Goal: Information Seeking & Learning: Learn about a topic

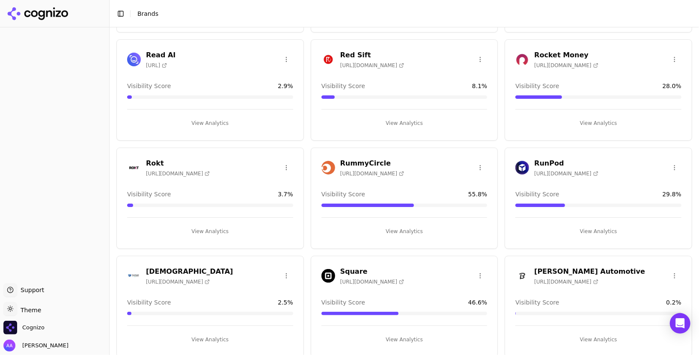
scroll to position [1229, 0]
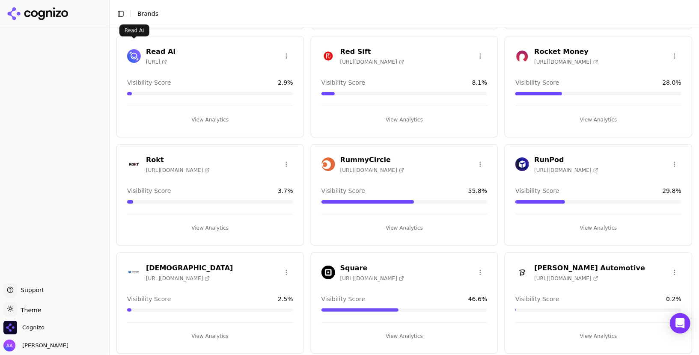
click at [130, 55] on img at bounding box center [134, 56] width 14 height 14
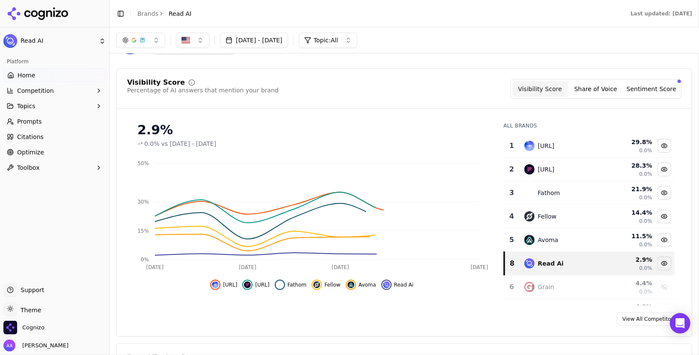
scroll to position [50, 0]
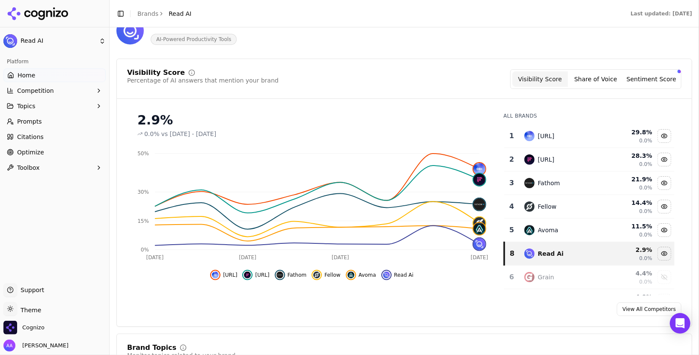
click at [653, 83] on button "Sentiment Score" at bounding box center [651, 78] width 56 height 15
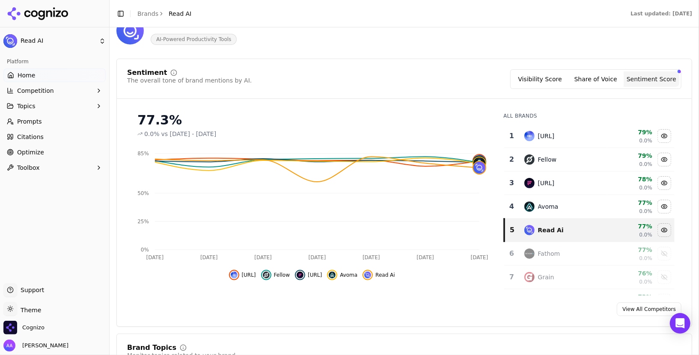
click at [36, 121] on span "Prompts" at bounding box center [29, 121] width 25 height 9
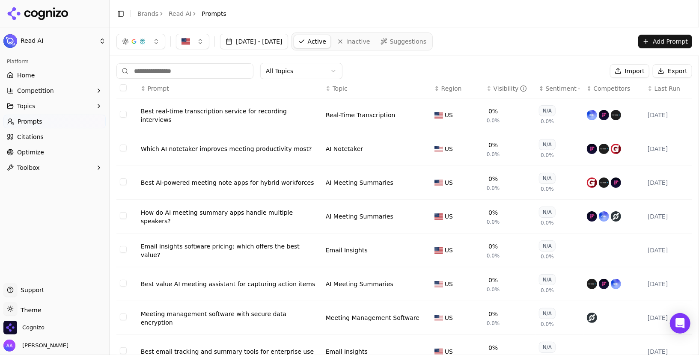
click at [552, 89] on div "Sentiment" at bounding box center [563, 88] width 34 height 9
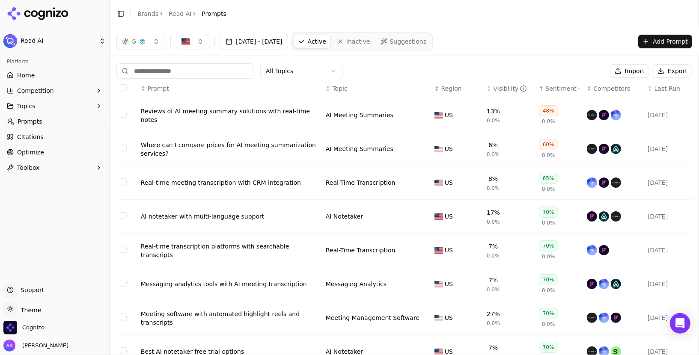
click at [55, 10] on icon at bounding box center [38, 13] width 62 height 13
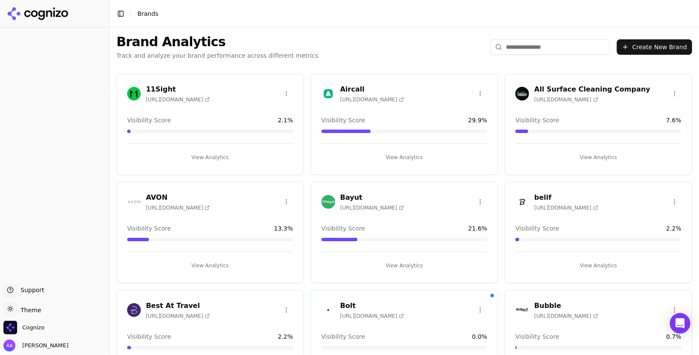
click at [546, 50] on input "search" at bounding box center [550, 46] width 120 height 15
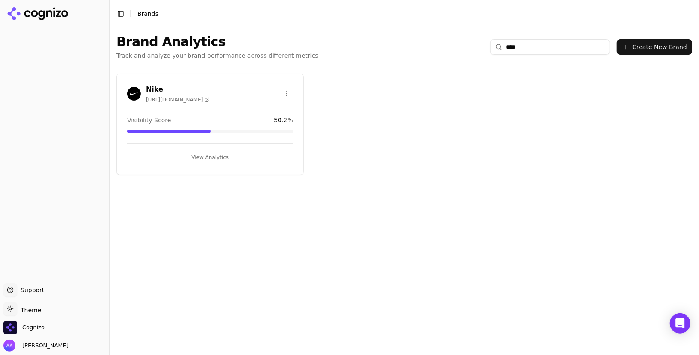
type input "****"
click at [134, 96] on img at bounding box center [134, 94] width 14 height 14
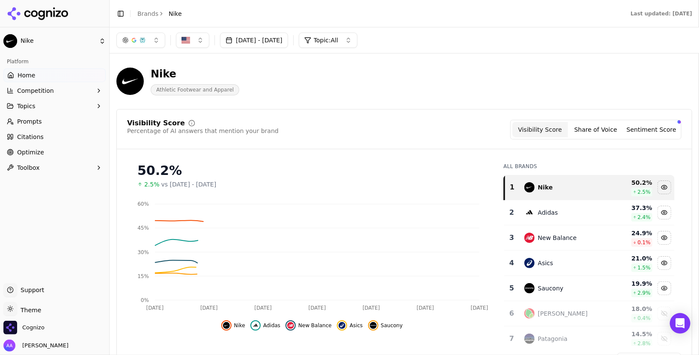
click at [38, 127] on link "Prompts" at bounding box center [54, 122] width 102 height 14
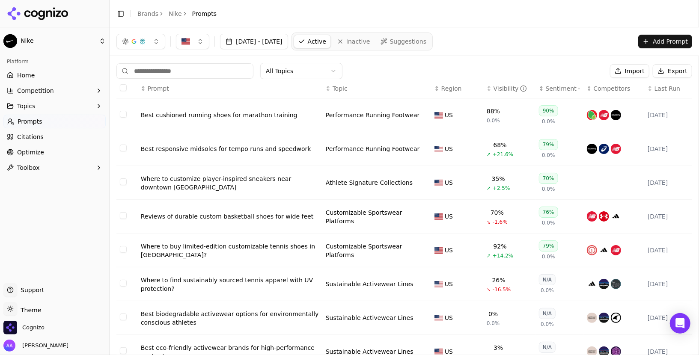
click at [553, 88] on div "Sentiment" at bounding box center [563, 88] width 34 height 9
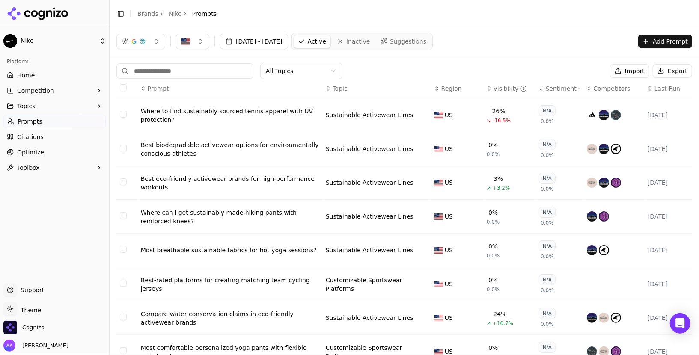
click at [554, 88] on div "Sentiment" at bounding box center [563, 88] width 34 height 9
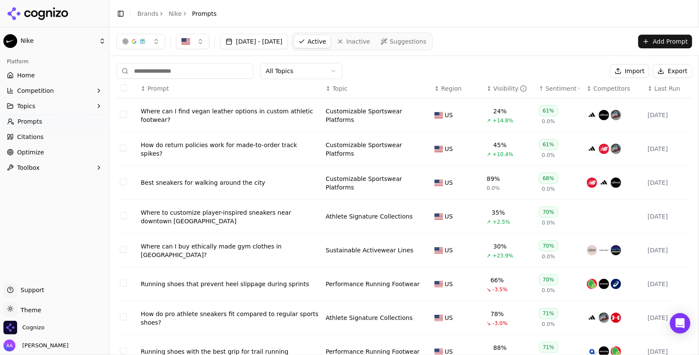
click at [201, 110] on div "Where can I find vegan leather options in custom athletic footwear?" at bounding box center [230, 115] width 178 height 17
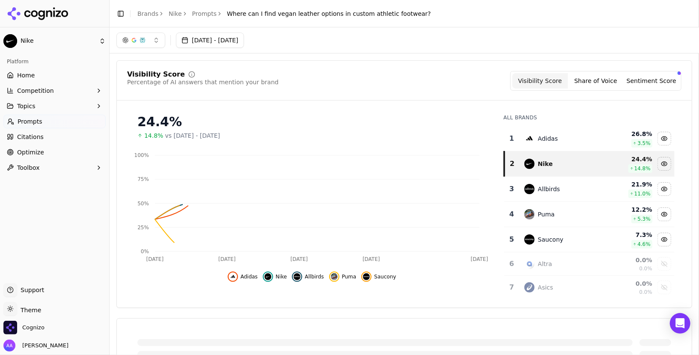
click at [194, 12] on link "Prompts" at bounding box center [204, 13] width 25 height 9
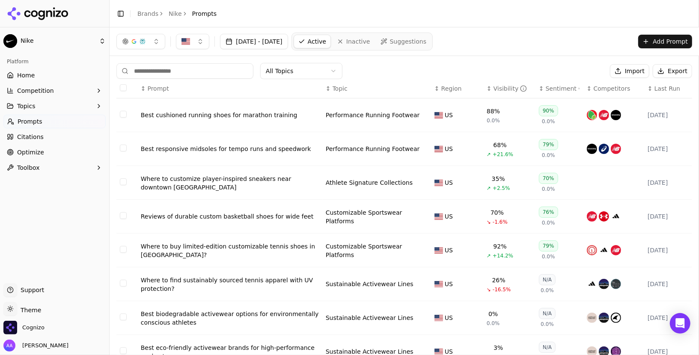
click at [549, 90] on div "Sentiment" at bounding box center [563, 88] width 34 height 9
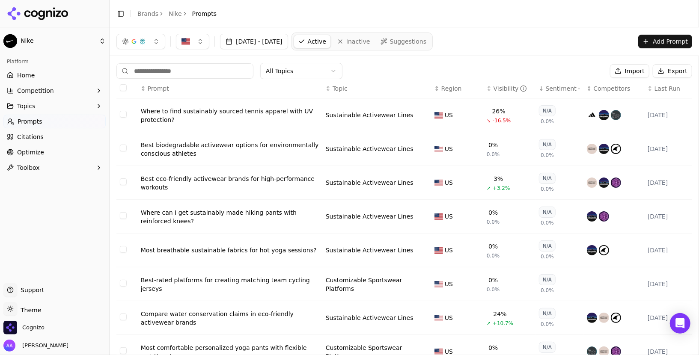
click at [549, 90] on div "Sentiment" at bounding box center [563, 88] width 34 height 9
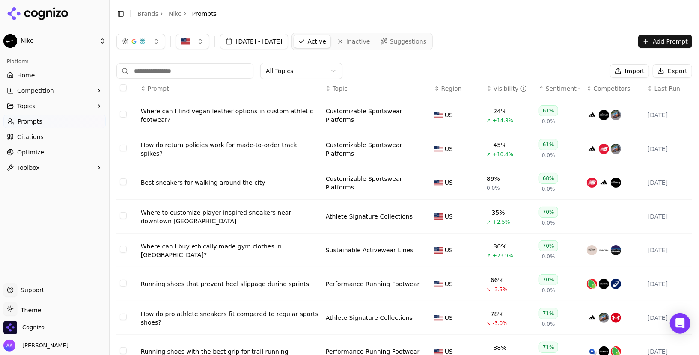
scroll to position [30, 0]
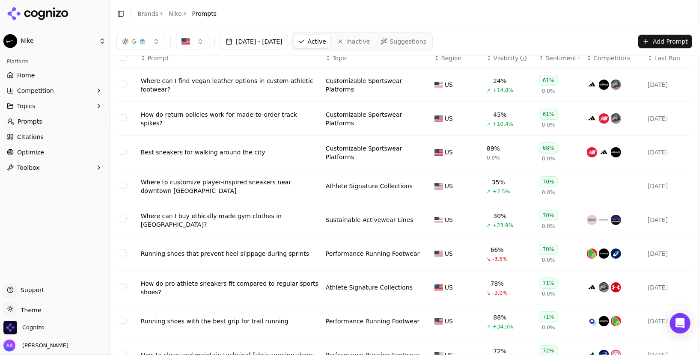
click at [229, 151] on div "Best sneakers for walking around the city" at bounding box center [230, 152] width 178 height 9
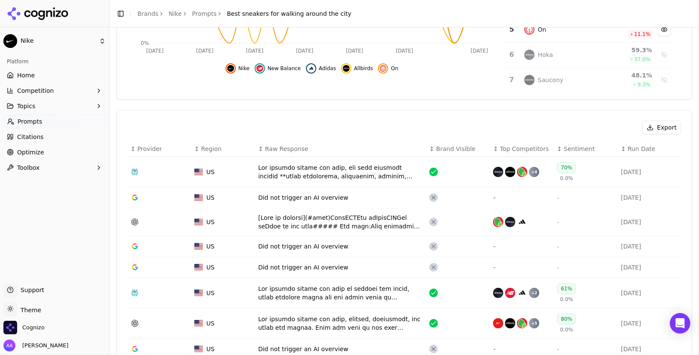
scroll to position [304, 0]
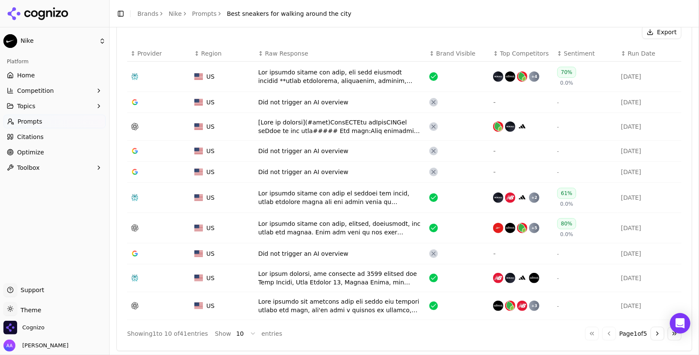
click at [567, 51] on span "Sentiment" at bounding box center [579, 53] width 31 height 9
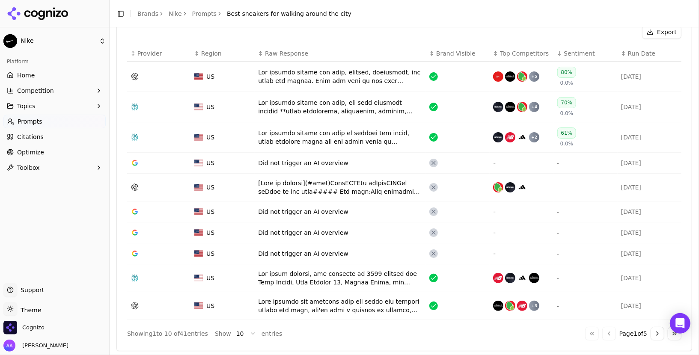
click at [567, 51] on span "Sentiment" at bounding box center [579, 53] width 31 height 9
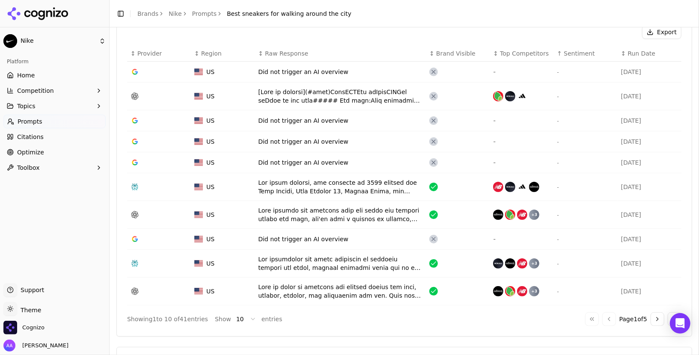
click at [567, 51] on span "Sentiment" at bounding box center [579, 53] width 31 height 9
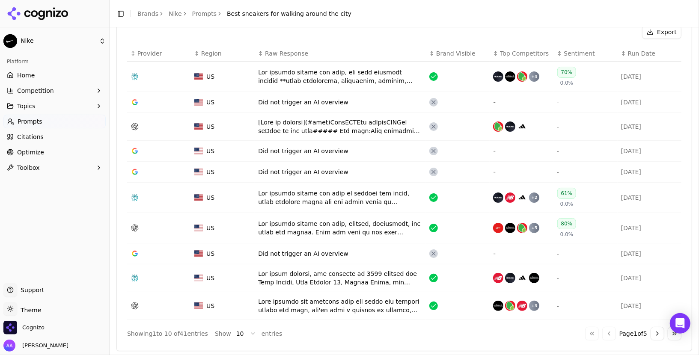
click at [347, 194] on div "Data table" at bounding box center [340, 197] width 164 height 17
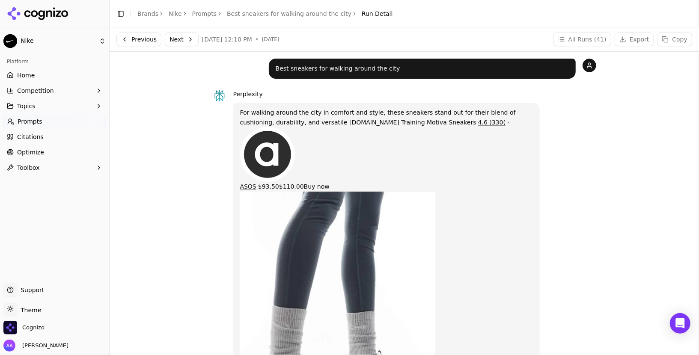
click at [43, 71] on link "Home" at bounding box center [54, 75] width 102 height 14
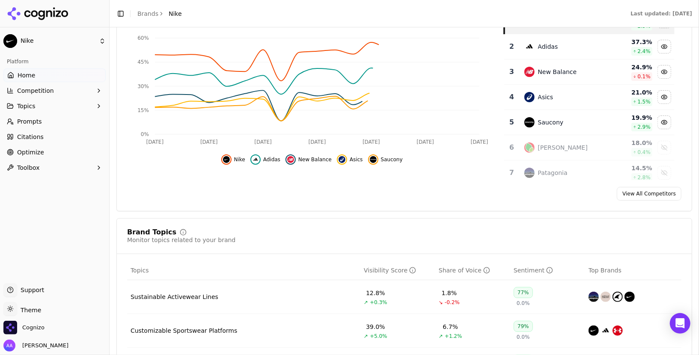
scroll to position [229, 0]
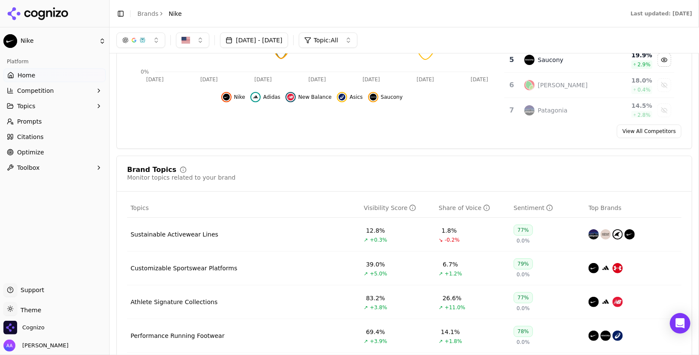
click at [468, 24] on header "Toggle Sidebar Brands Nike Last updated: August 11th, 2025" at bounding box center [404, 13] width 589 height 27
click at [150, 160] on div "Brand Topics Monitor topics related to your brand Topics Visibility Score Share…" at bounding box center [404, 270] width 576 height 229
click at [148, 167] on div "Brand Topics" at bounding box center [151, 169] width 49 height 7
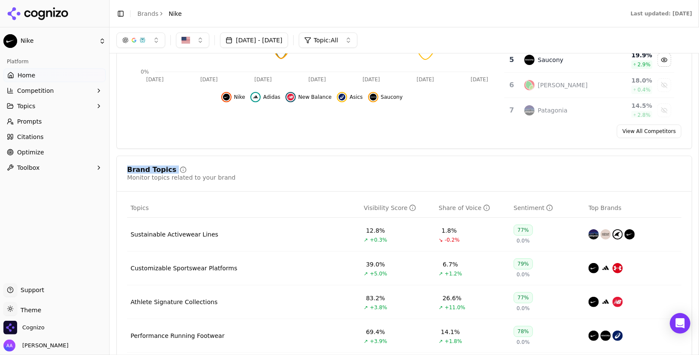
click at [148, 167] on div "Brand Topics" at bounding box center [151, 169] width 49 height 7
copy div "Brand Topics"
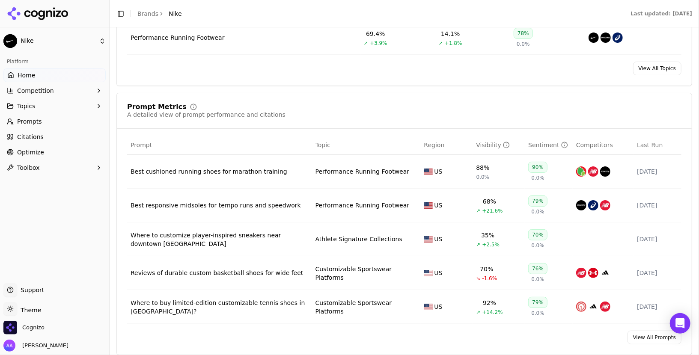
scroll to position [550, 0]
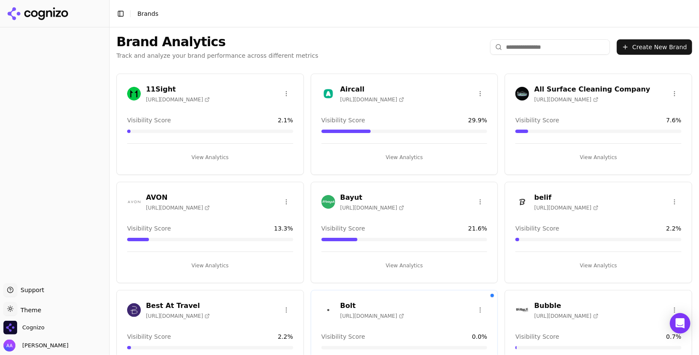
click at [557, 39] on div "Brand Analytics Track and analyze your brand performance across different metri…" at bounding box center [404, 46] width 589 height 39
click at [553, 44] on input "search" at bounding box center [550, 46] width 120 height 15
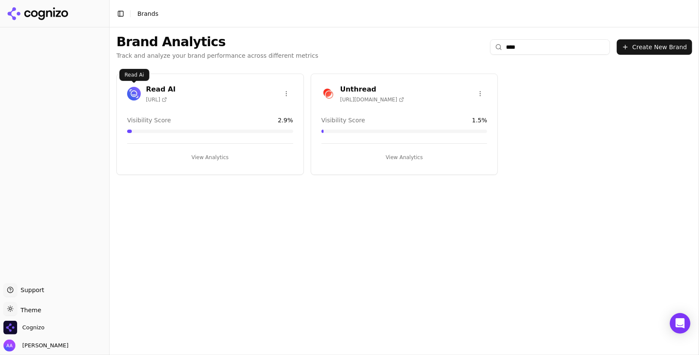
type input "****"
click at [139, 98] on img at bounding box center [134, 94] width 14 height 14
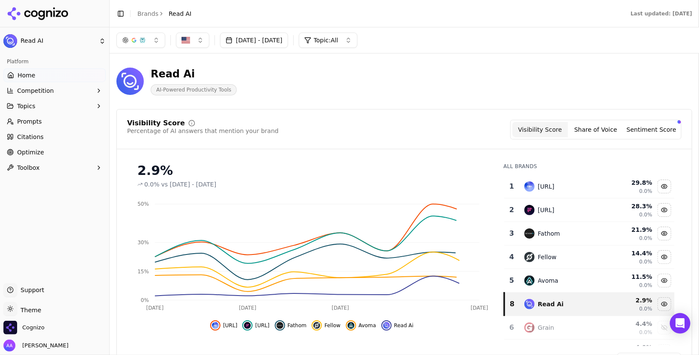
click at [655, 126] on button "Sentiment Score" at bounding box center [651, 129] width 56 height 15
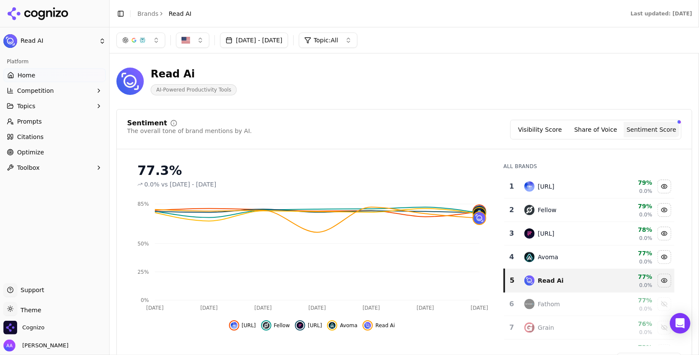
click at [535, 126] on button "Visibility Score" at bounding box center [540, 129] width 56 height 15
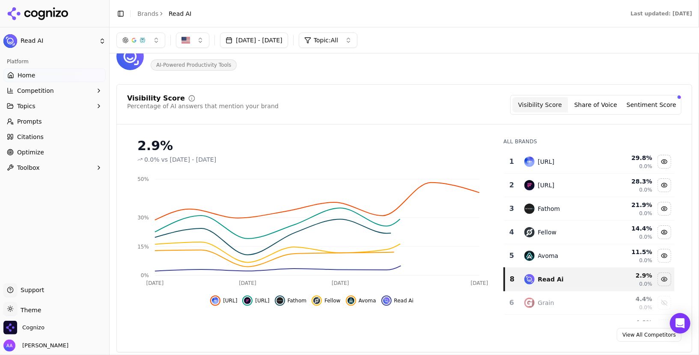
scroll to position [27, 0]
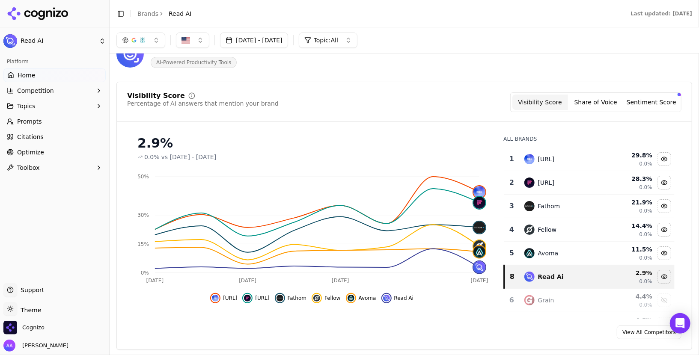
click at [140, 15] on link "Brands" at bounding box center [147, 13] width 21 height 7
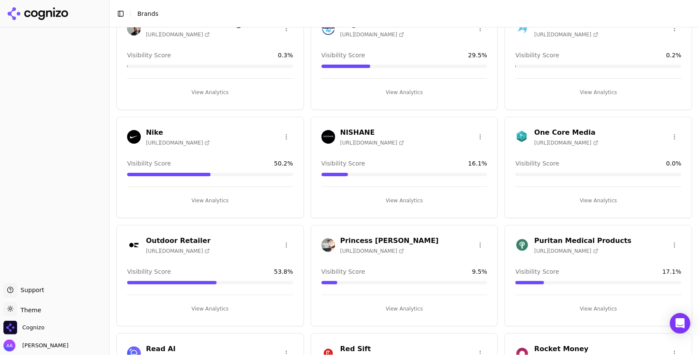
scroll to position [931, 0]
click at [134, 134] on img at bounding box center [134, 137] width 14 height 14
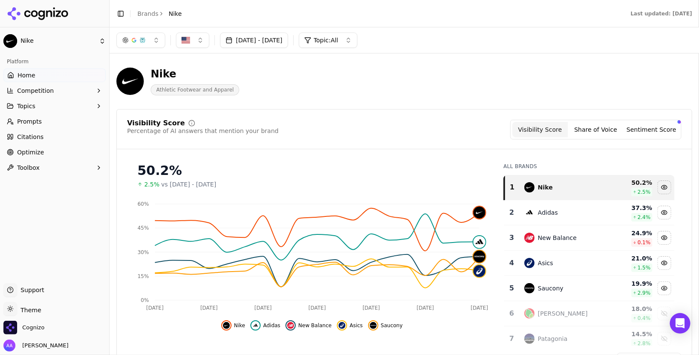
click at [53, 21] on div at bounding box center [54, 13] width 109 height 27
click at [54, 10] on icon at bounding box center [54, 11] width 2 height 9
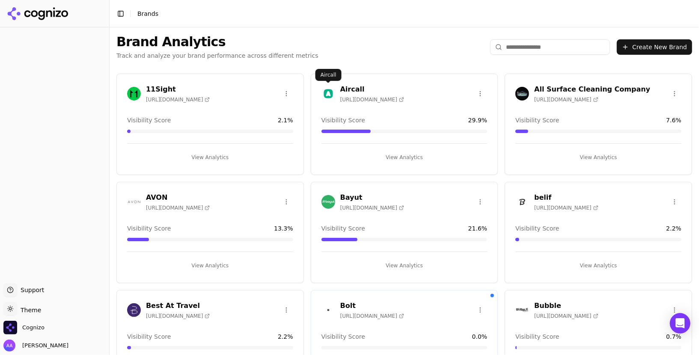
click at [321, 88] on div at bounding box center [328, 94] width 14 height 14
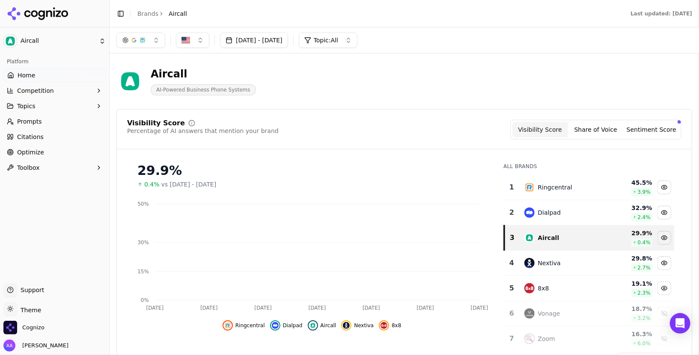
click at [37, 119] on span "Prompts" at bounding box center [29, 121] width 25 height 9
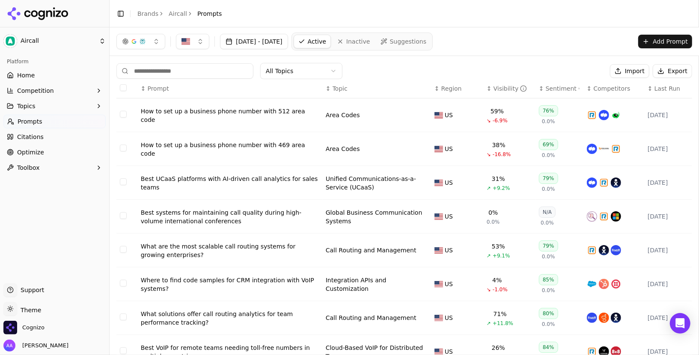
click at [496, 48] on div "Jul 13, 2025 - Aug 12, 2025 Active Inactive Suggestions Add Prompt" at bounding box center [404, 42] width 576 height 18
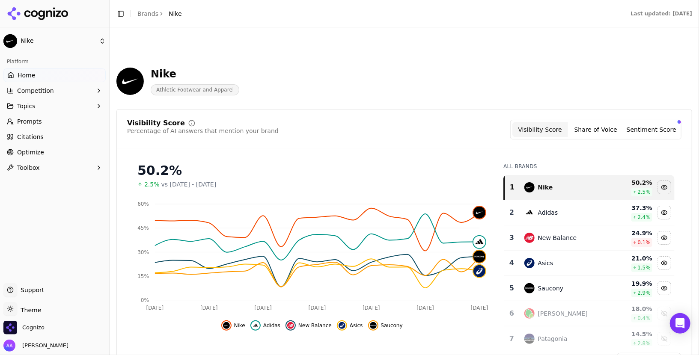
scroll to position [550, 0]
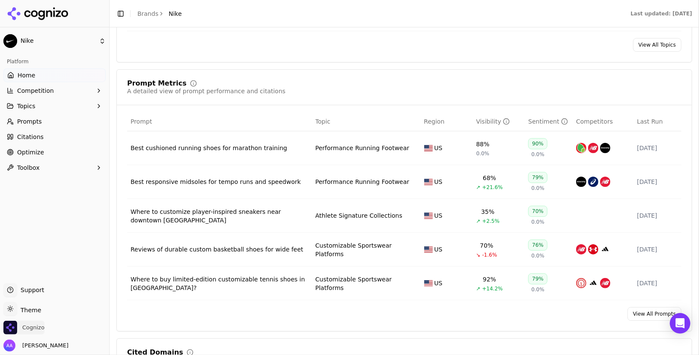
click at [39, 326] on span "Cognizo" at bounding box center [33, 328] width 22 height 8
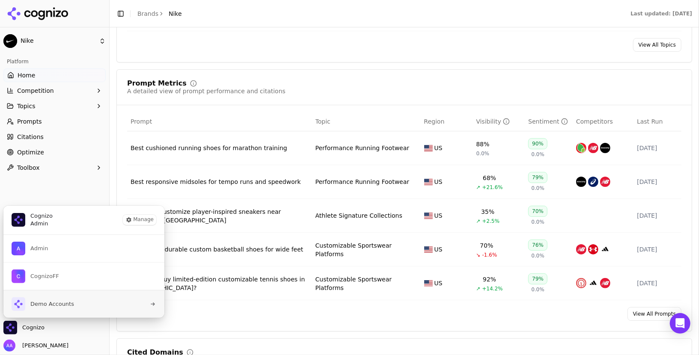
click at [85, 308] on button "Demo Accounts" at bounding box center [84, 304] width 162 height 28
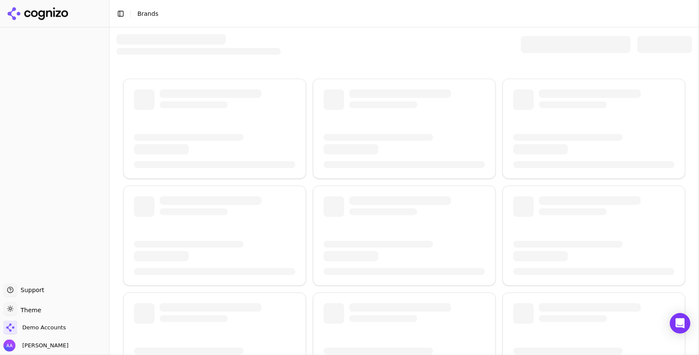
click at [555, 42] on div at bounding box center [576, 44] width 110 height 17
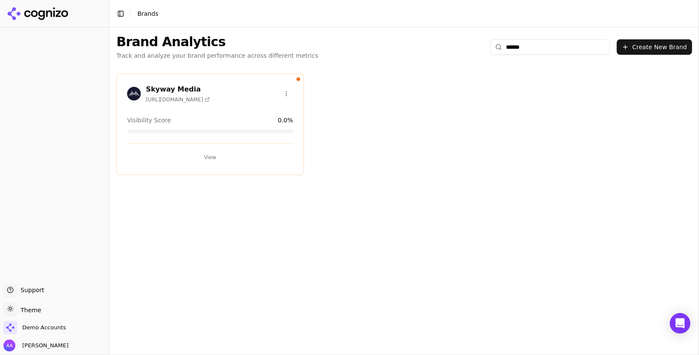
type input "******"
click at [197, 156] on button "View" at bounding box center [210, 158] width 166 height 14
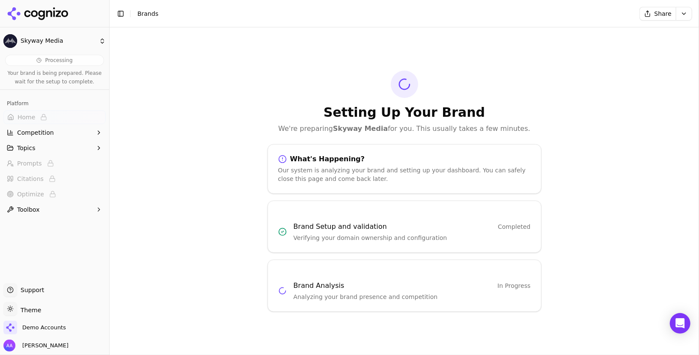
click at [255, 88] on div "Setting Up Your Brand We're preparing Skyway Media for you. This usually takes …" at bounding box center [404, 191] width 589 height 328
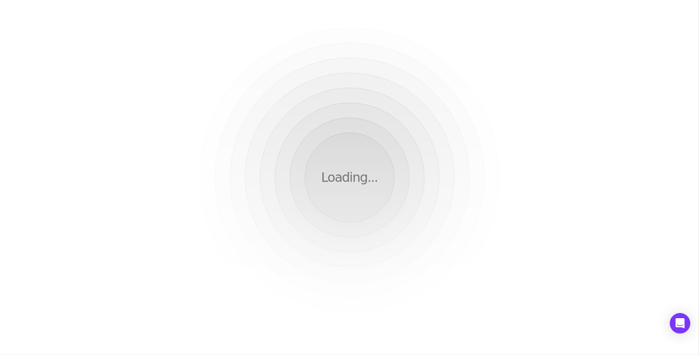
click at [29, 74] on html "Loading..." at bounding box center [349, 177] width 699 height 355
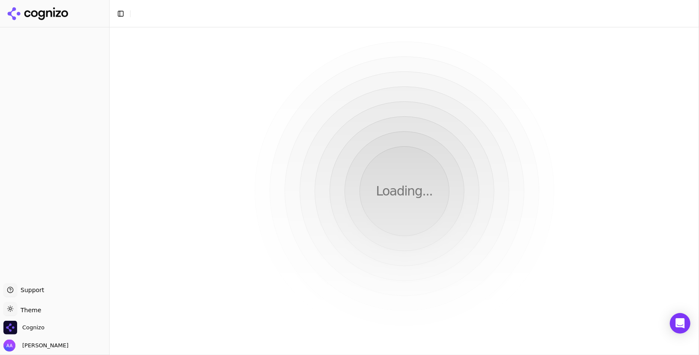
click at [31, 74] on div at bounding box center [54, 153] width 109 height 252
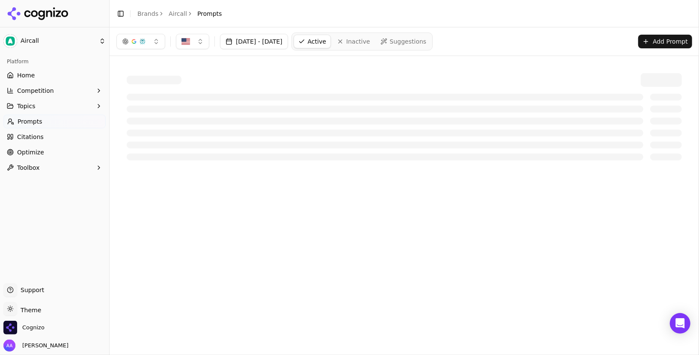
click at [31, 74] on span "Home" at bounding box center [26, 75] width 18 height 9
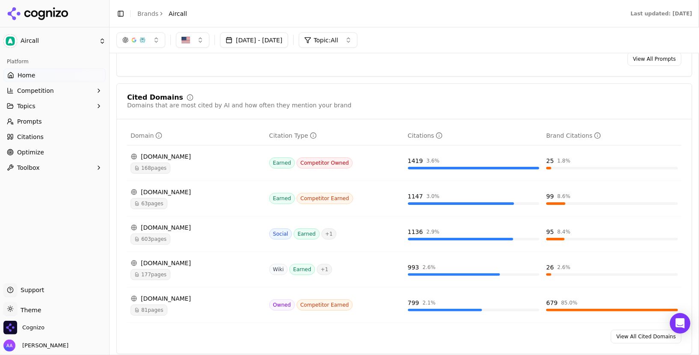
scroll to position [815, 0]
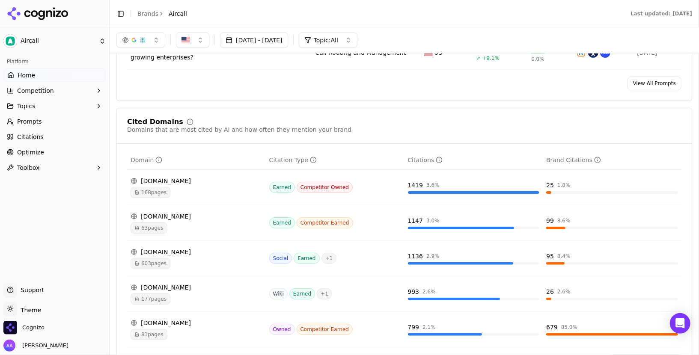
click at [148, 15] on link "Brands" at bounding box center [147, 13] width 21 height 7
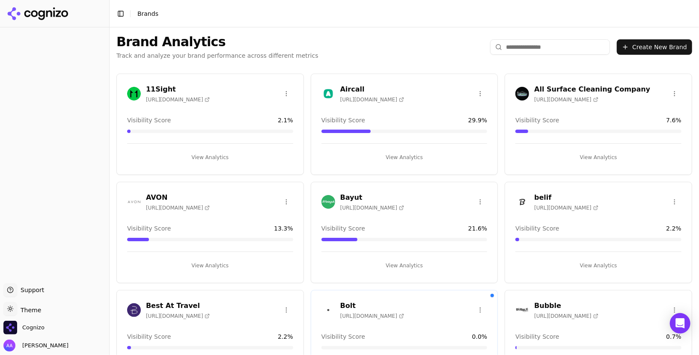
click at [523, 47] on input "search" at bounding box center [550, 46] width 120 height 15
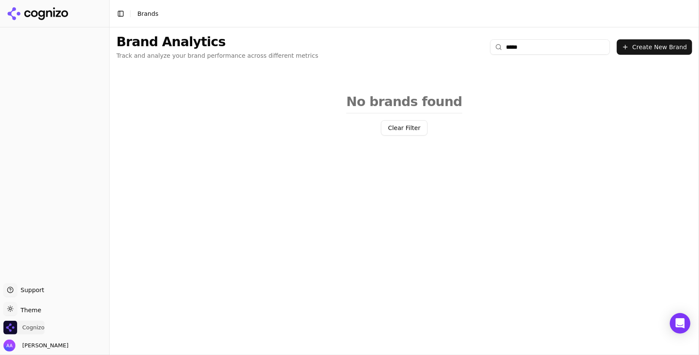
type input "*****"
click at [38, 324] on span "Cognizo" at bounding box center [33, 328] width 22 height 8
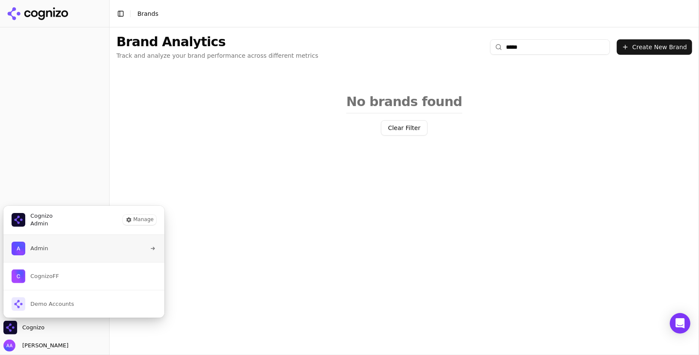
click at [56, 250] on button "Admin" at bounding box center [84, 248] width 162 height 27
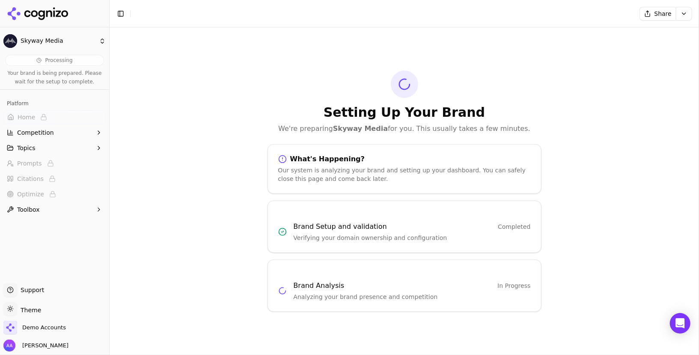
click at [57, 13] on icon at bounding box center [38, 13] width 62 height 13
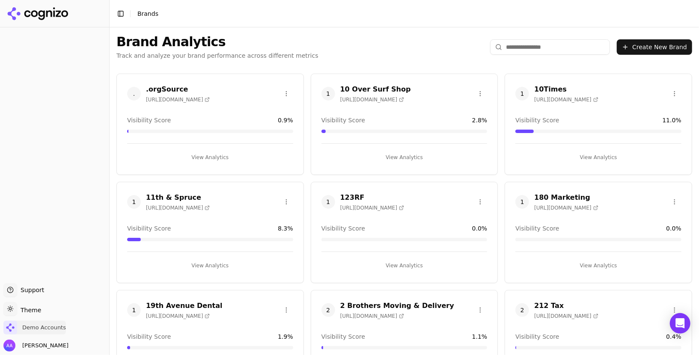
click at [63, 324] on span "Demo Accounts" at bounding box center [44, 328] width 44 height 8
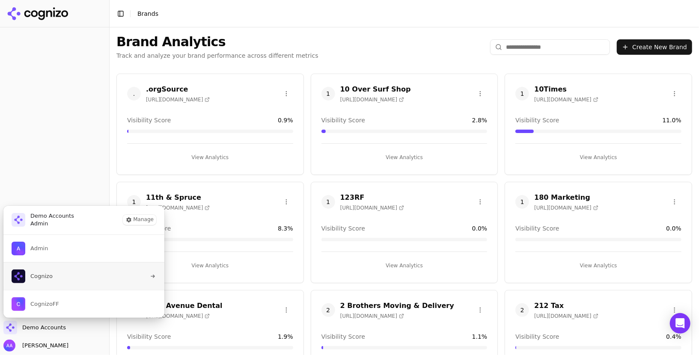
click at [73, 269] on button "Cognizo" at bounding box center [84, 276] width 162 height 28
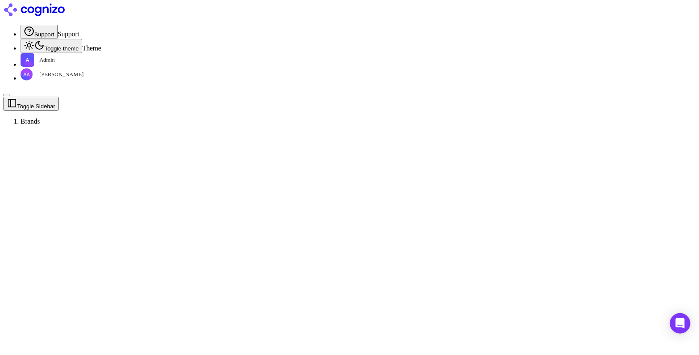
click at [540, 132] on div at bounding box center [349, 132] width 692 height 0
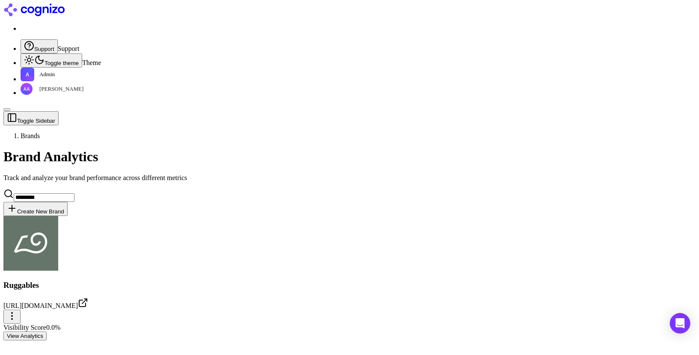
type input "*********"
click at [232, 216] on div "Ruggables [URL][DOMAIN_NAME]" at bounding box center [349, 270] width 692 height 108
click at [47, 332] on button "View Analytics" at bounding box center [24, 336] width 43 height 9
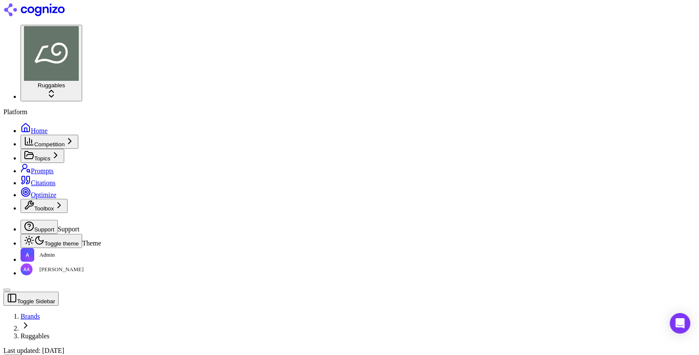
scroll to position [407, 0]
click at [39, 167] on span "Prompts" at bounding box center [42, 170] width 23 height 7
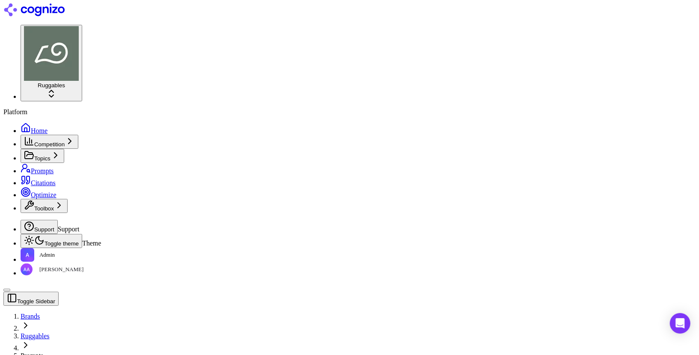
click at [47, 127] on link "Home" at bounding box center [34, 130] width 27 height 7
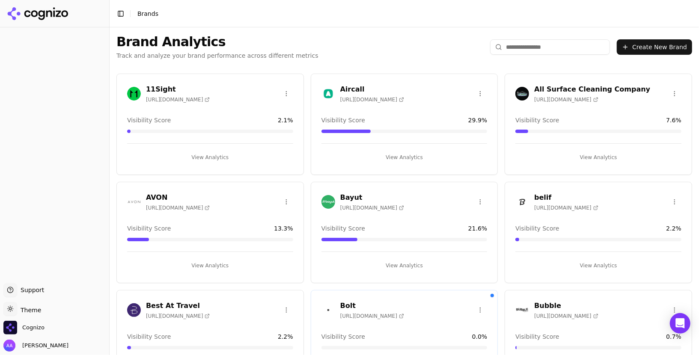
click at [549, 45] on input "search" at bounding box center [550, 46] width 120 height 15
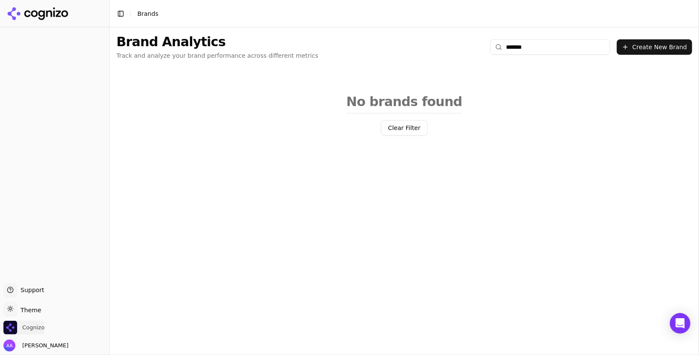
type input "*******"
click at [28, 332] on span "Cognizo" at bounding box center [23, 328] width 41 height 14
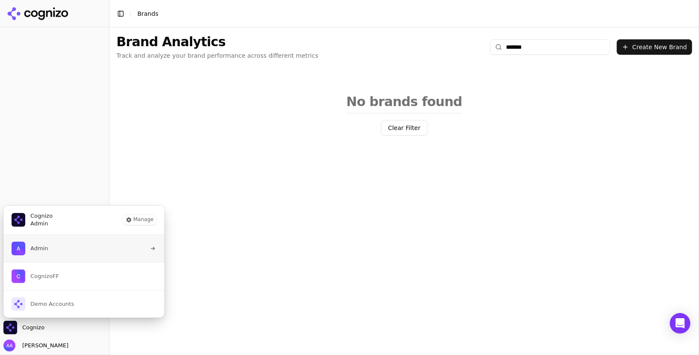
click at [54, 259] on button "Admin" at bounding box center [84, 248] width 162 height 27
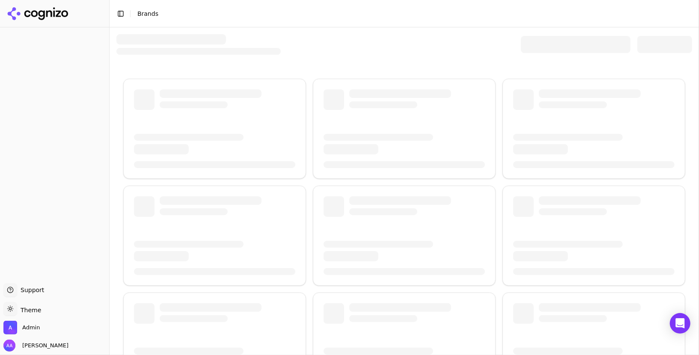
click at [553, 44] on div at bounding box center [576, 44] width 110 height 17
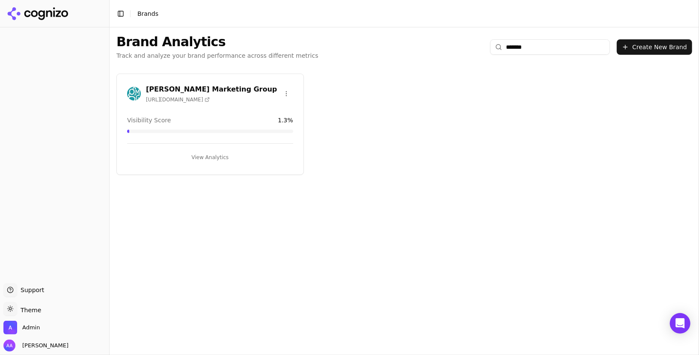
type input "*******"
click at [288, 97] on html "Support Support Toggle theme Theme Admin Alp Aysan Toggle Sidebar Brands Brand …" at bounding box center [349, 177] width 699 height 355
click at [272, 114] on div "Delete Brand" at bounding box center [265, 111] width 50 height 14
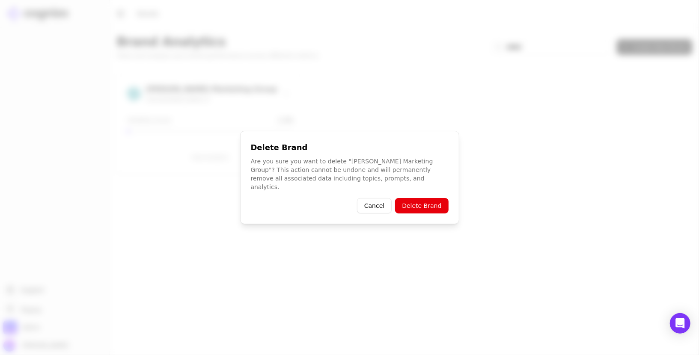
click at [427, 204] on button "Delete Brand" at bounding box center [421, 205] width 53 height 15
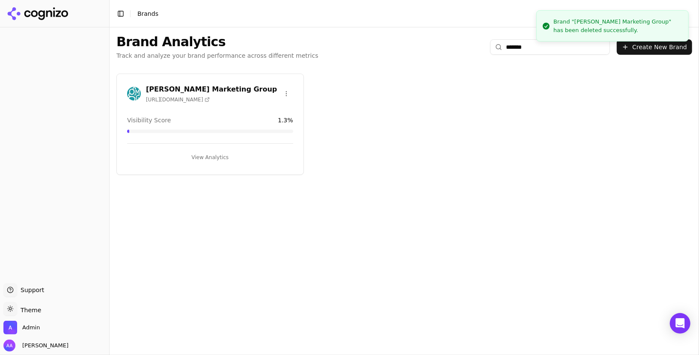
click at [451, 201] on div "Brand Analytics Track and analyze your brand performance across different metri…" at bounding box center [404, 191] width 589 height 328
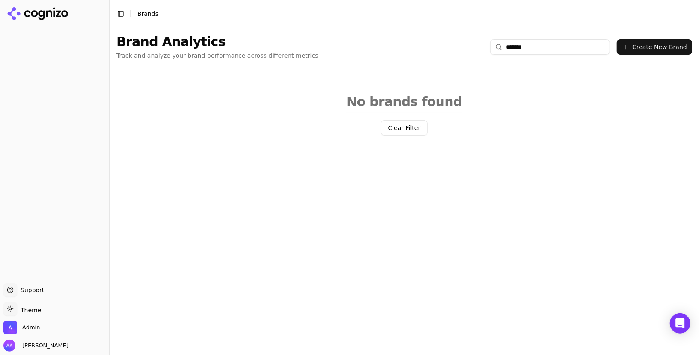
click at [41, 6] on div at bounding box center [54, 13] width 109 height 27
click at [41, 10] on icon at bounding box center [38, 13] width 62 height 13
click at [55, 14] on icon at bounding box center [38, 13] width 62 height 13
click at [420, 123] on button "Clear Filter" at bounding box center [404, 127] width 47 height 15
click at [555, 45] on input "*******" at bounding box center [550, 46] width 120 height 15
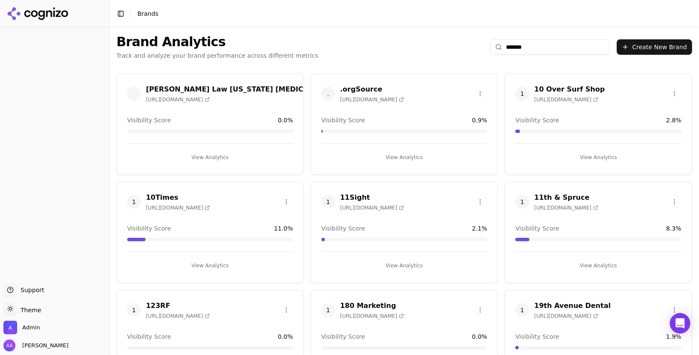
click at [404, 124] on div "Visibility Score 0.9 %" at bounding box center [404, 124] width 166 height 17
click at [30, 327] on span "Admin" at bounding box center [31, 328] width 18 height 8
click at [15, 328] on img "Open organization switcher" at bounding box center [10, 328] width 14 height 14
click at [55, 246] on div at bounding box center [54, 155] width 109 height 249
click at [24, 329] on span "Admin" at bounding box center [31, 328] width 18 height 8
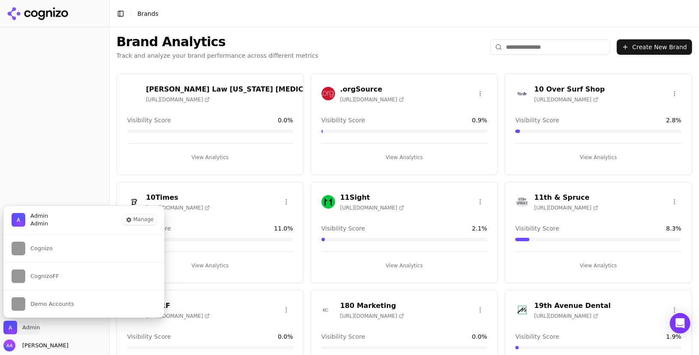
scroll to position [764, 0]
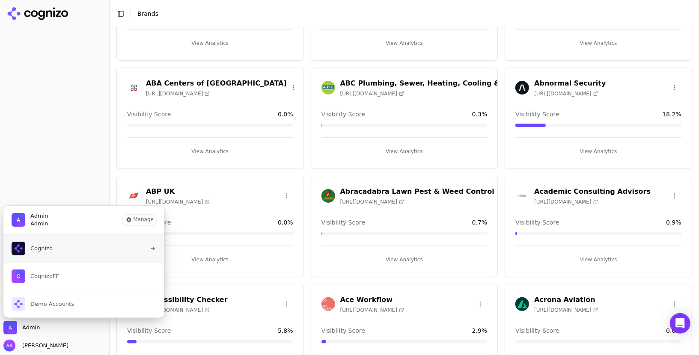
click at [49, 245] on span "Cognizo" at bounding box center [41, 249] width 22 height 8
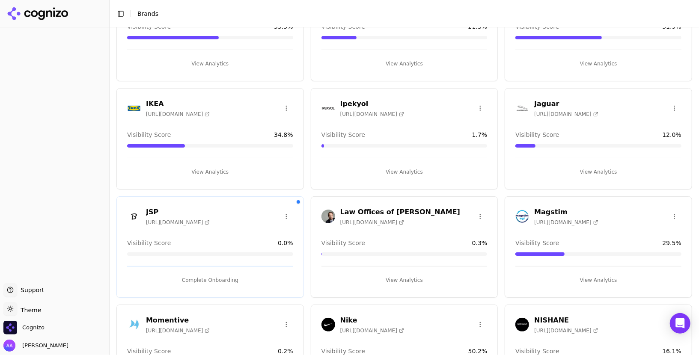
scroll to position [611, 0]
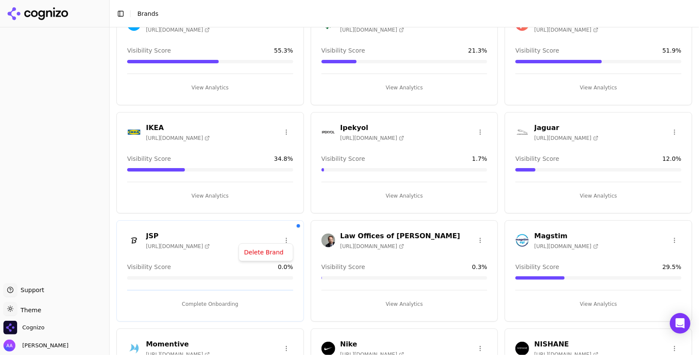
click at [288, 234] on html "Support Support Toggle theme Theme Cognizo Alp Aysan Toggle Sidebar Brands Bran…" at bounding box center [349, 177] width 699 height 355
click at [266, 253] on div "Delete Brand" at bounding box center [265, 253] width 50 height 14
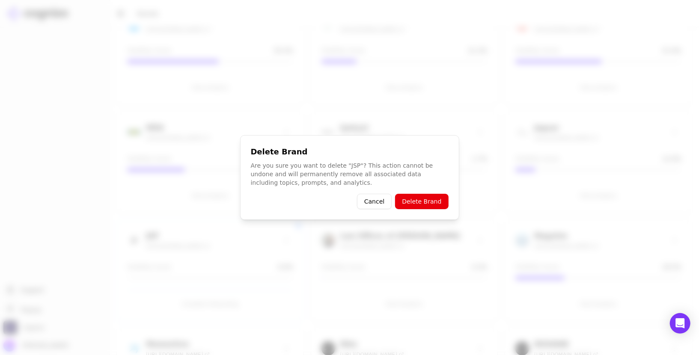
click at [423, 204] on button "Delete Brand" at bounding box center [421, 201] width 53 height 15
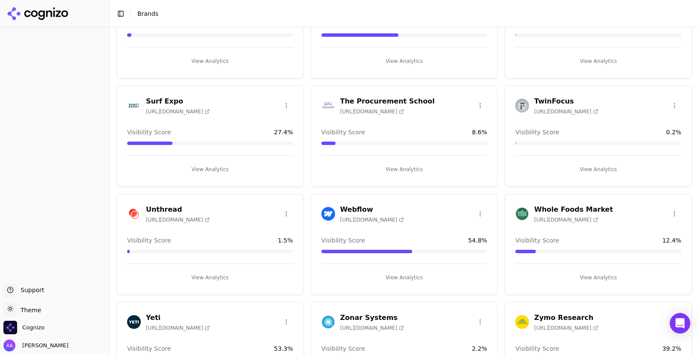
scroll to position [1376, 0]
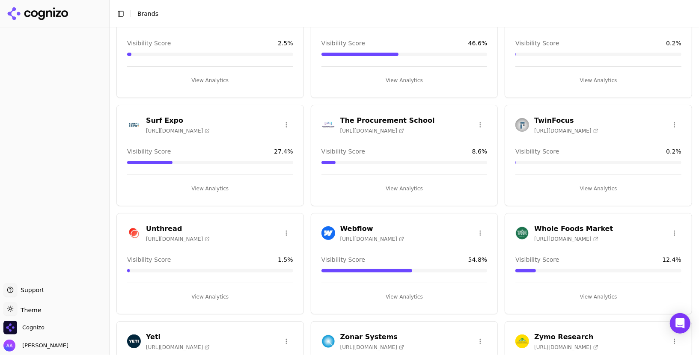
click at [478, 115] on html "Support Support Toggle theme Theme Cognizo Alp Aysan Toggle Sidebar Brands Bran…" at bounding box center [349, 177] width 699 height 355
click at [454, 106] on html "Support Support Toggle theme Theme Cognizo Alp Aysan Toggle Sidebar Brands Bran…" at bounding box center [349, 177] width 699 height 355
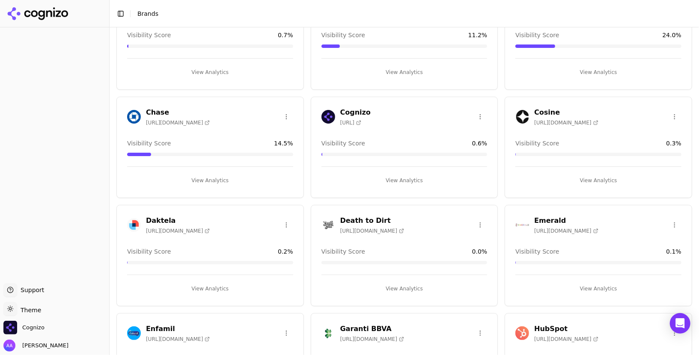
scroll to position [0, 0]
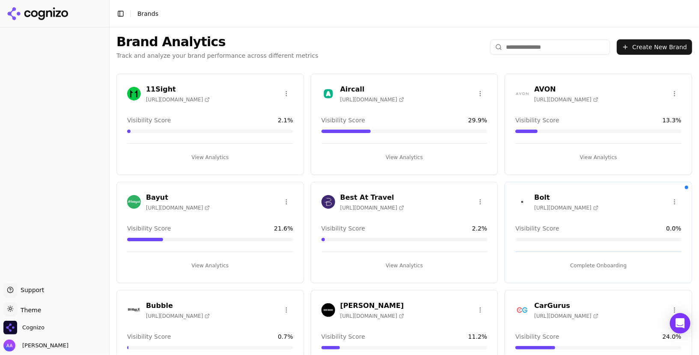
click at [530, 50] on input "search" at bounding box center [550, 46] width 120 height 15
click at [42, 332] on span "Cognizo" at bounding box center [23, 328] width 41 height 14
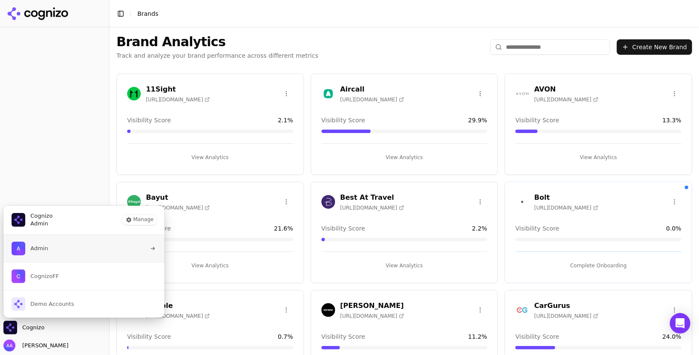
click at [76, 246] on button "Admin" at bounding box center [84, 248] width 162 height 27
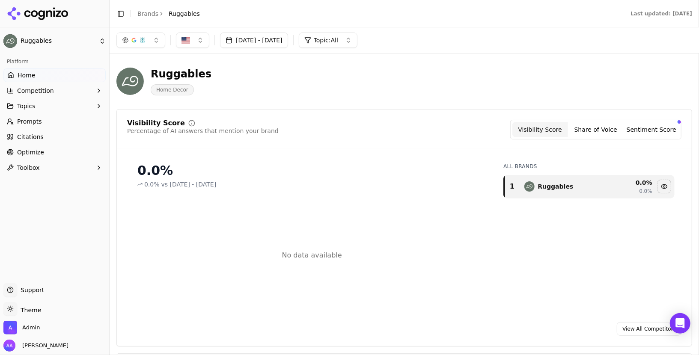
click at [48, 92] on span "Competition" at bounding box center [35, 90] width 37 height 9
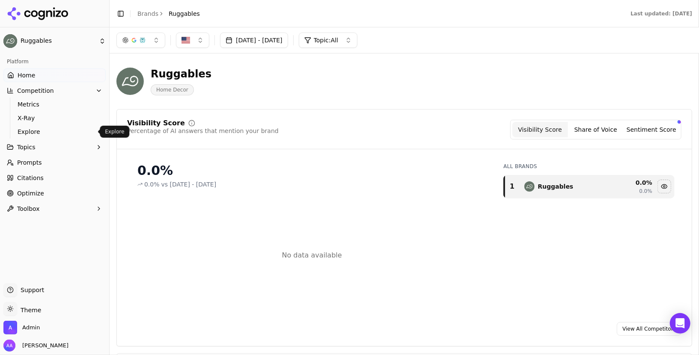
click at [49, 128] on span "Explore" at bounding box center [55, 132] width 74 height 9
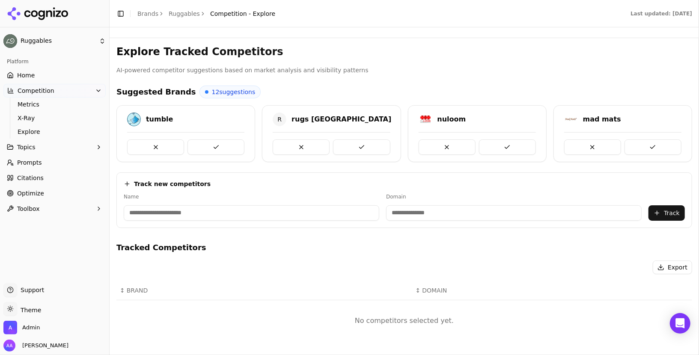
click at [47, 157] on link "Prompts" at bounding box center [54, 163] width 102 height 14
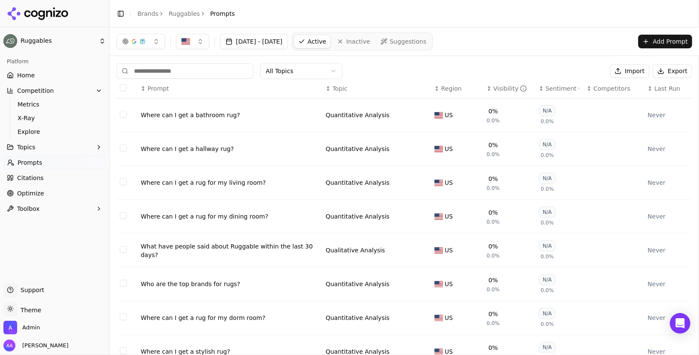
click at [44, 12] on icon at bounding box center [41, 15] width 6 height 10
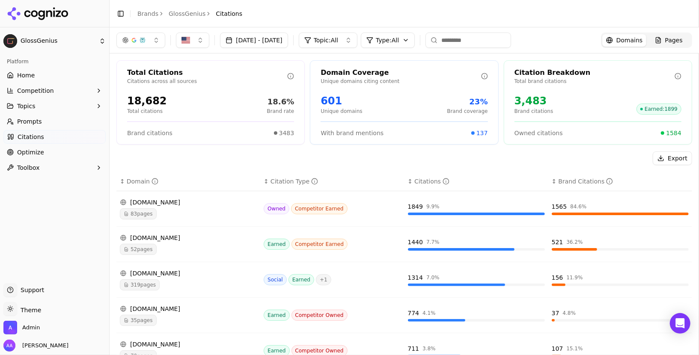
click at [510, 38] on input at bounding box center [468, 40] width 86 height 15
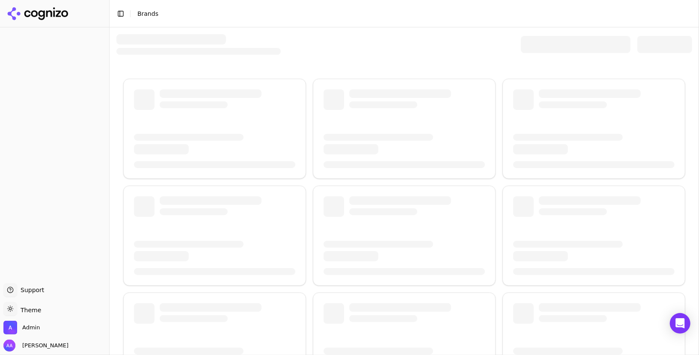
click at [536, 47] on div at bounding box center [576, 44] width 110 height 17
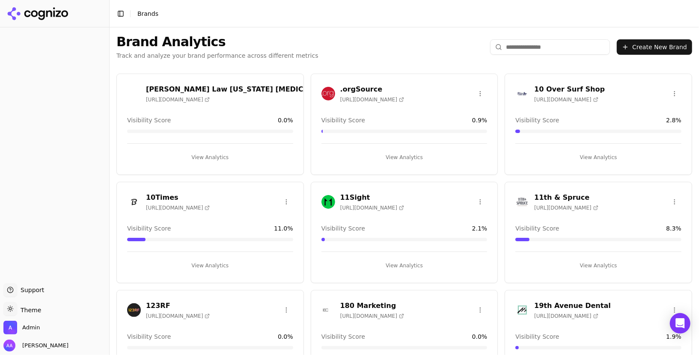
click at [554, 46] on input "search" at bounding box center [550, 46] width 120 height 15
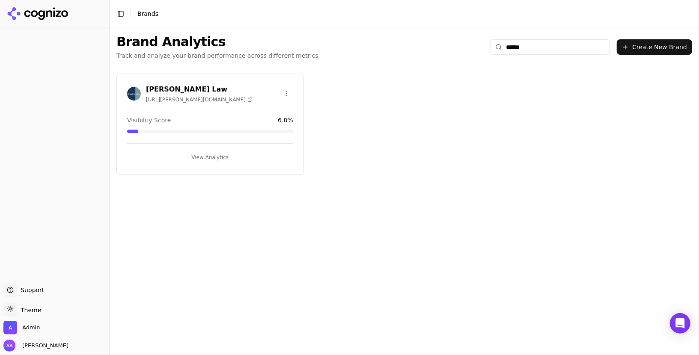
type input "******"
click at [229, 156] on button "View Analytics" at bounding box center [210, 158] width 166 height 14
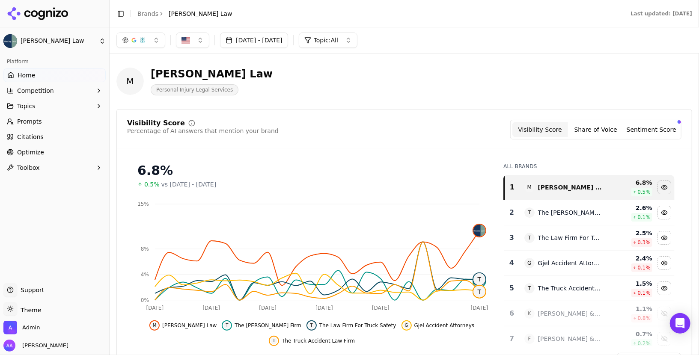
click at [271, 43] on button "[DATE] - [DATE]" at bounding box center [254, 40] width 68 height 15
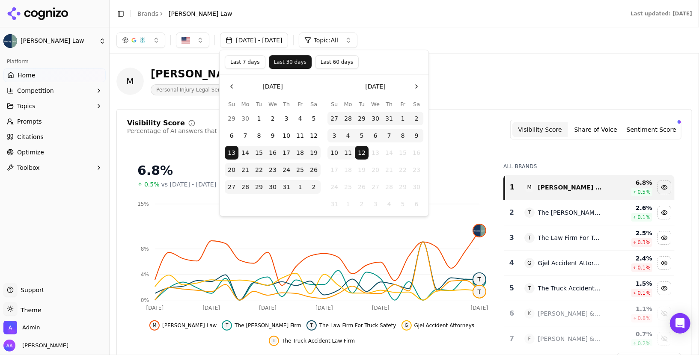
click at [338, 66] on button "Last 60 days" at bounding box center [337, 62] width 44 height 14
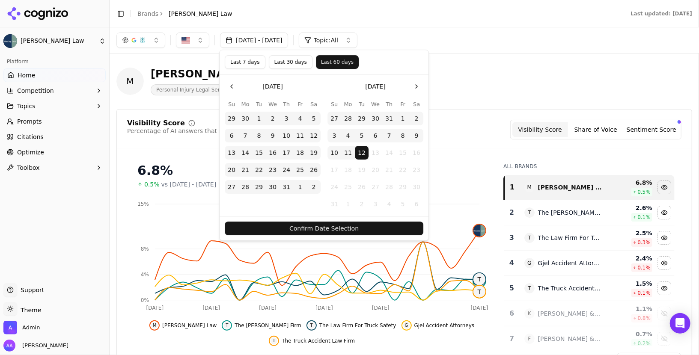
click at [353, 222] on button "Confirm Date Selection" at bounding box center [324, 229] width 199 height 14
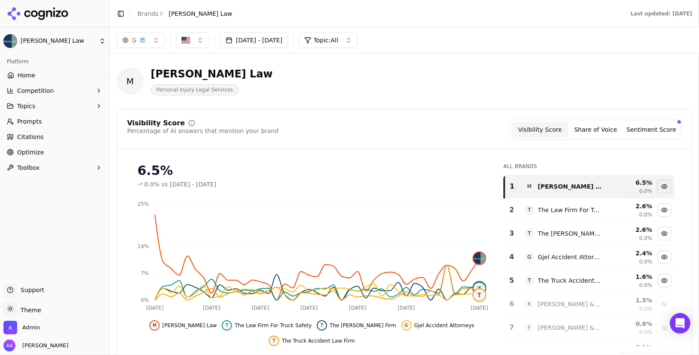
click at [23, 135] on span "Citations" at bounding box center [30, 137] width 27 height 9
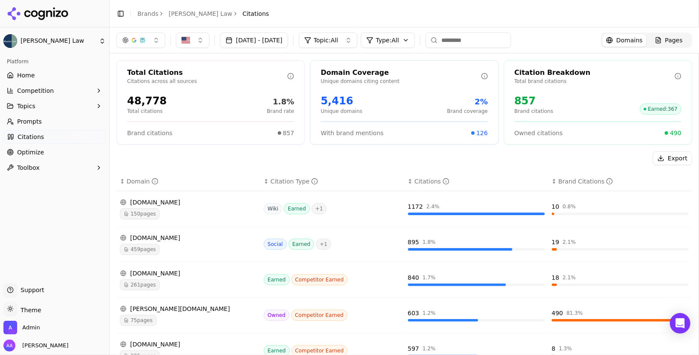
click at [44, 120] on link "Prompts" at bounding box center [54, 122] width 102 height 14
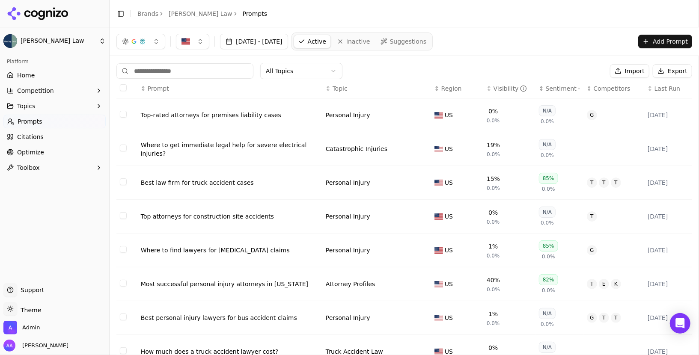
click at [265, 41] on button "Jun 13, 2025 - Aug 12, 2025" at bounding box center [254, 41] width 68 height 15
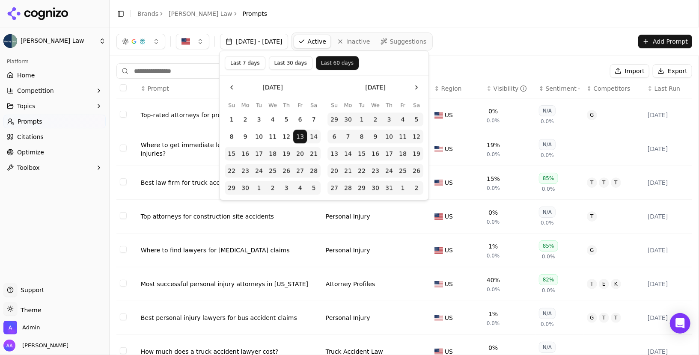
click at [282, 64] on button "Last 30 days" at bounding box center [291, 63] width 44 height 14
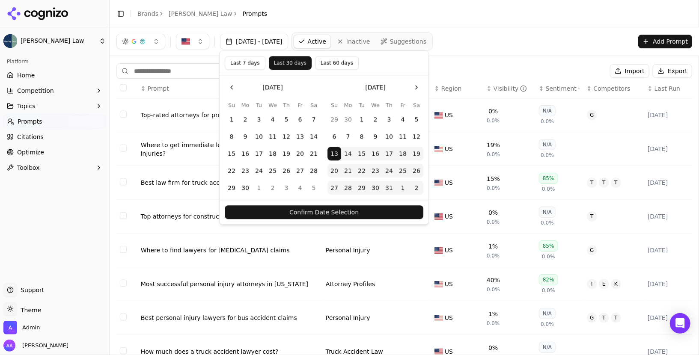
click at [355, 210] on button "Confirm Date Selection" at bounding box center [324, 213] width 199 height 14
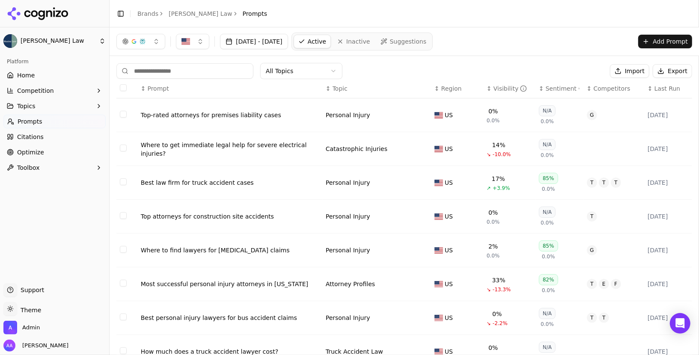
click at [504, 83] on th "↕ Visibility" at bounding box center [509, 88] width 52 height 19
click at [504, 85] on div "Visibility" at bounding box center [510, 88] width 34 height 9
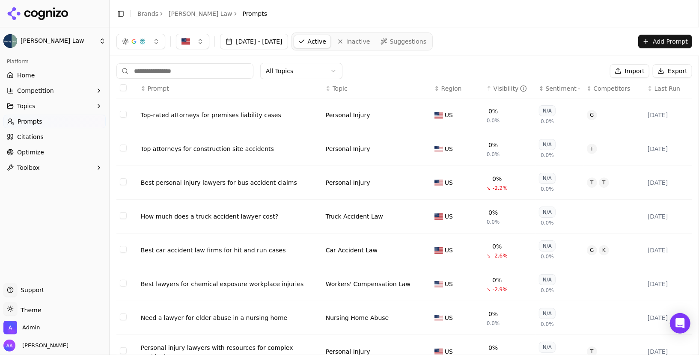
click at [504, 85] on div "Visibility" at bounding box center [510, 88] width 34 height 9
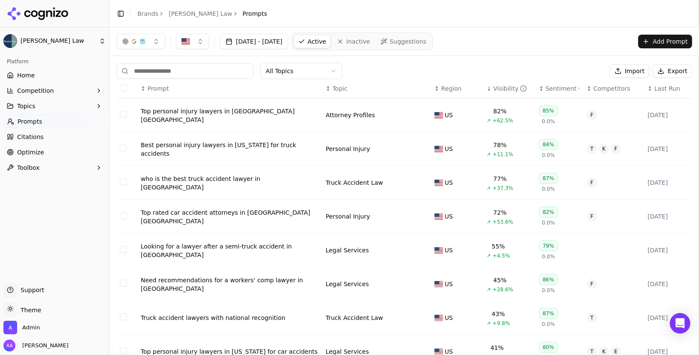
click at [240, 113] on div "Top personal injury lawyers in Scranton PA" at bounding box center [230, 115] width 178 height 17
click at [239, 143] on div "Best personal injury lawyers in Pennsylvania for truck accidents" at bounding box center [230, 149] width 178 height 17
click at [229, 179] on div "who is the best truck accident lawyer in Scranton" at bounding box center [230, 183] width 178 height 17
click at [227, 217] on div "Top rated car accident attorneys in Scranton PA" at bounding box center [230, 216] width 178 height 17
click at [222, 212] on div "Top rated car accident attorneys in Scranton PA" at bounding box center [230, 216] width 178 height 17
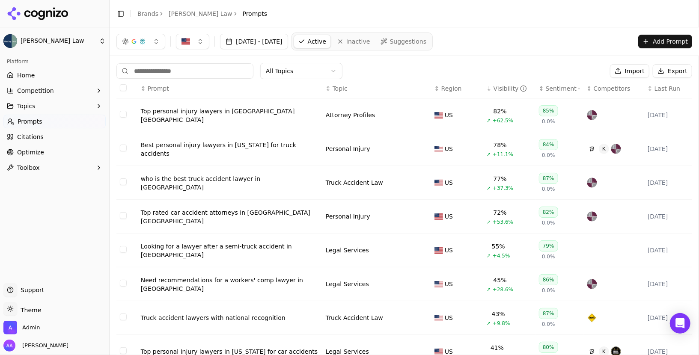
click at [241, 248] on div "Looking for a lawyer after a semi-truck accident in PA" at bounding box center [230, 250] width 178 height 17
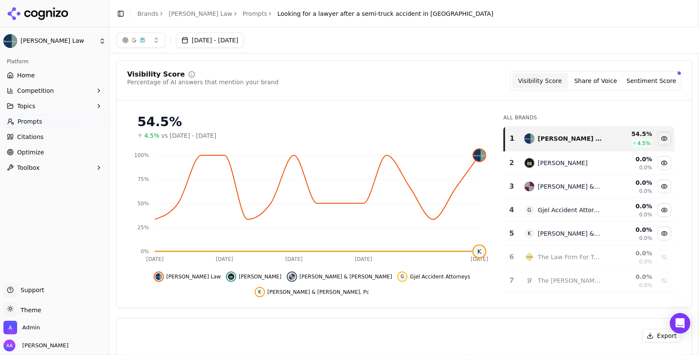
click at [219, 42] on button "Jul 13, 2025 - Aug 12, 2025" at bounding box center [210, 40] width 68 height 15
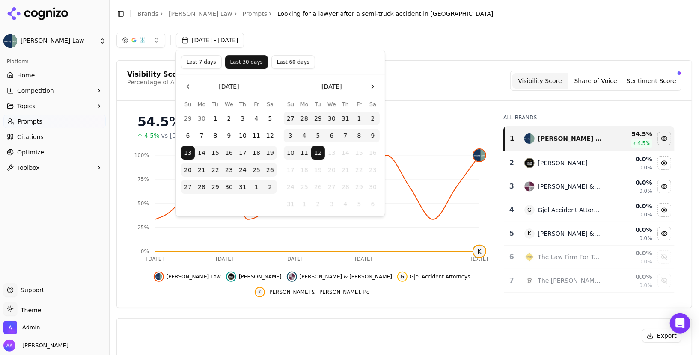
click at [279, 66] on button "Last 60 days" at bounding box center [293, 62] width 44 height 14
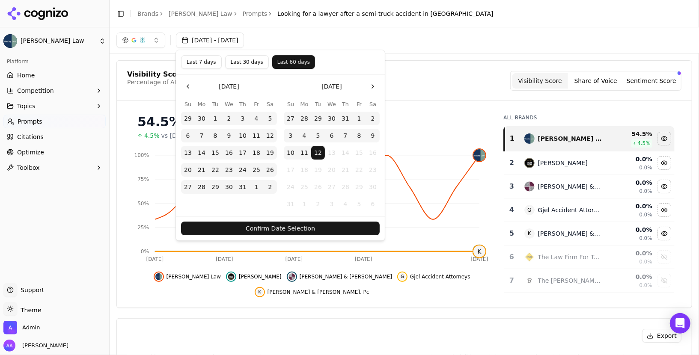
click at [327, 229] on button "Confirm Date Selection" at bounding box center [280, 229] width 199 height 14
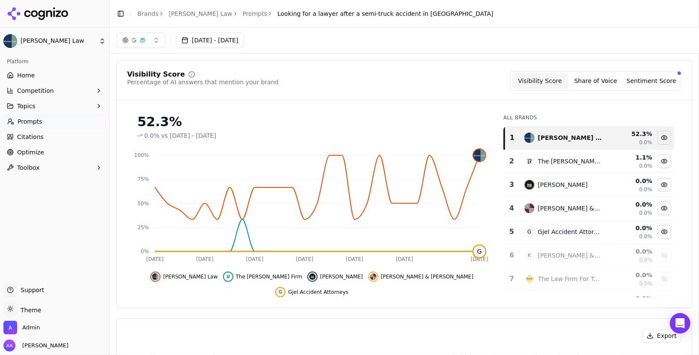
click at [228, 38] on button "Jun 13, 2025 - Aug 12, 2025" at bounding box center [210, 40] width 68 height 15
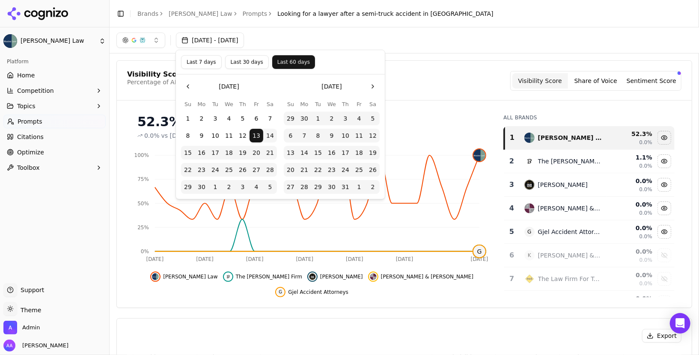
click at [432, 36] on div "Jun 13, 2025 - Aug 12, 2025" at bounding box center [404, 40] width 576 height 15
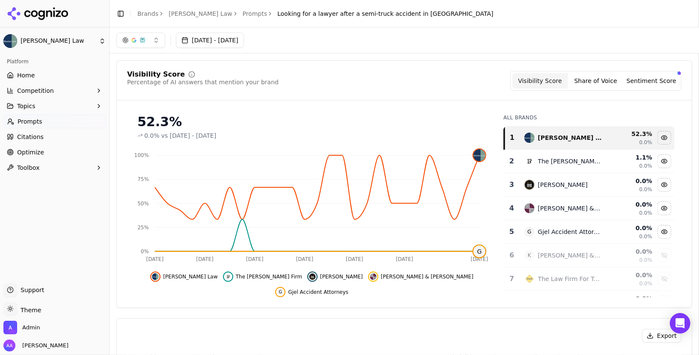
click at [243, 17] on link "Prompts" at bounding box center [255, 13] width 25 height 9
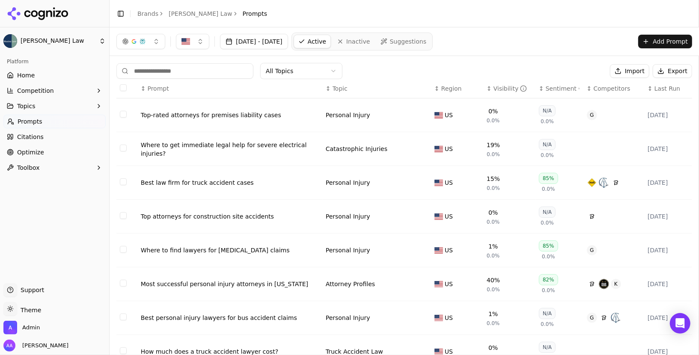
click at [503, 85] on div "Visibility" at bounding box center [510, 88] width 34 height 9
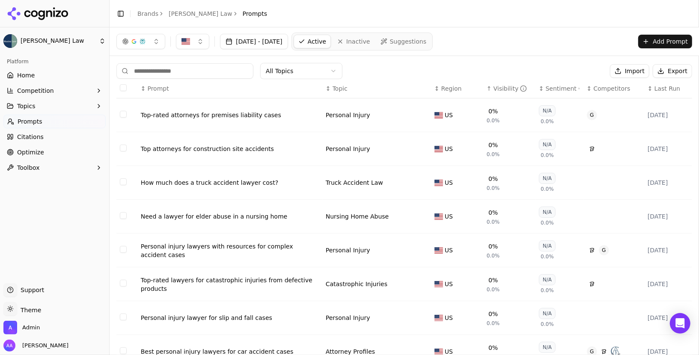
click at [503, 85] on div "Visibility" at bounding box center [510, 88] width 34 height 9
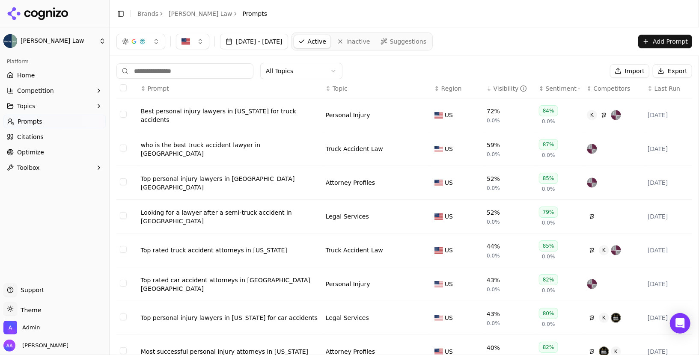
click at [504, 86] on div "Visibility" at bounding box center [510, 88] width 34 height 9
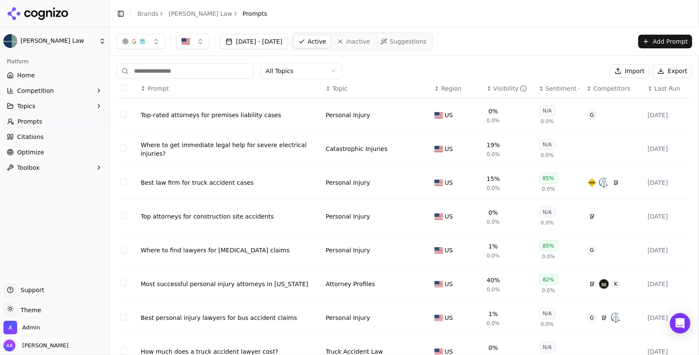
click at [504, 86] on div "Visibility" at bounding box center [510, 88] width 34 height 9
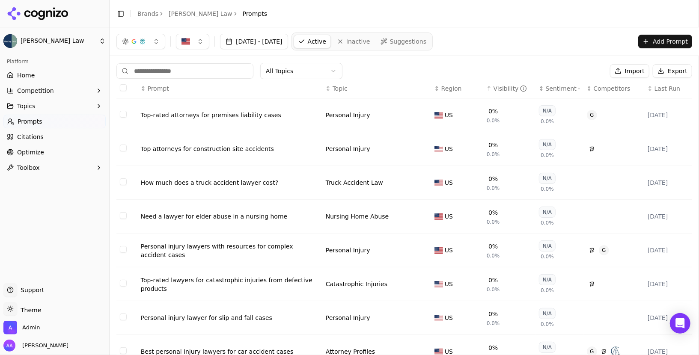
click at [504, 86] on div "Visibility" at bounding box center [510, 88] width 34 height 9
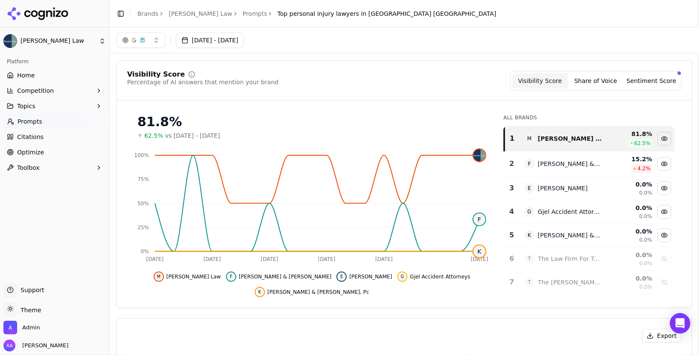
click at [220, 42] on button "[DATE] - [DATE]" at bounding box center [210, 40] width 68 height 15
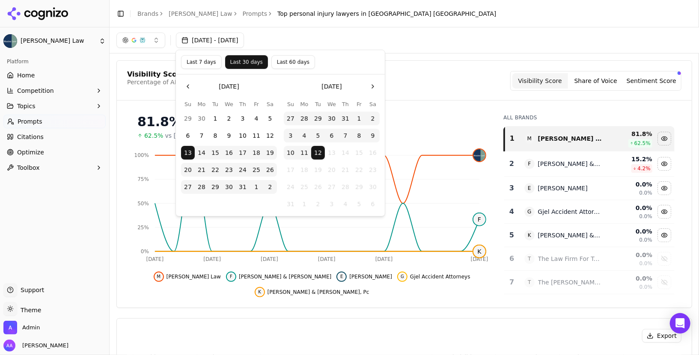
click at [291, 63] on button "Last 60 days" at bounding box center [293, 62] width 44 height 14
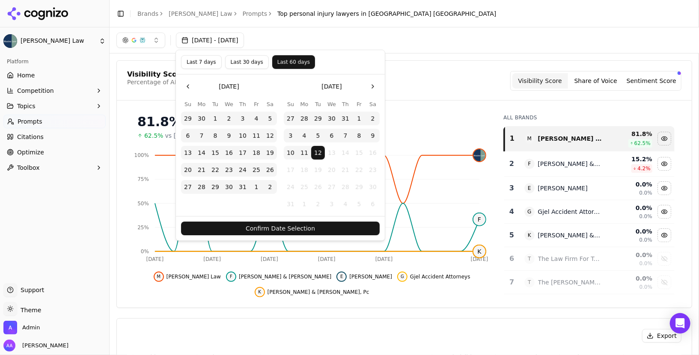
click at [310, 224] on button "Confirm Date Selection" at bounding box center [280, 229] width 199 height 14
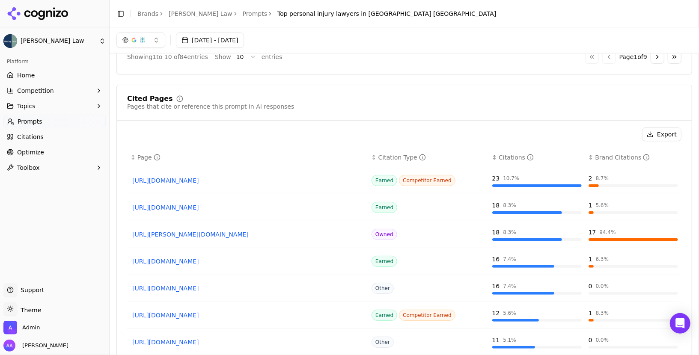
scroll to position [595, 0]
click at [198, 232] on link "[URL][PERSON_NAME][DOMAIN_NAME]" at bounding box center [247, 235] width 231 height 9
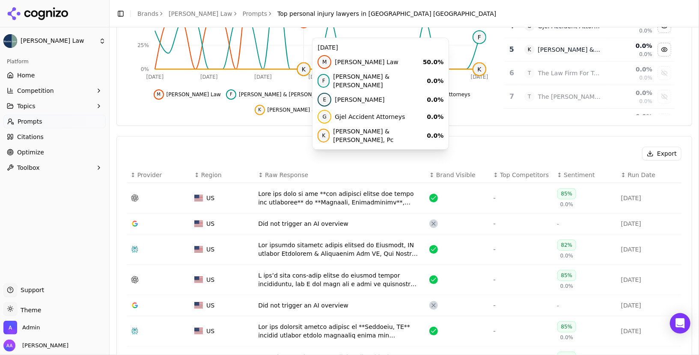
scroll to position [185, 0]
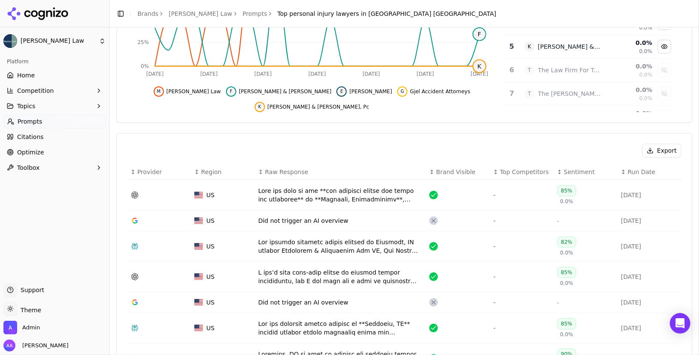
click at [309, 187] on div "Data table" at bounding box center [340, 195] width 164 height 17
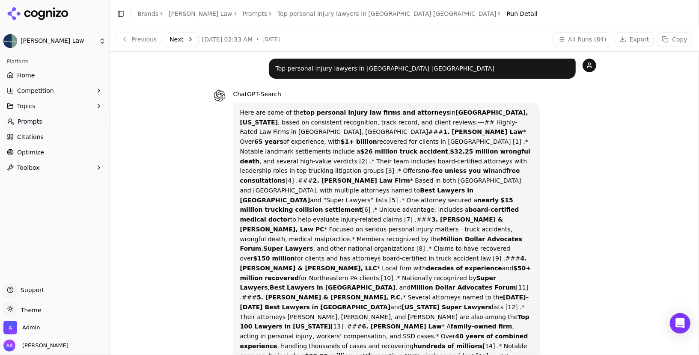
click at [182, 10] on link "[PERSON_NAME] Law" at bounding box center [201, 13] width 64 height 9
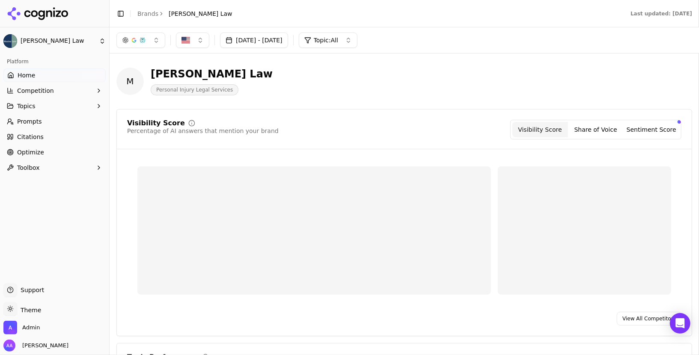
click at [54, 14] on icon at bounding box center [54, 11] width 2 height 9
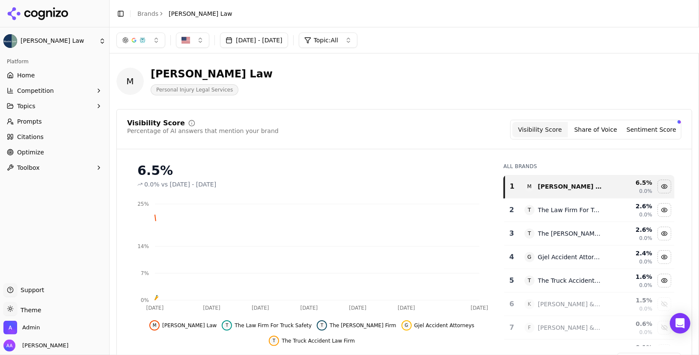
click at [30, 20] on html "[PERSON_NAME] Law Platform Home Competition Topics Prompts Citations Optimize T…" at bounding box center [349, 177] width 699 height 355
click at [148, 15] on html "[PERSON_NAME] Law Platform Home Competition Topics Prompts Citations Optimize T…" at bounding box center [349, 177] width 699 height 355
click at [151, 14] on html "[PERSON_NAME] Law Platform Home Competition Topics Prompts Citations Optimize T…" at bounding box center [349, 177] width 699 height 355
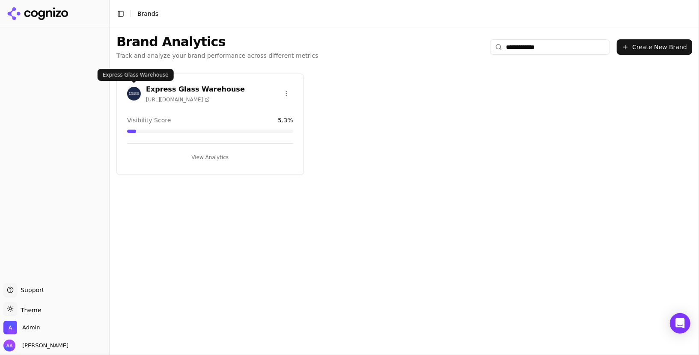
type input "**********"
click at [131, 95] on img at bounding box center [134, 94] width 14 height 14
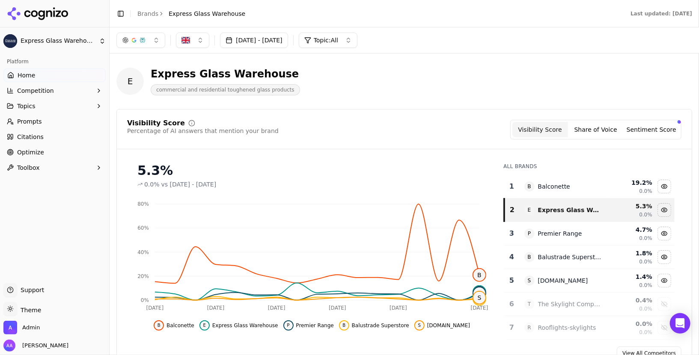
click at [149, 15] on link "Brands" at bounding box center [147, 13] width 21 height 7
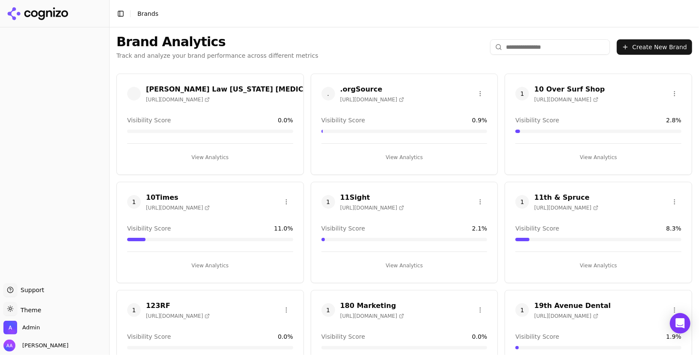
click at [544, 48] on input "search" at bounding box center [550, 46] width 120 height 15
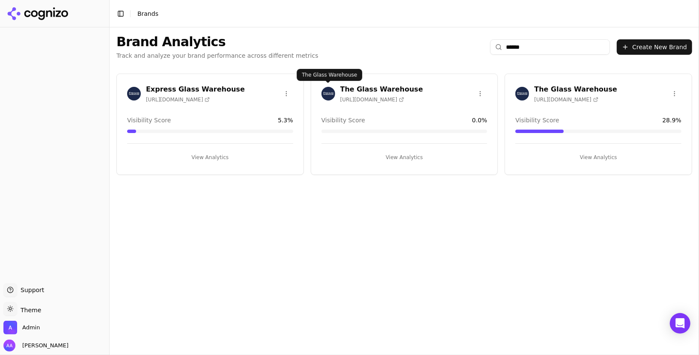
type input "*****"
click at [333, 91] on img at bounding box center [328, 94] width 14 height 14
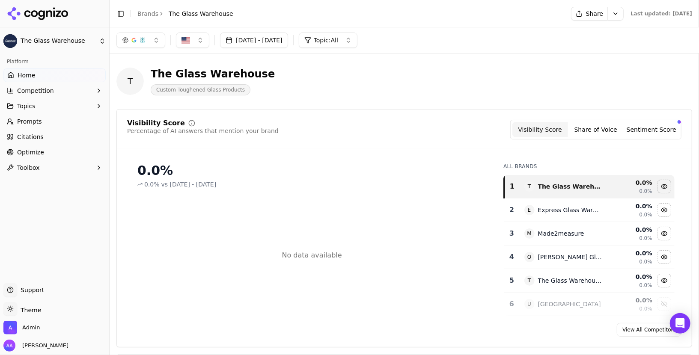
click at [49, 149] on link "Optimize" at bounding box center [54, 152] width 102 height 14
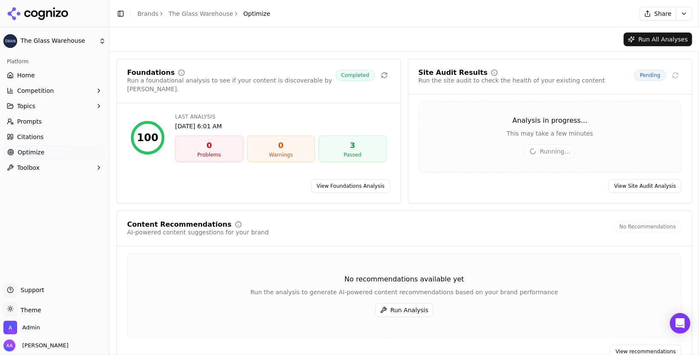
click at [53, 138] on link "Citations" at bounding box center [54, 137] width 102 height 14
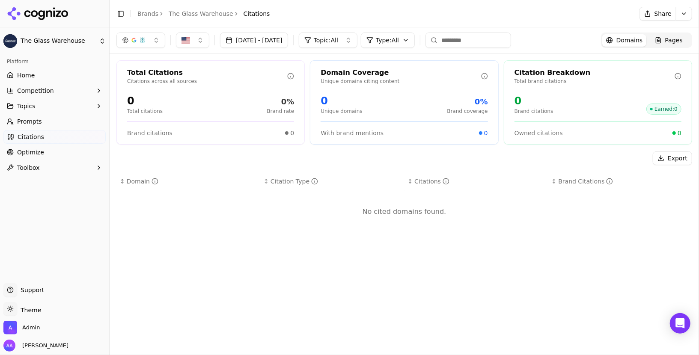
click at [52, 147] on link "Optimize" at bounding box center [54, 152] width 102 height 14
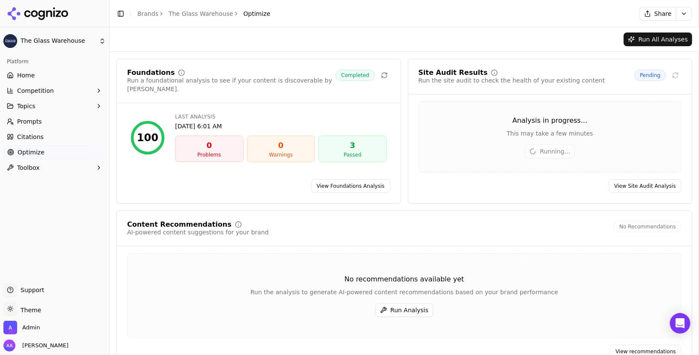
click at [54, 135] on link "Citations" at bounding box center [54, 137] width 102 height 14
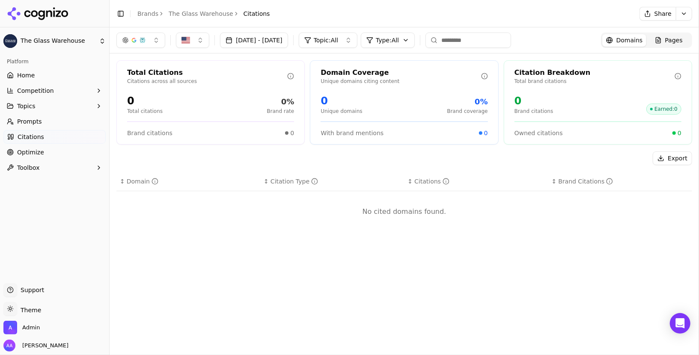
click at [51, 75] on link "Home" at bounding box center [54, 75] width 102 height 14
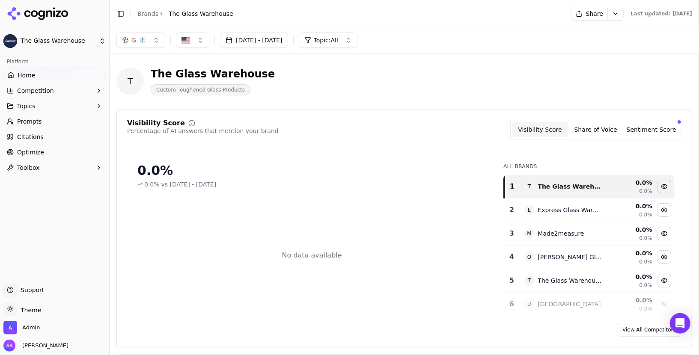
click at [150, 14] on link "Brands" at bounding box center [147, 13] width 21 height 7
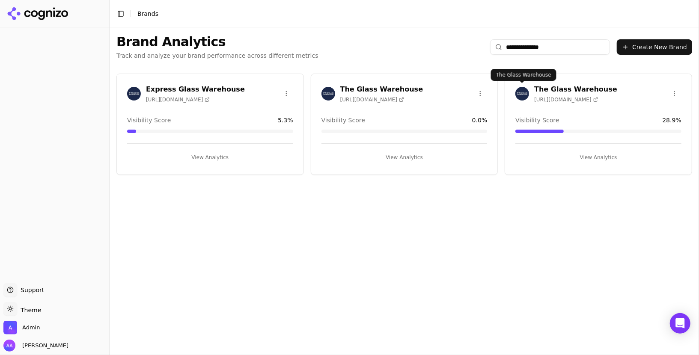
type input "**********"
click at [525, 95] on img at bounding box center [522, 94] width 14 height 14
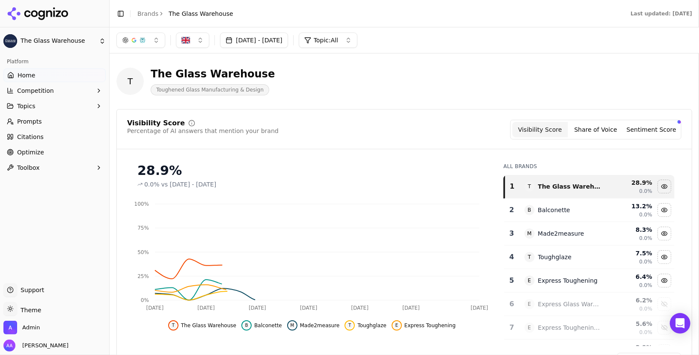
click at [42, 151] on link "Optimize" at bounding box center [54, 152] width 102 height 14
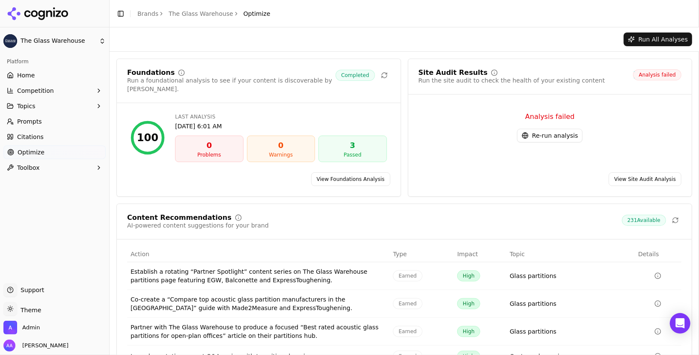
click at [553, 136] on button "Re-run analysis" at bounding box center [549, 136] width 65 height 14
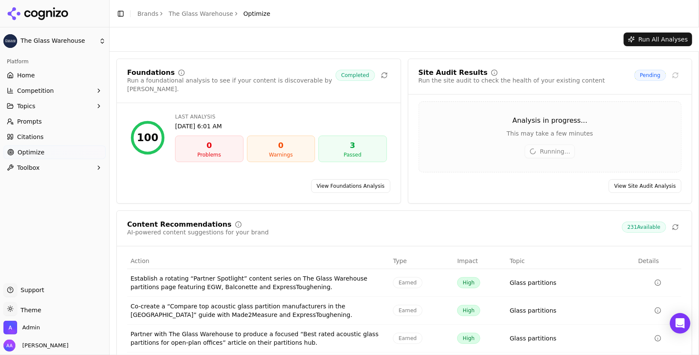
click at [149, 8] on div "Toggle Sidebar Brands The Glass Warehouse Optimize" at bounding box center [193, 14] width 167 height 12
click at [145, 16] on link "Brands" at bounding box center [147, 13] width 21 height 7
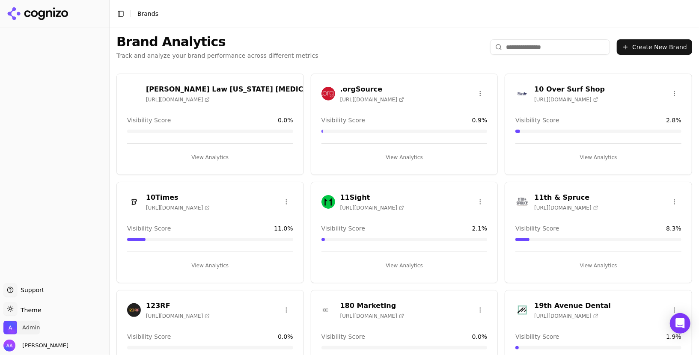
click at [24, 325] on span "Admin" at bounding box center [31, 328] width 18 height 8
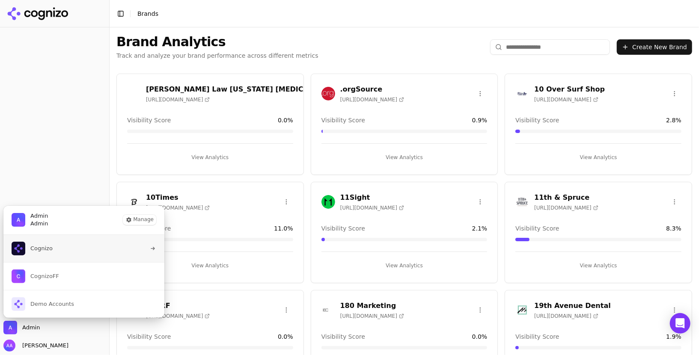
click at [61, 246] on button "Cognizo" at bounding box center [84, 248] width 162 height 27
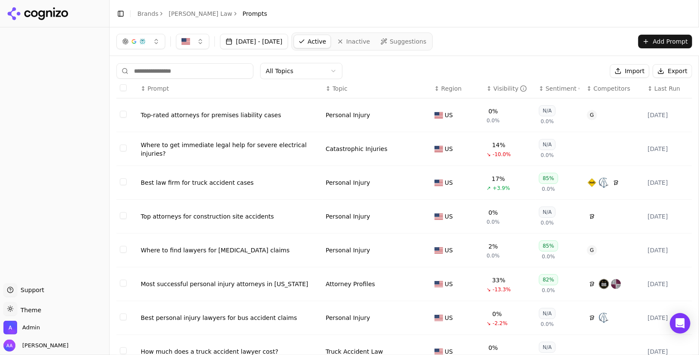
click at [503, 86] on div "Visibility" at bounding box center [510, 88] width 34 height 9
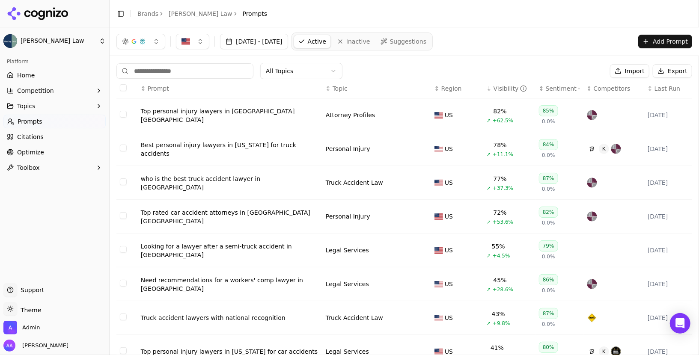
click at [202, 111] on div "Top personal injury lawyers in [GEOGRAPHIC_DATA] [GEOGRAPHIC_DATA]" at bounding box center [230, 115] width 178 height 17
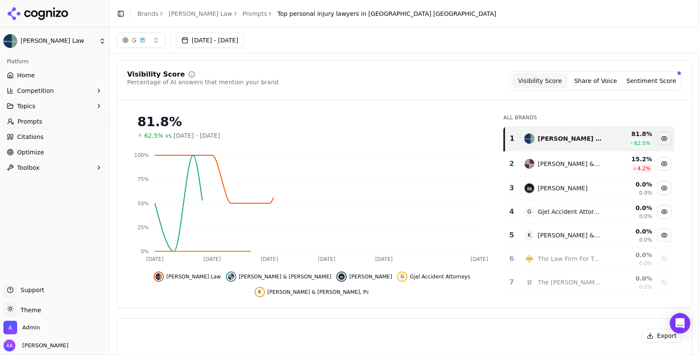
click at [243, 14] on link "Prompts" at bounding box center [255, 13] width 25 height 9
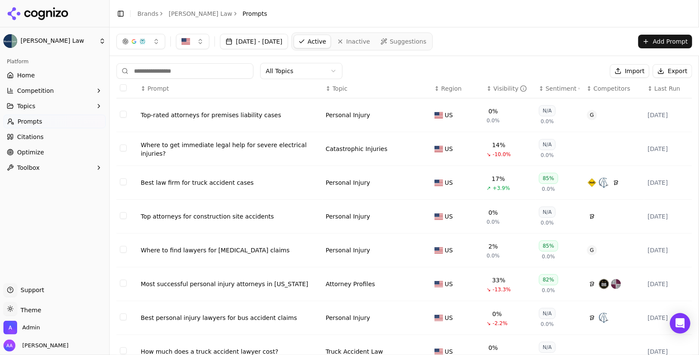
click at [497, 89] on div "Visibility" at bounding box center [510, 88] width 34 height 9
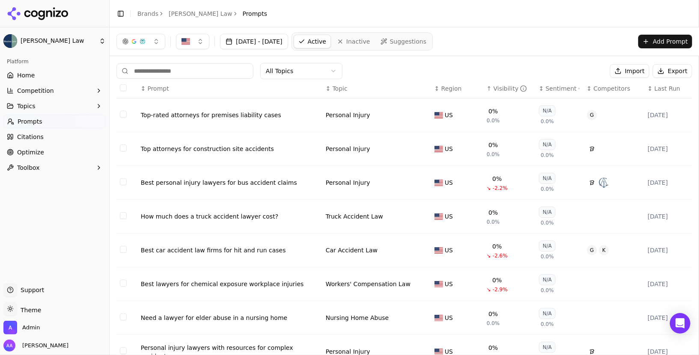
click at [497, 89] on div "Visibility" at bounding box center [510, 88] width 34 height 9
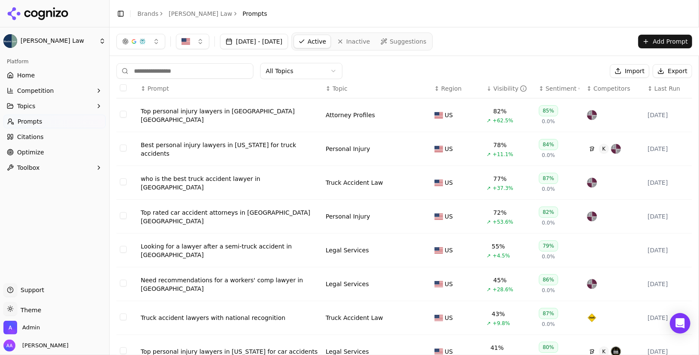
click at [242, 112] on div "Top personal injury lawyers in Scranton PA" at bounding box center [230, 115] width 178 height 17
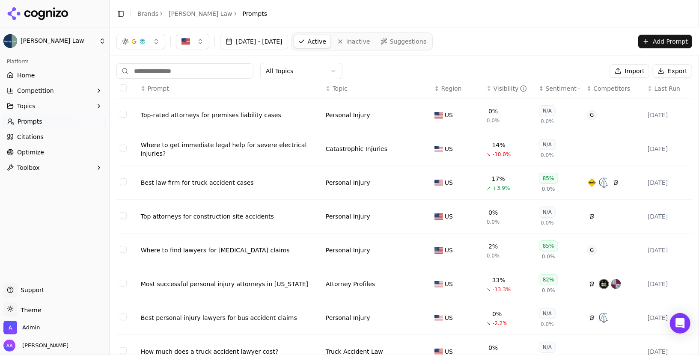
click at [506, 80] on th "↕ Visibility" at bounding box center [509, 88] width 52 height 19
click at [506, 86] on div "Visibility" at bounding box center [510, 88] width 34 height 9
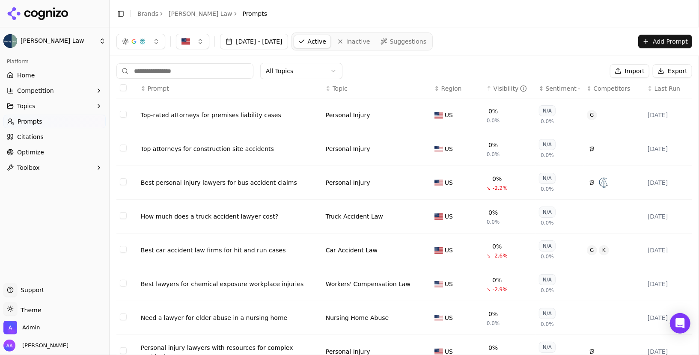
click at [506, 86] on div "Visibility" at bounding box center [510, 88] width 34 height 9
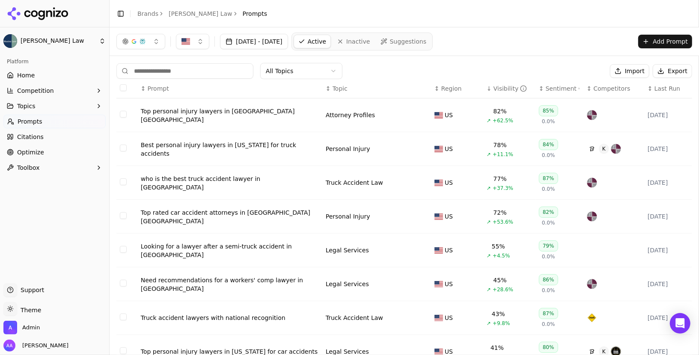
scroll to position [106, 0]
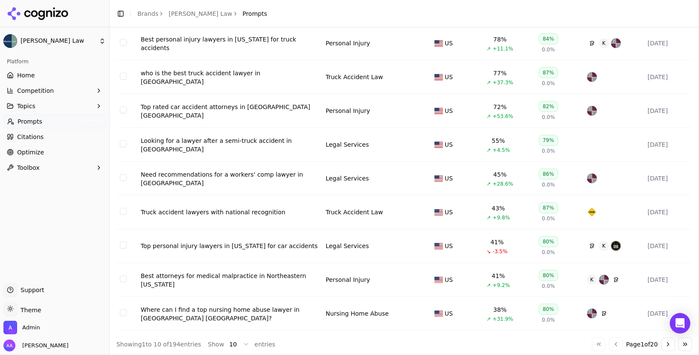
click at [275, 306] on div "Where can I find a top nursing home abuse lawyer in Scranton PA?" at bounding box center [230, 314] width 178 height 17
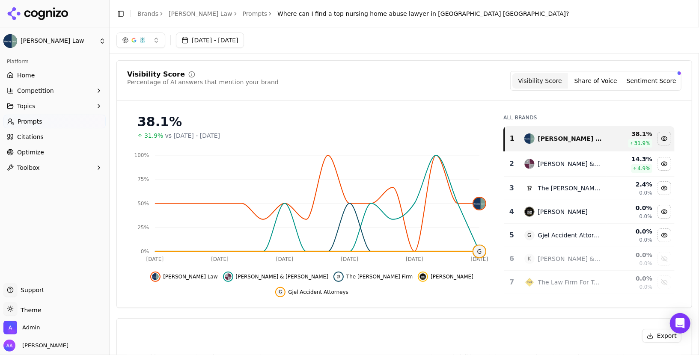
click at [237, 42] on button "[DATE] - [DATE]" at bounding box center [210, 40] width 68 height 15
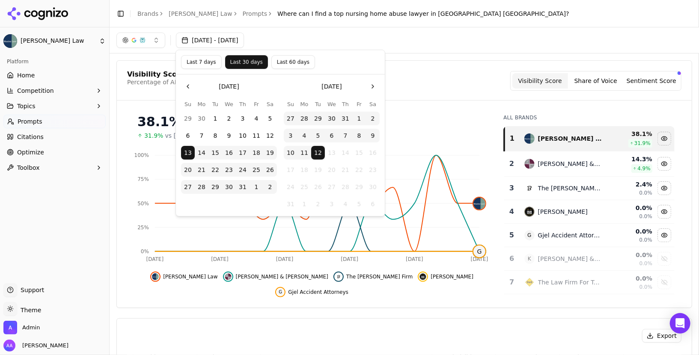
click at [281, 63] on button "Last 60 days" at bounding box center [293, 62] width 44 height 14
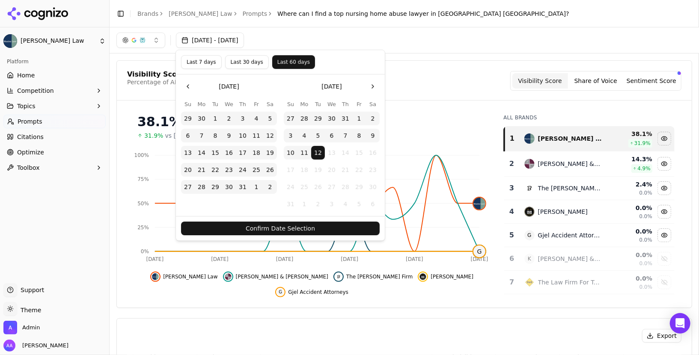
click at [302, 224] on button "Confirm Date Selection" at bounding box center [280, 229] width 199 height 14
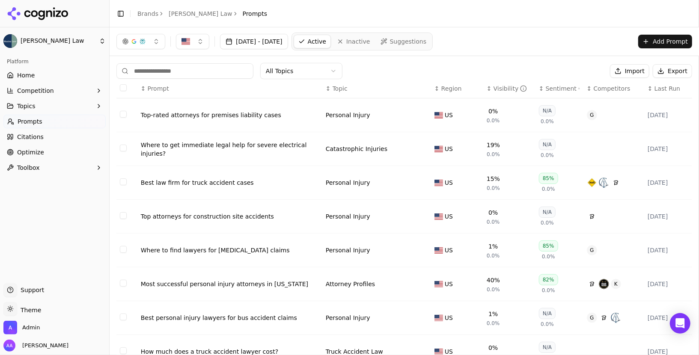
click at [504, 90] on div "Visibility" at bounding box center [510, 88] width 34 height 9
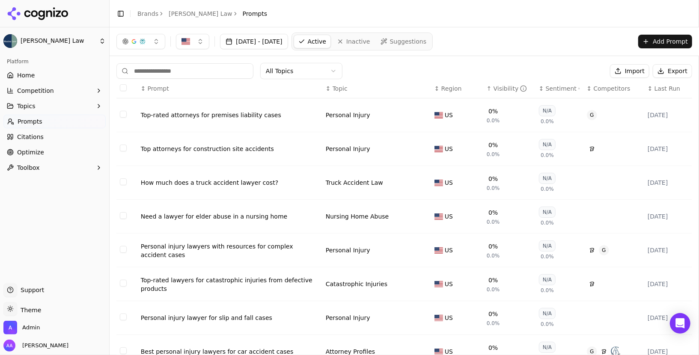
click at [504, 90] on div "Visibility" at bounding box center [510, 88] width 34 height 9
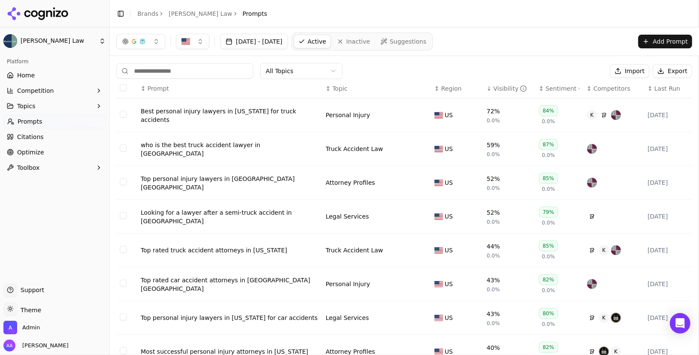
scroll to position [106, 0]
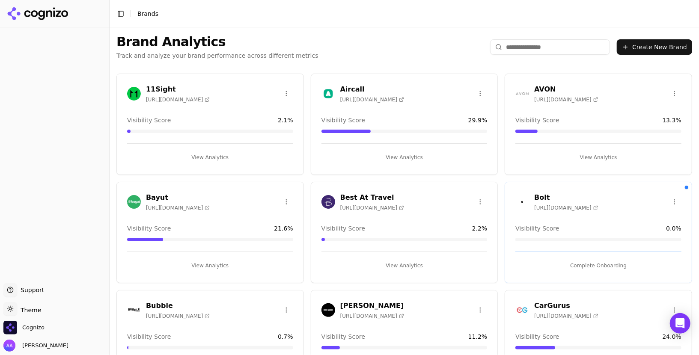
click at [110, 204] on button "Toggle Sidebar" at bounding box center [109, 177] width 7 height 355
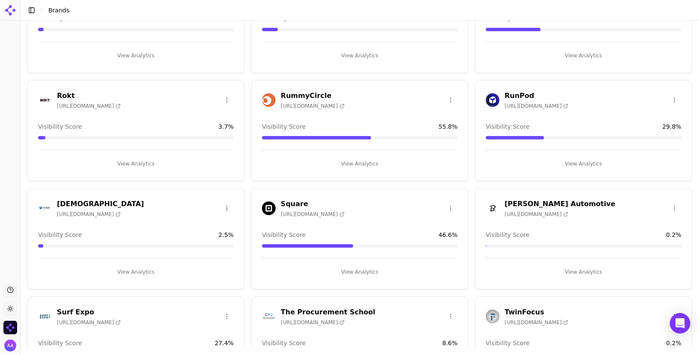
scroll to position [1439, 0]
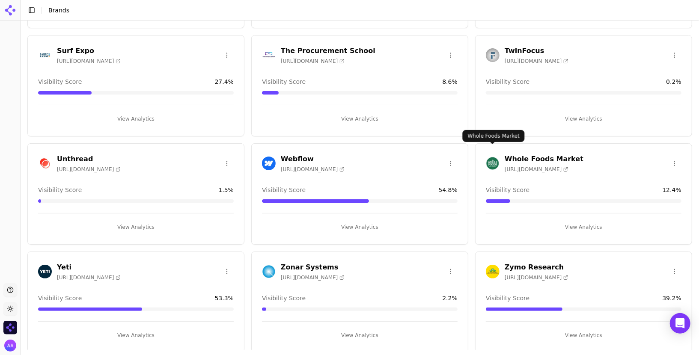
click at [493, 157] on img at bounding box center [493, 164] width 14 height 14
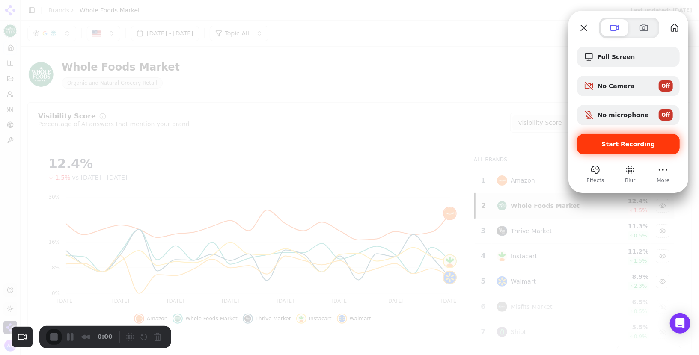
click at [630, 150] on div "Start Recording" at bounding box center [628, 144] width 103 height 21
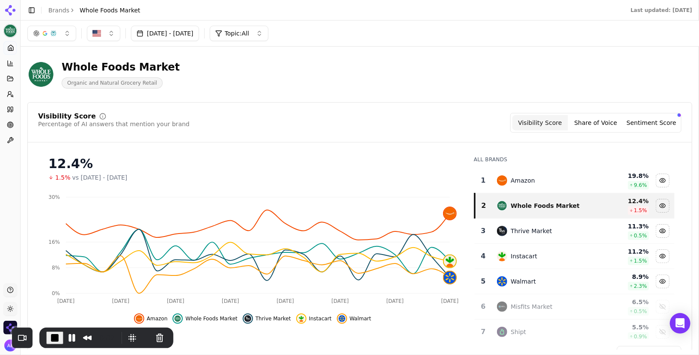
click at [639, 120] on button "Sentiment Score" at bounding box center [651, 122] width 56 height 15
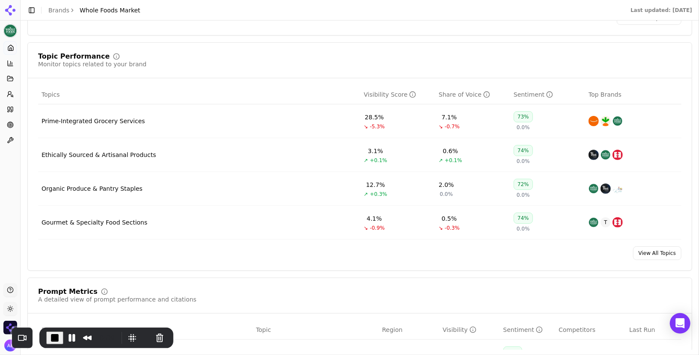
scroll to position [334, 0]
click at [110, 121] on div "Prime-Integrated Grocery Services" at bounding box center [94, 122] width 104 height 9
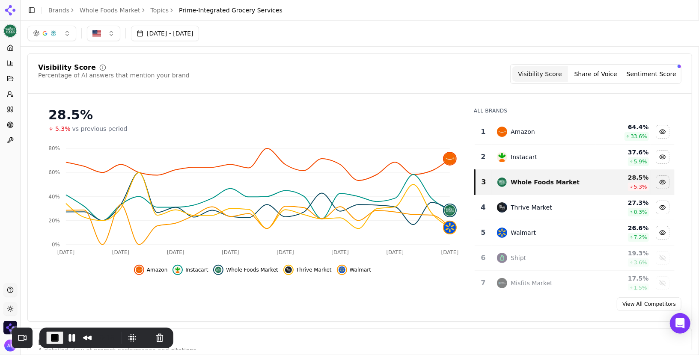
click at [653, 74] on button "Sentiment Score" at bounding box center [651, 73] width 56 height 15
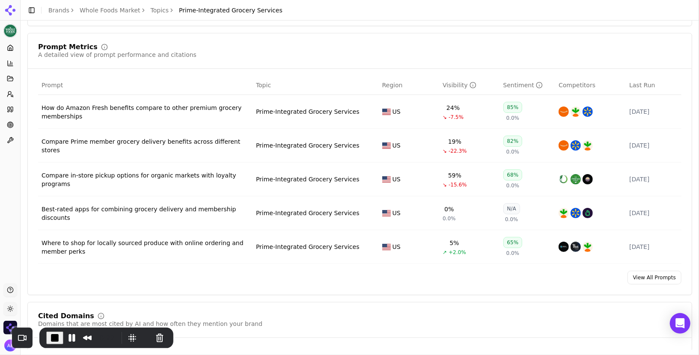
scroll to position [298, 0]
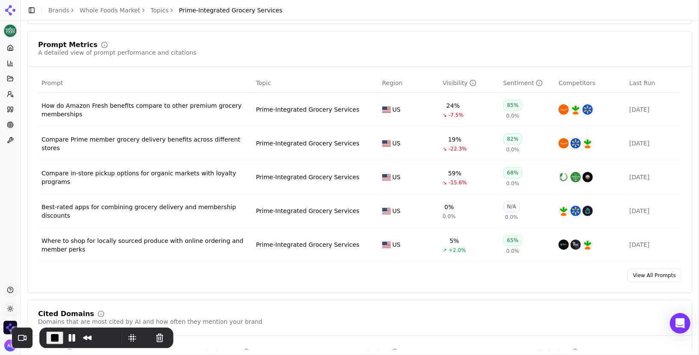
click at [213, 109] on div "How do Amazon Fresh benefits compare to other premium grocery memberships" at bounding box center [146, 109] width 208 height 17
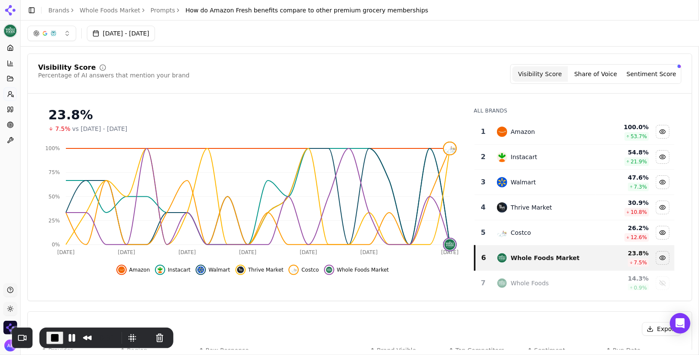
click at [637, 73] on button "Sentiment Score" at bounding box center [651, 73] width 56 height 15
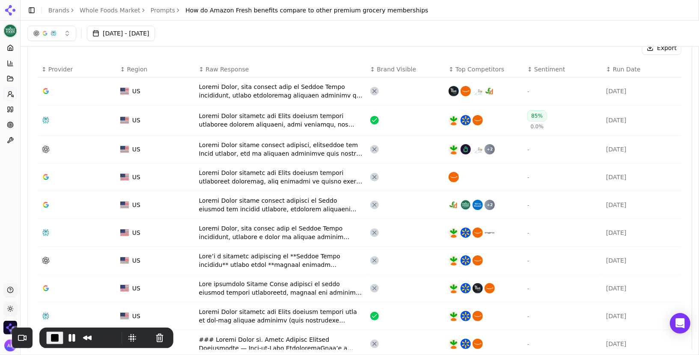
scroll to position [280, 0]
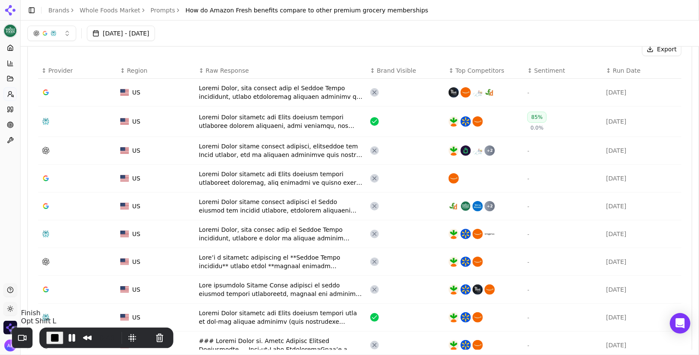
click at [54, 338] on span "End Recording" at bounding box center [55, 338] width 10 height 10
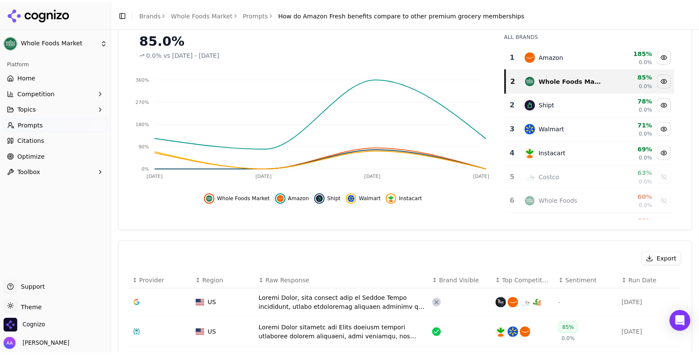
scroll to position [88, 0]
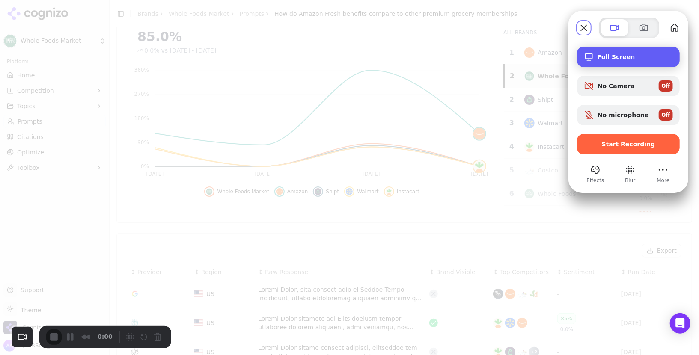
click at [599, 51] on div "Full Screen" at bounding box center [628, 57] width 103 height 21
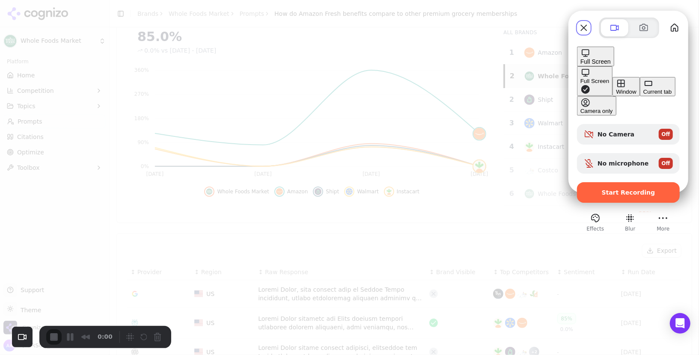
click at [616, 89] on div "Window" at bounding box center [626, 92] width 20 height 6
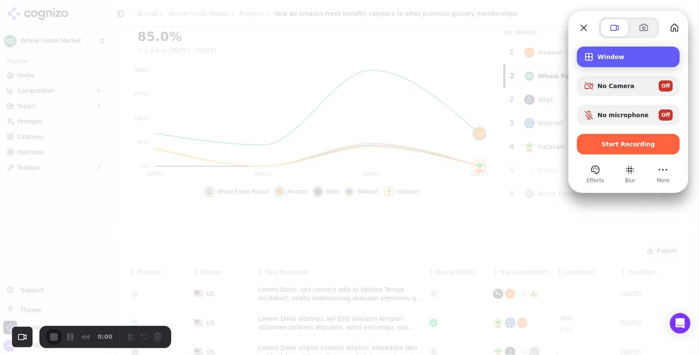
click at [613, 66] on div "Window" at bounding box center [628, 57] width 103 height 21
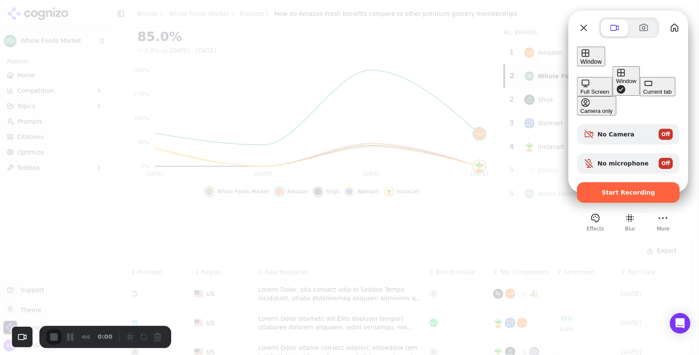
click at [640, 96] on button "Current tab" at bounding box center [658, 86] width 36 height 19
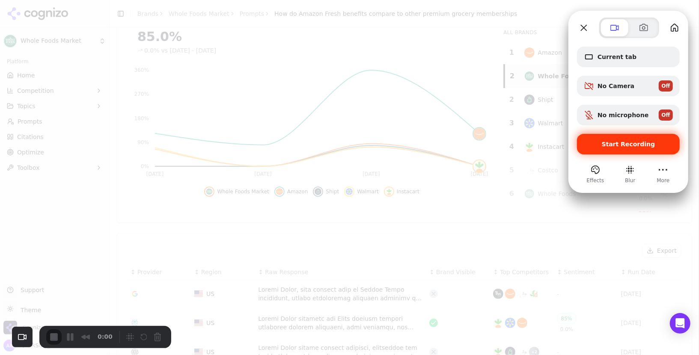
click at [640, 148] on div "Start Recording" at bounding box center [628, 144] width 103 height 21
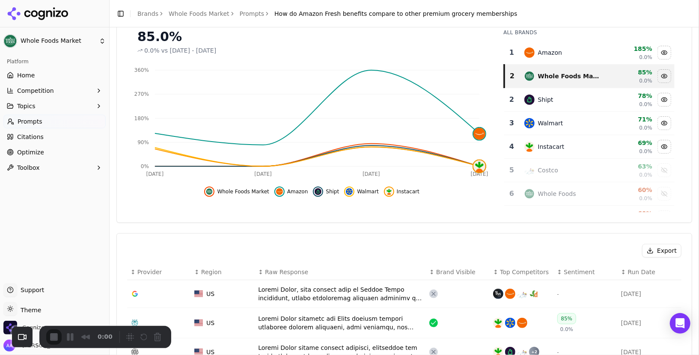
click at [36, 76] on link "Home" at bounding box center [54, 75] width 102 height 14
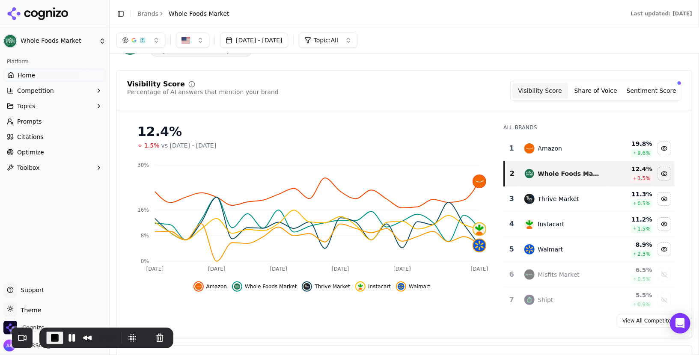
scroll to position [46, 0]
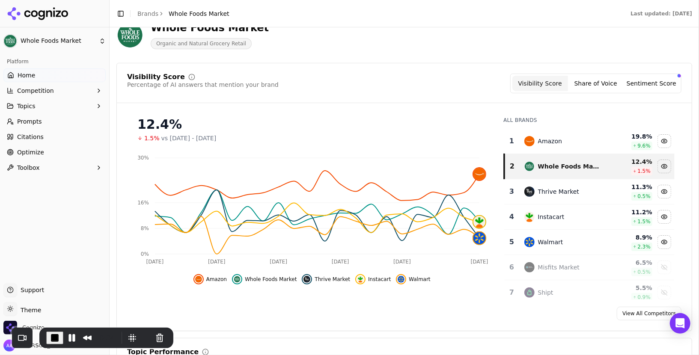
click at [54, 337] on span "End Recording" at bounding box center [55, 338] width 10 height 10
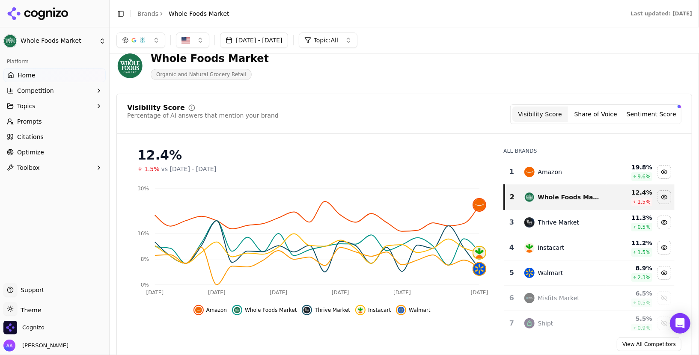
scroll to position [0, 0]
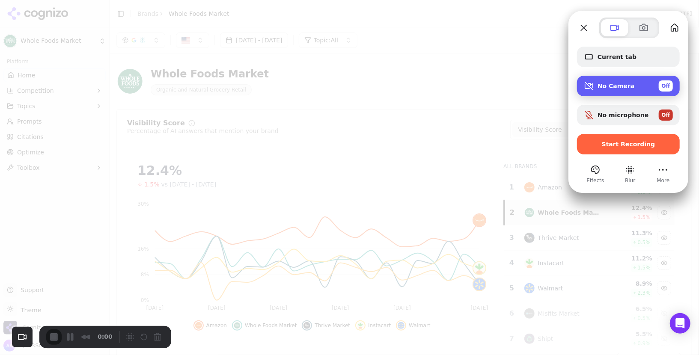
click at [655, 91] on div "No Camera Off" at bounding box center [634, 85] width 75 height 11
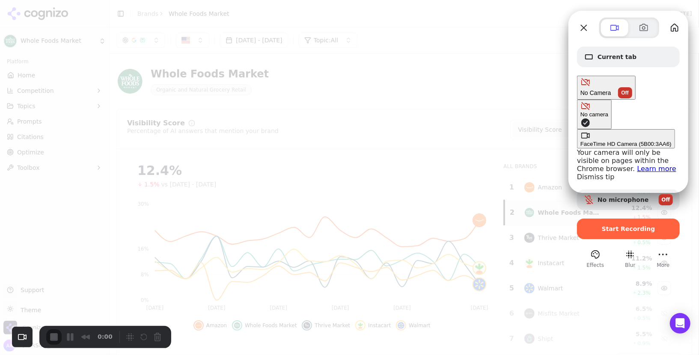
click at [632, 90] on div "Off" at bounding box center [625, 92] width 14 height 11
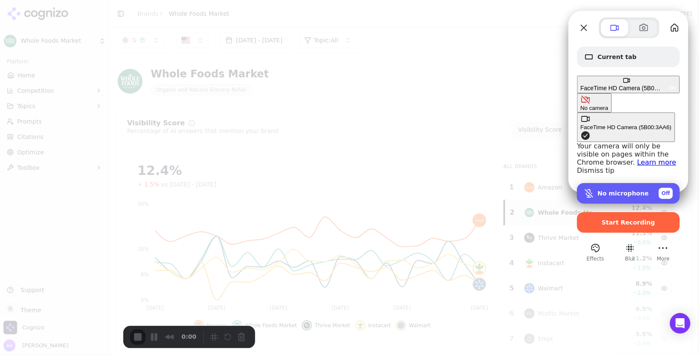
click at [662, 190] on span "Off" at bounding box center [666, 194] width 9 height 8
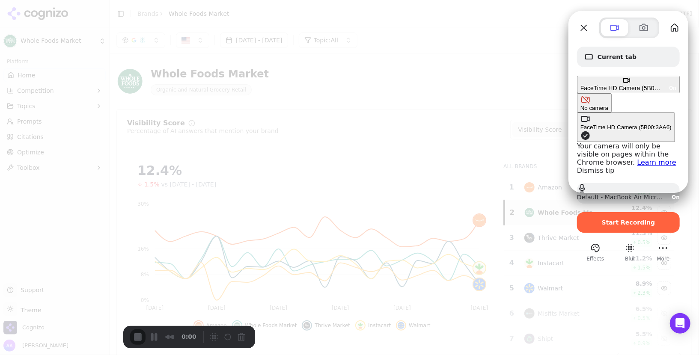
click at [520, 54] on div at bounding box center [349, 177] width 699 height 355
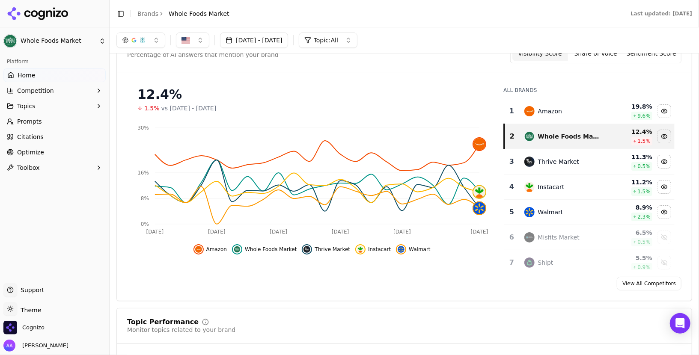
scroll to position [73, 0]
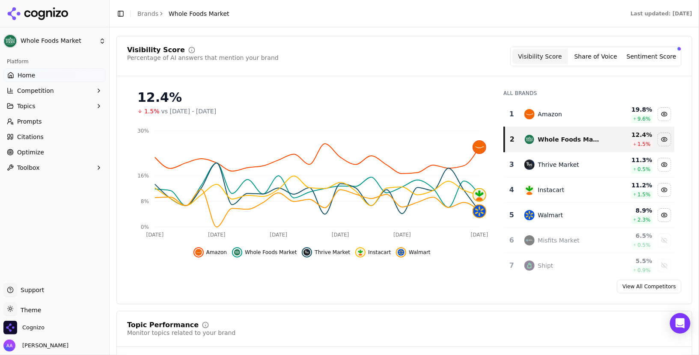
click at [520, 54] on button "Visibility Score" at bounding box center [540, 56] width 56 height 15
click at [534, 28] on div "Whole Foods Market Organic and Natural Grocery Retail" at bounding box center [404, 8] width 576 height 42
click at [278, 83] on div "12.4% 1.5% vs Jun 12, 2025 - Jul 12, 2025" at bounding box center [311, 99] width 369 height 33
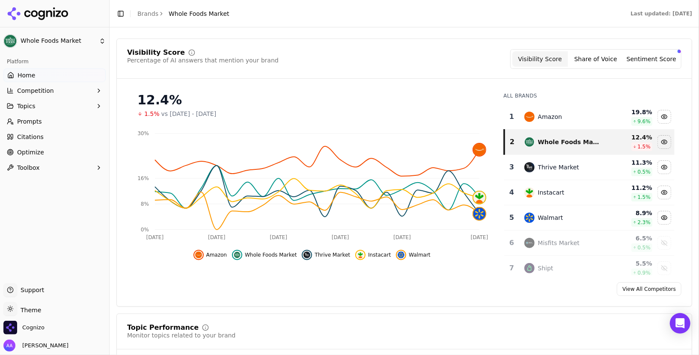
scroll to position [71, 0]
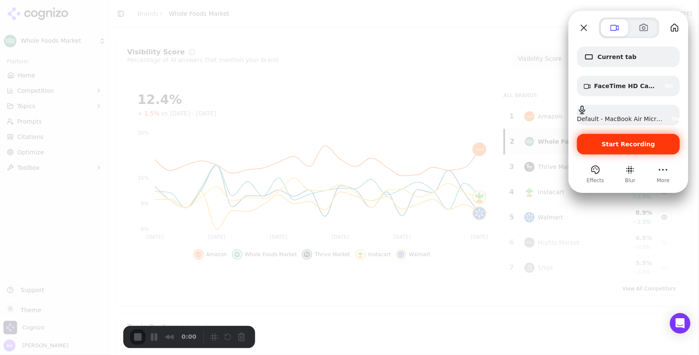
click at [593, 141] on span "Start Recording" at bounding box center [628, 144] width 89 height 7
click at [594, 150] on div "Start Recording" at bounding box center [628, 144] width 103 height 21
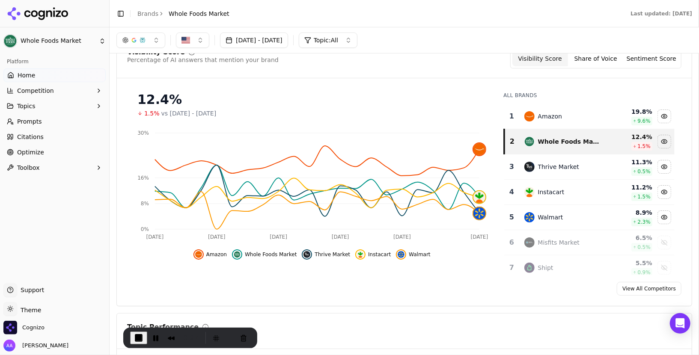
scroll to position [0, 0]
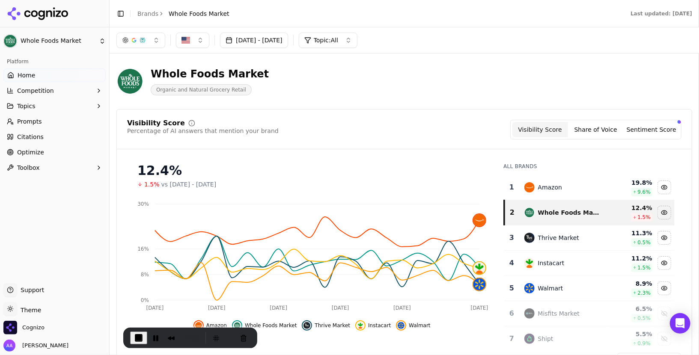
click at [57, 14] on icon at bounding box center [58, 13] width 5 height 6
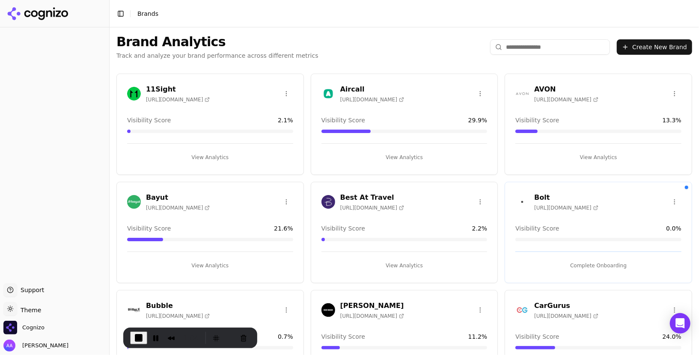
click at [556, 45] on input "search" at bounding box center [550, 46] width 120 height 15
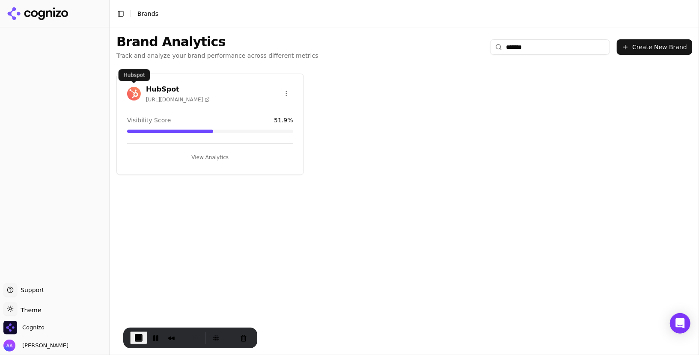
type input "*******"
click at [136, 94] on img at bounding box center [134, 94] width 14 height 14
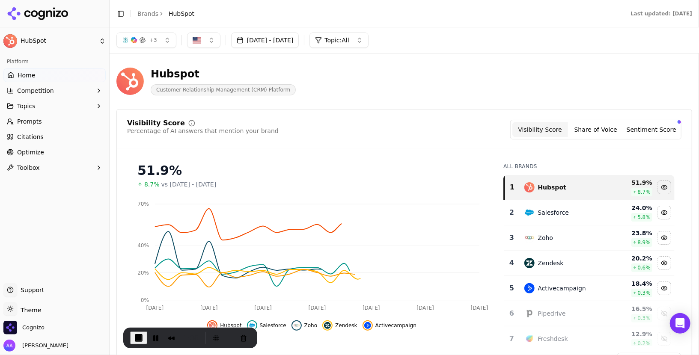
click at [160, 45] on button "+ 3" at bounding box center [146, 40] width 60 height 15
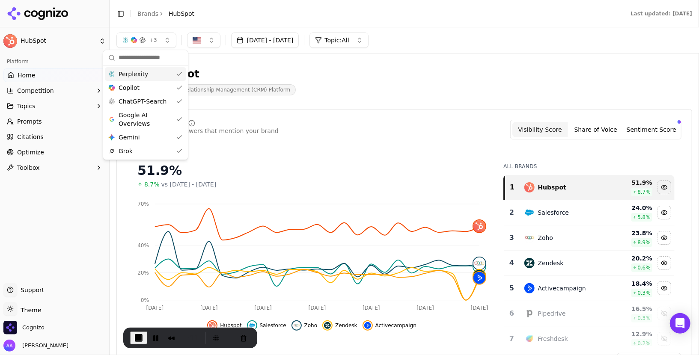
click at [160, 45] on button "+ 3" at bounding box center [146, 40] width 60 height 15
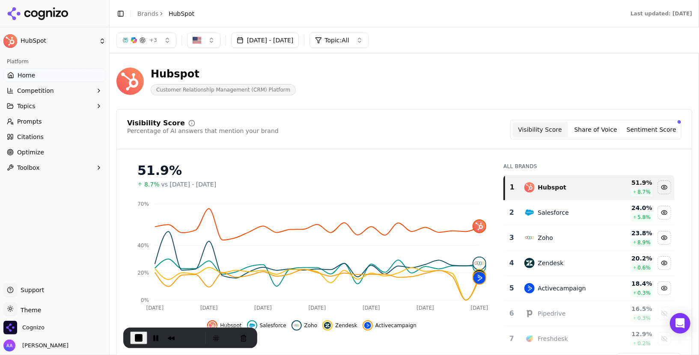
click at [154, 52] on div "+ 3 Jul 13, 2025 - Aug 12, 2025 Topic: All" at bounding box center [404, 40] width 589 height 26
click at [154, 40] on span "+ 3" at bounding box center [153, 40] width 8 height 7
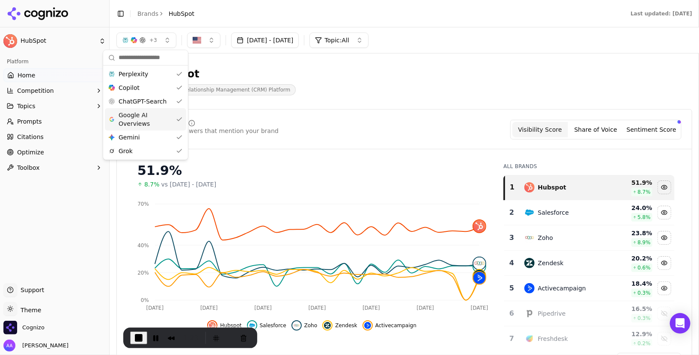
click at [324, 98] on div "Hubspot Customer Relationship Management (CRM) Platform" at bounding box center [404, 81] width 576 height 42
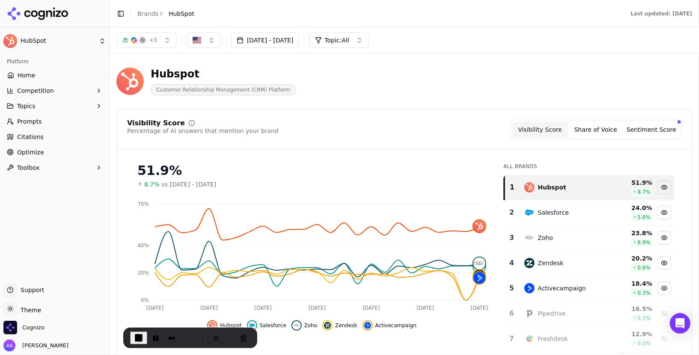
click at [153, 31] on div "+ 3 Jul 13, 2025 - Aug 12, 2025 Topic: All" at bounding box center [404, 40] width 589 height 26
click at [152, 41] on span "+ 3" at bounding box center [153, 40] width 8 height 7
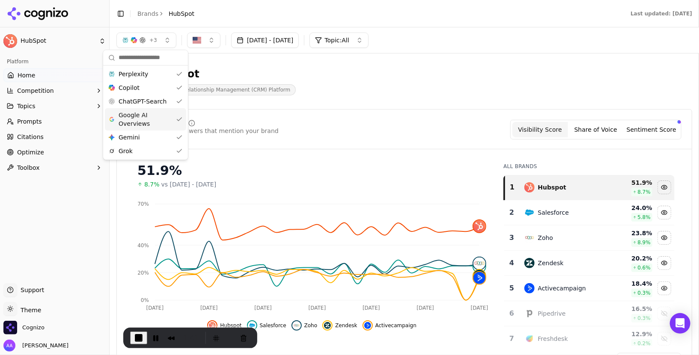
click at [325, 87] on div "Hubspot Customer Relationship Management (CRM) Platform" at bounding box center [307, 81] width 383 height 28
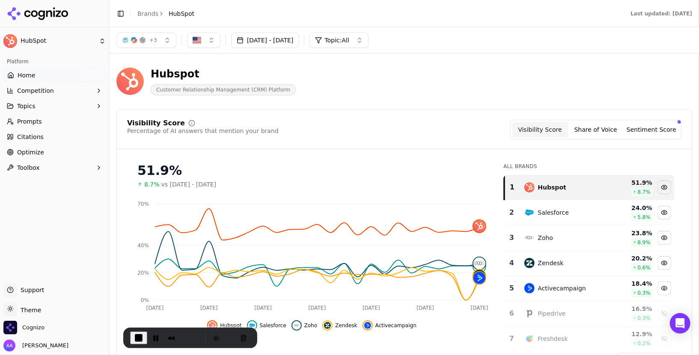
click at [150, 38] on span "+ 3" at bounding box center [153, 40] width 8 height 7
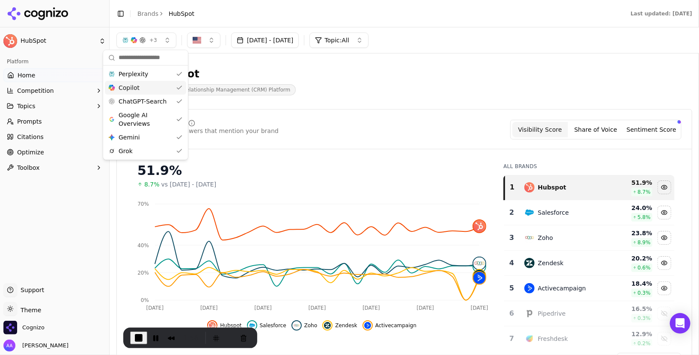
click at [165, 89] on div "Copilot" at bounding box center [145, 88] width 81 height 14
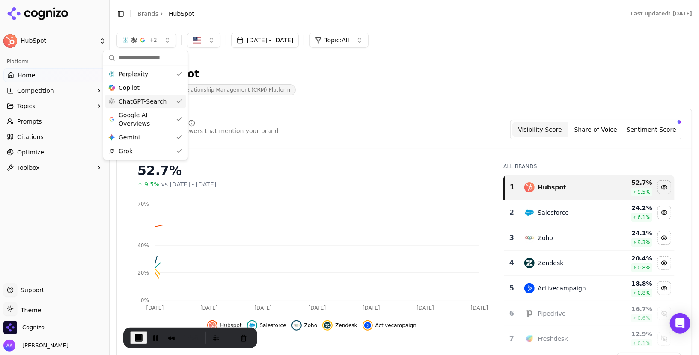
click at [162, 99] on span "ChatGPT-Search" at bounding box center [143, 101] width 48 height 9
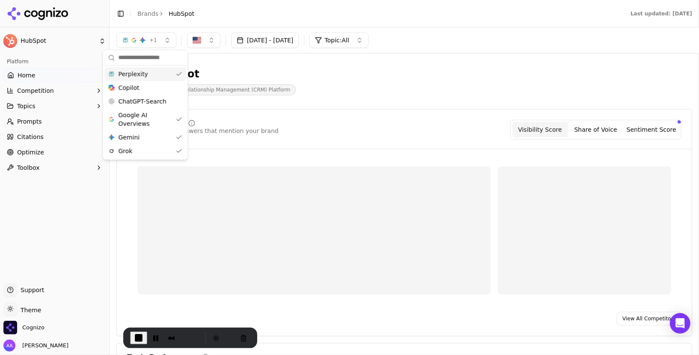
click at [159, 72] on div "Perplexity" at bounding box center [144, 74] width 81 height 14
click at [157, 90] on div "Copilot" at bounding box center [140, 88] width 81 height 14
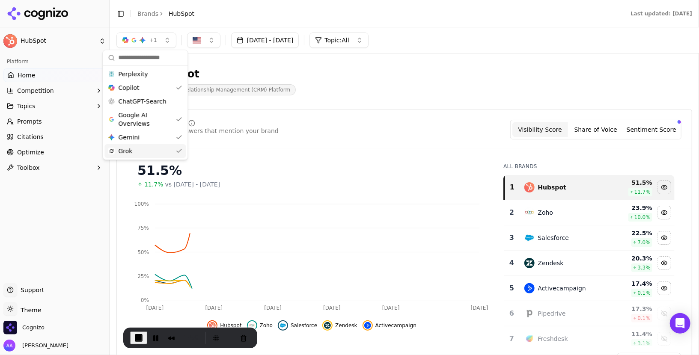
click at [148, 150] on div "Grok" at bounding box center [144, 151] width 81 height 14
click at [151, 151] on div "Grok" at bounding box center [140, 151] width 81 height 14
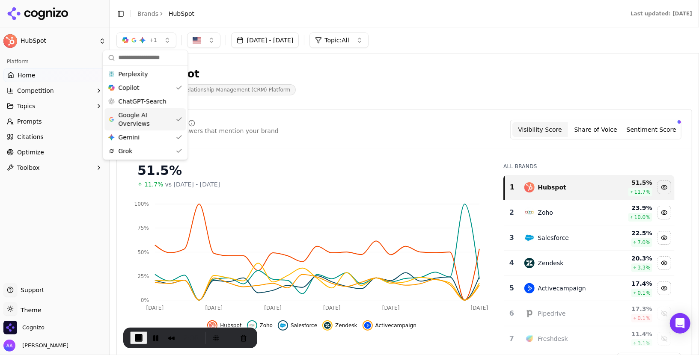
click at [153, 118] on span "Google AI Overviews" at bounding box center [145, 119] width 54 height 17
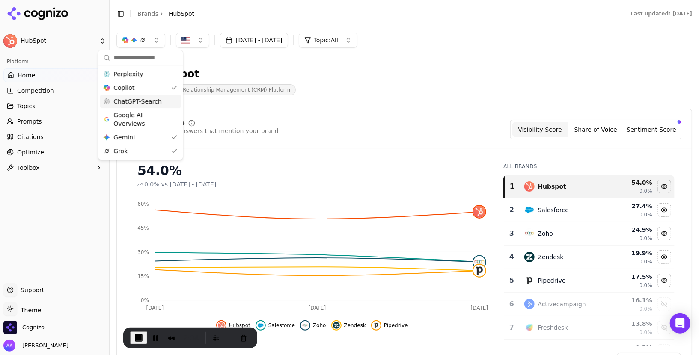
click at [152, 99] on span "ChatGPT-Search" at bounding box center [137, 101] width 48 height 9
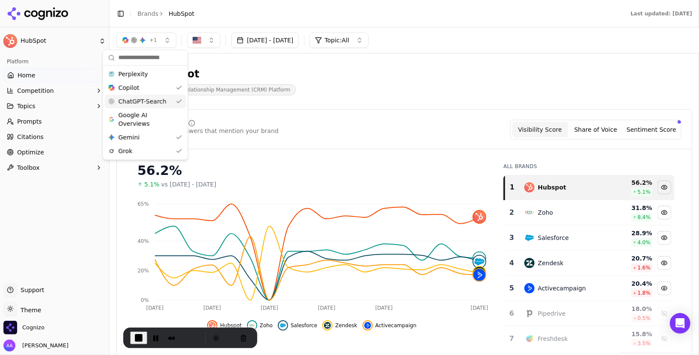
click at [152, 99] on span "ChatGPT-Search" at bounding box center [142, 101] width 48 height 9
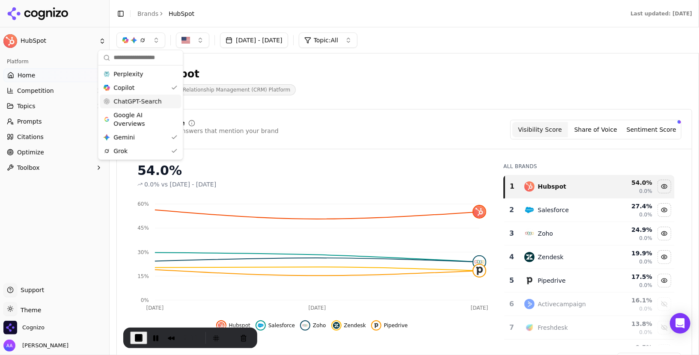
click at [446, 107] on header "Hubspot Customer Relationship Management (CRM) Platform" at bounding box center [404, 84] width 576 height 49
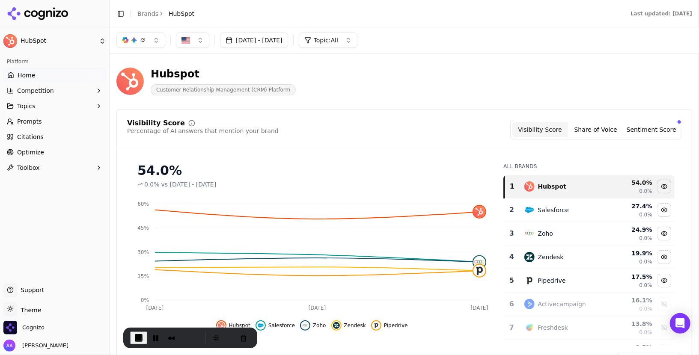
click at [512, 34] on div "Gemini Jul 13, 2025 - Aug 12, 2025 Topic: All" at bounding box center [404, 40] width 576 height 15
click at [142, 38] on div "button" at bounding box center [142, 40] width 7 height 7
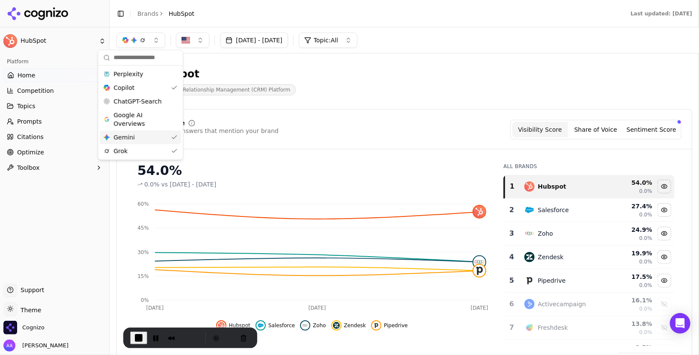
click at [328, 113] on div "Visibility Score Percentage of AI answers that mention your brand Visibility Sc…" at bounding box center [404, 243] width 576 height 268
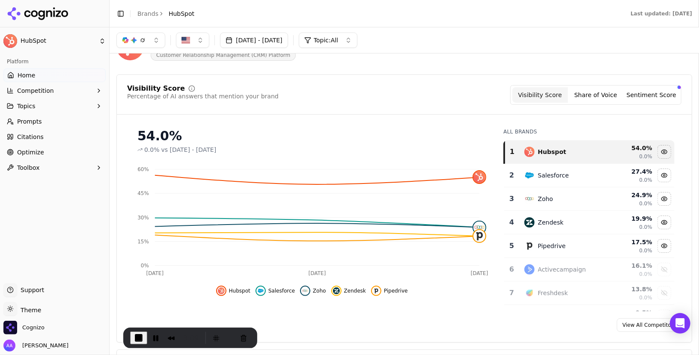
scroll to position [39, 0]
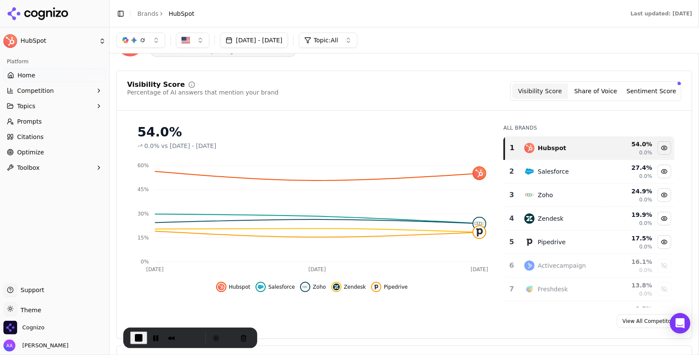
click at [635, 94] on button "Sentiment Score" at bounding box center [651, 90] width 56 height 15
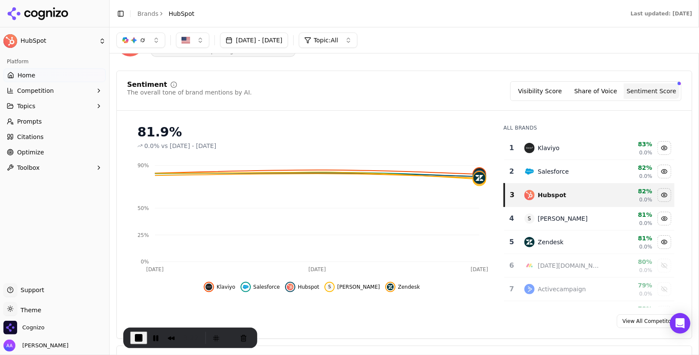
scroll to position [0, 0]
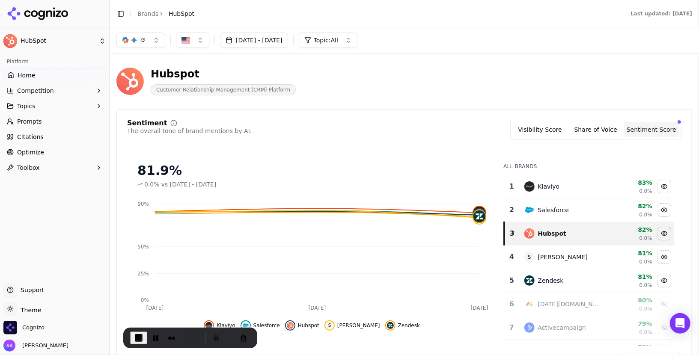
click at [551, 131] on button "Visibility Score" at bounding box center [540, 129] width 56 height 15
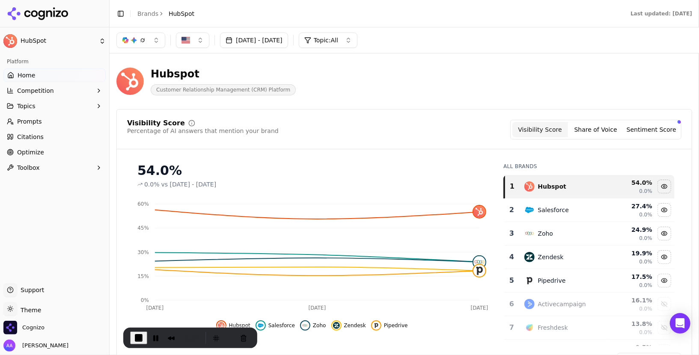
click at [152, 38] on button "Gemini" at bounding box center [140, 40] width 49 height 15
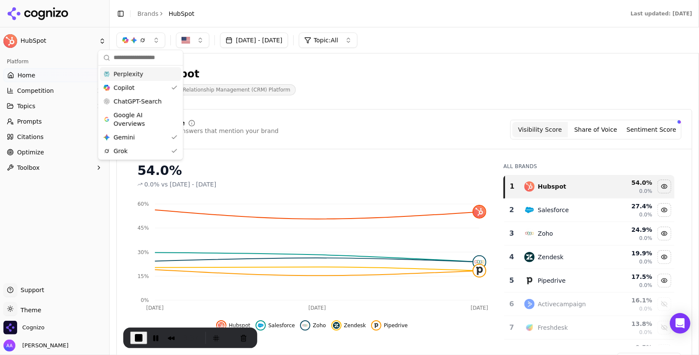
click at [352, 86] on div "Hubspot Customer Relationship Management (CRM) Platform" at bounding box center [307, 81] width 383 height 28
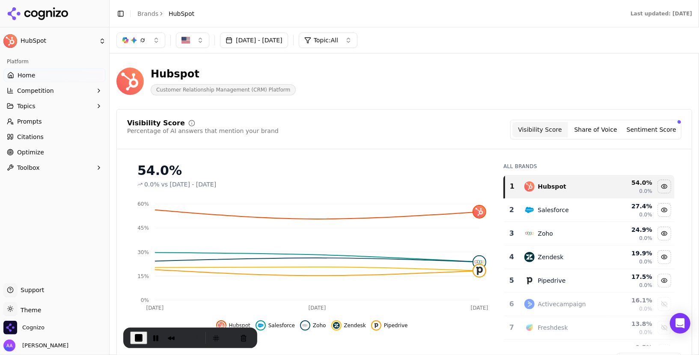
click at [148, 42] on button "Gemini" at bounding box center [140, 40] width 49 height 15
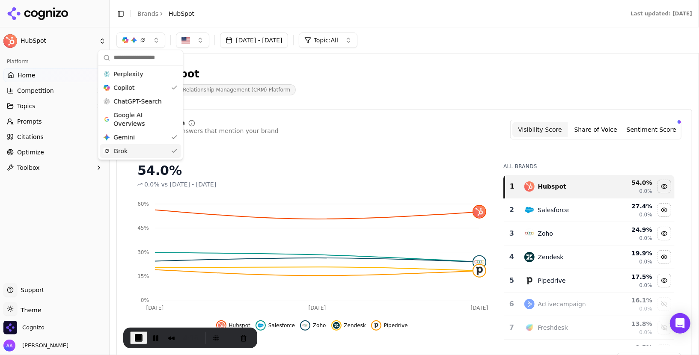
click at [331, 109] on div "Visibility Score Percentage of AI answers that mention your brand Visibility Sc…" at bounding box center [404, 243] width 576 height 268
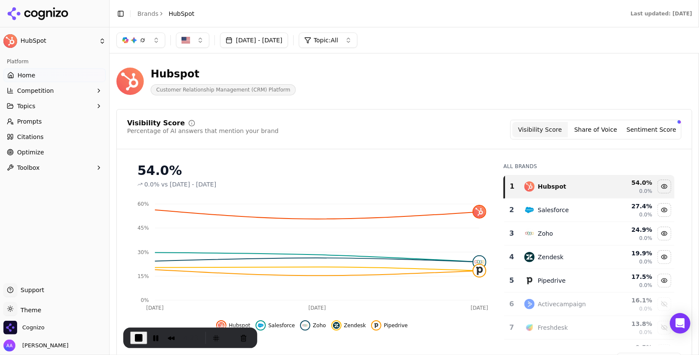
click at [149, 43] on button "Gemini" at bounding box center [140, 40] width 49 height 15
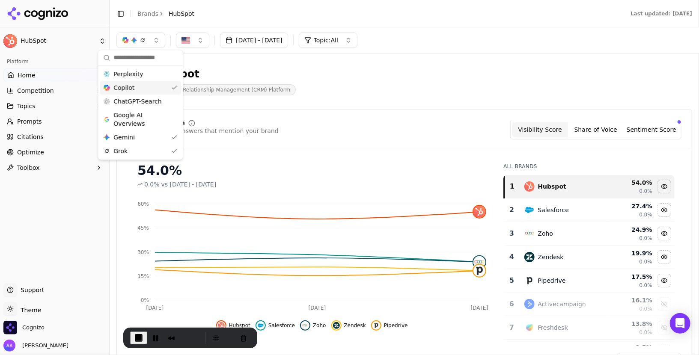
click at [332, 108] on header "Hubspot Customer Relationship Management (CRM) Platform" at bounding box center [404, 84] width 576 height 49
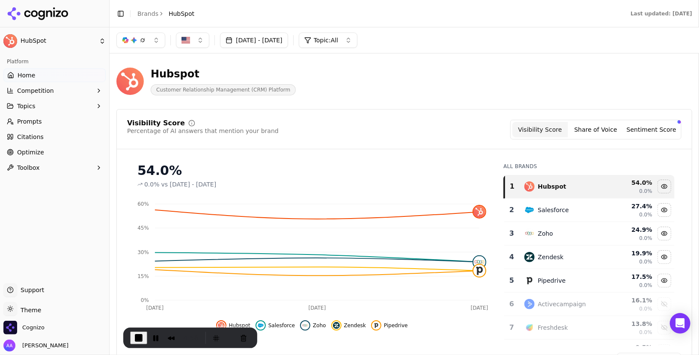
click at [149, 44] on button "Gemini" at bounding box center [140, 40] width 49 height 15
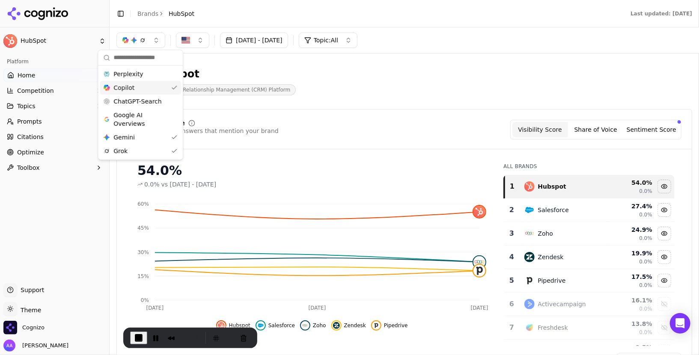
click at [348, 114] on div "Visibility Score Percentage of AI answers that mention your brand Visibility Sc…" at bounding box center [404, 243] width 576 height 268
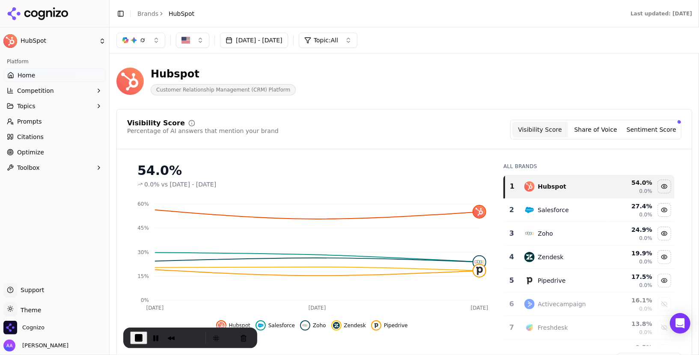
click at [151, 37] on button "Gemini" at bounding box center [140, 40] width 49 height 15
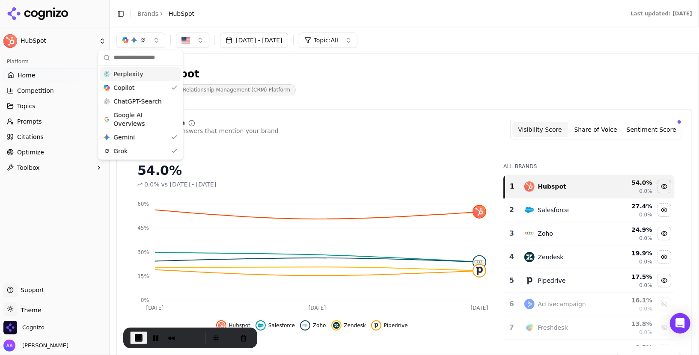
click at [267, 92] on span "Customer Relationship Management (CRM) Platform" at bounding box center [223, 89] width 145 height 11
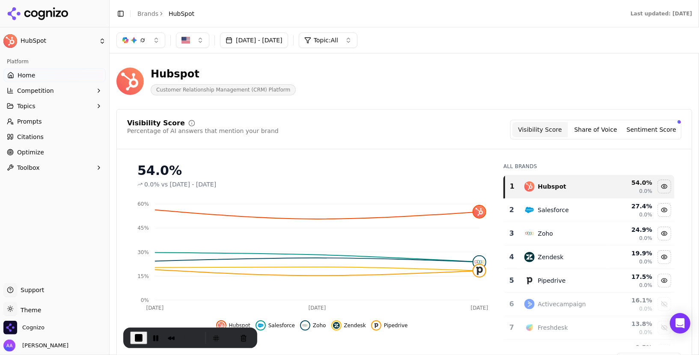
click at [155, 38] on button "Gemini" at bounding box center [140, 40] width 49 height 15
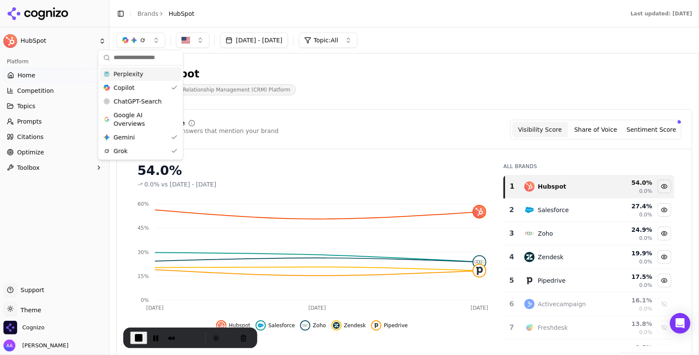
click at [387, 106] on header "Hubspot Customer Relationship Management (CRM) Platform" at bounding box center [404, 84] width 576 height 49
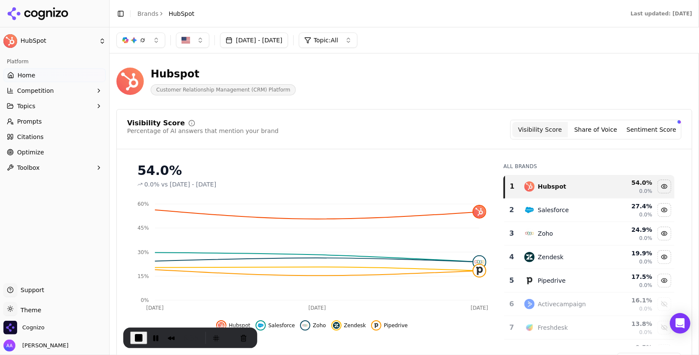
click at [653, 128] on button "Sentiment Score" at bounding box center [651, 129] width 56 height 15
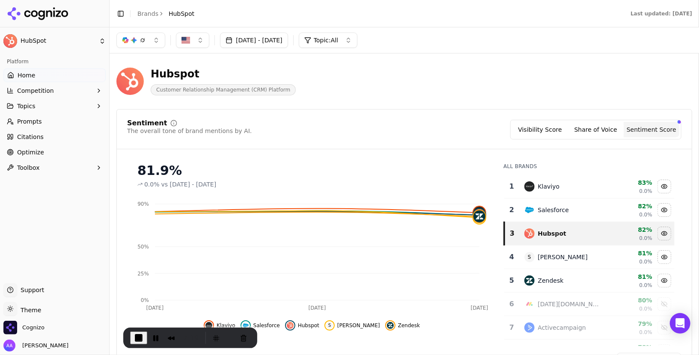
click at [145, 37] on div "button" at bounding box center [142, 40] width 7 height 7
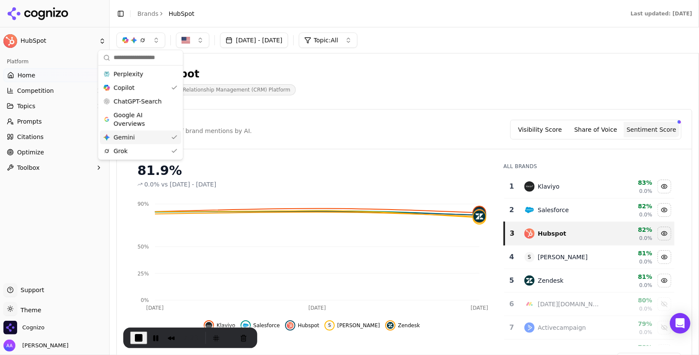
click at [341, 80] on div "Hubspot Customer Relationship Management (CRM) Platform" at bounding box center [307, 81] width 383 height 28
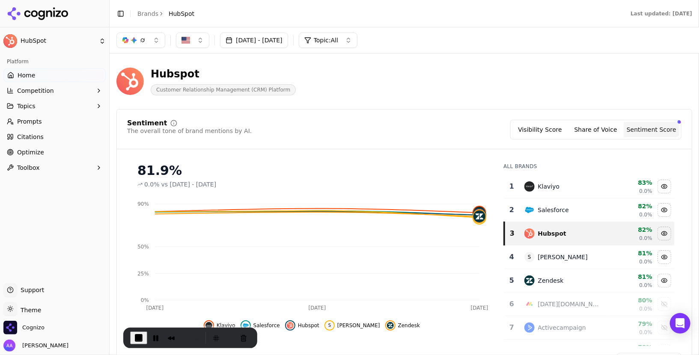
click at [139, 40] on div "button" at bounding box center [142, 40] width 7 height 7
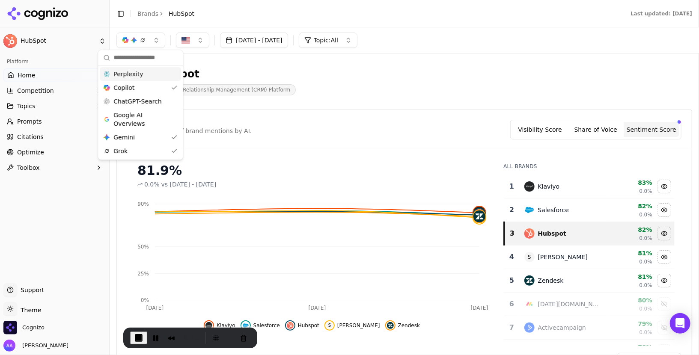
click at [333, 93] on div "Hubspot Customer Relationship Management (CRM) Platform" at bounding box center [307, 81] width 383 height 28
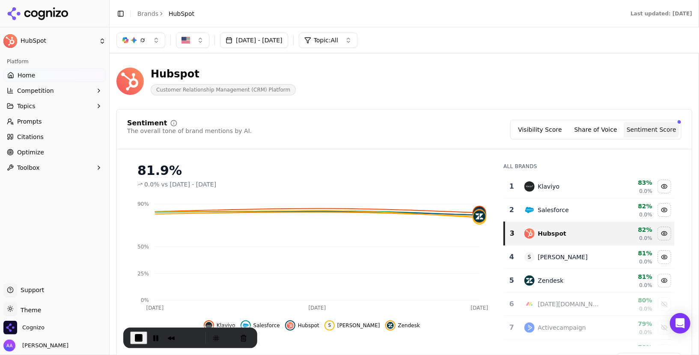
click at [143, 42] on div "button" at bounding box center [142, 40] width 7 height 7
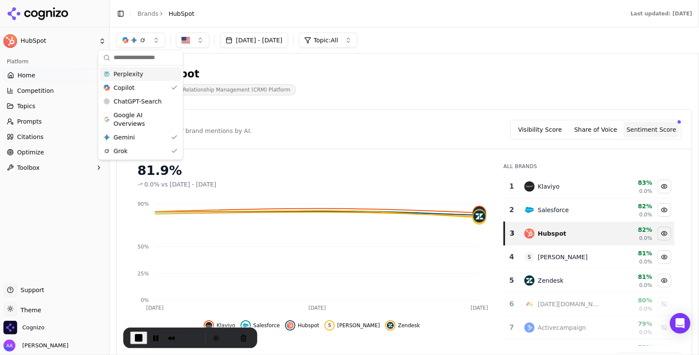
click at [327, 90] on div "Hubspot Customer Relationship Management (CRM) Platform" at bounding box center [307, 81] width 383 height 28
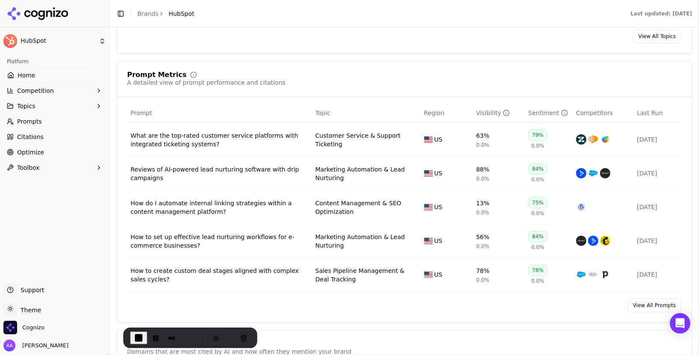
scroll to position [568, 0]
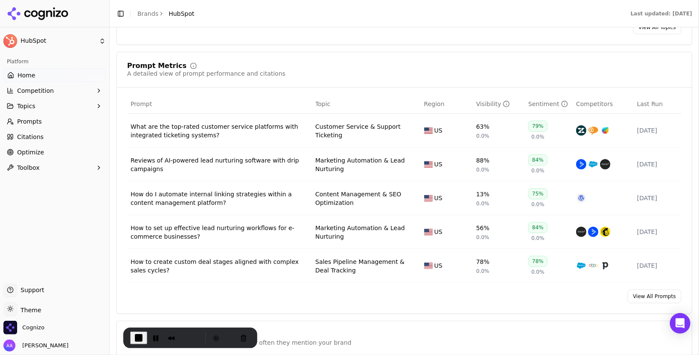
click at [88, 120] on link "Prompts" at bounding box center [54, 122] width 102 height 14
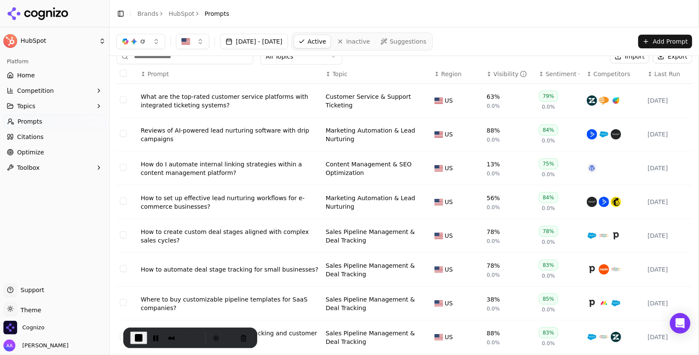
scroll to position [11, 0]
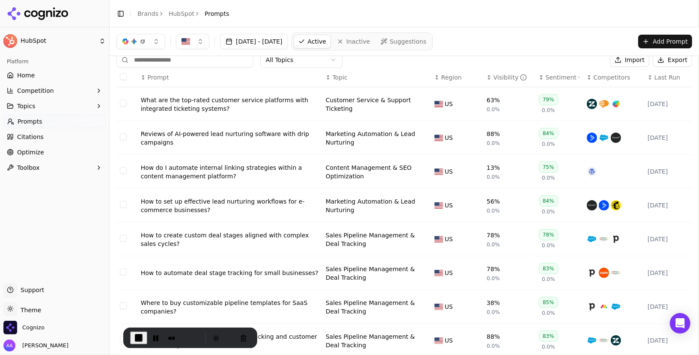
click at [498, 77] on div "Visibility" at bounding box center [510, 77] width 34 height 9
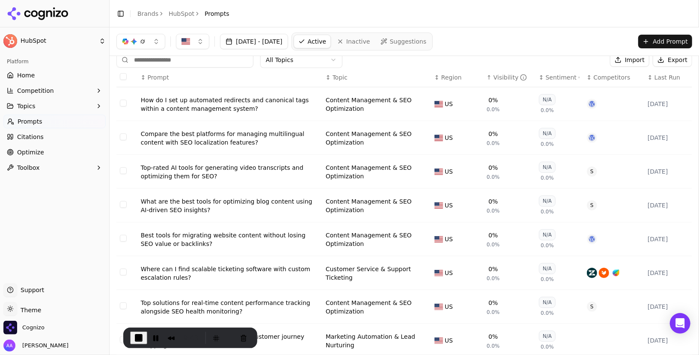
click at [498, 77] on div "Visibility" at bounding box center [510, 77] width 34 height 9
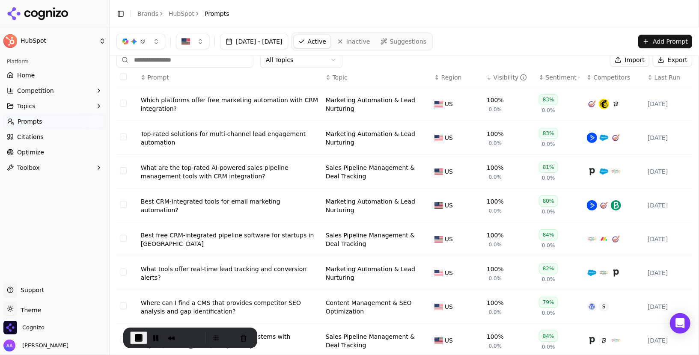
click at [285, 34] on button "Jul 13, 2025 - Aug 12, 2025" at bounding box center [254, 41] width 68 height 15
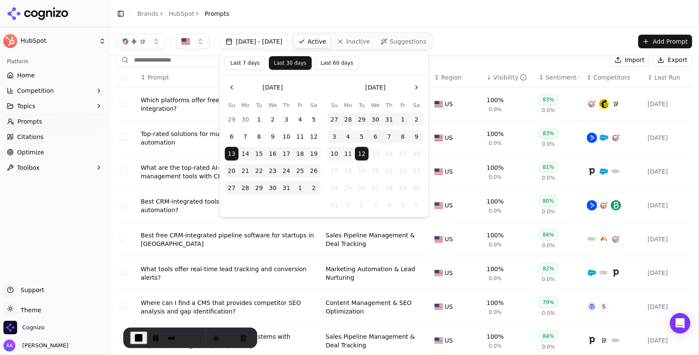
click at [249, 61] on button "Last 7 days" at bounding box center [245, 63] width 41 height 14
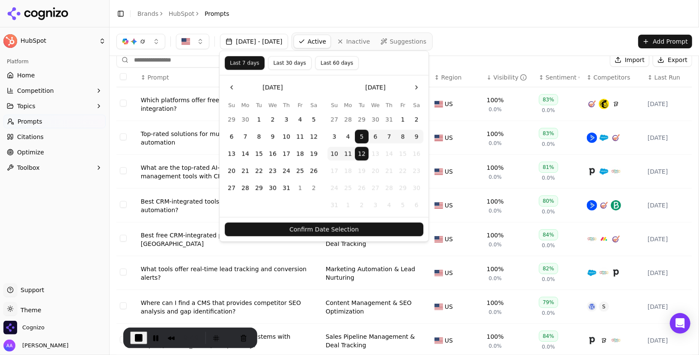
click at [342, 227] on button "Confirm Date Selection" at bounding box center [324, 230] width 199 height 14
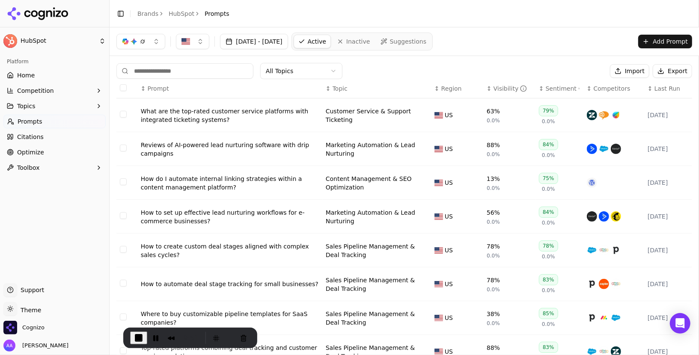
click at [285, 40] on button "Aug 05, 2025 - Aug 12, 2025" at bounding box center [254, 41] width 68 height 15
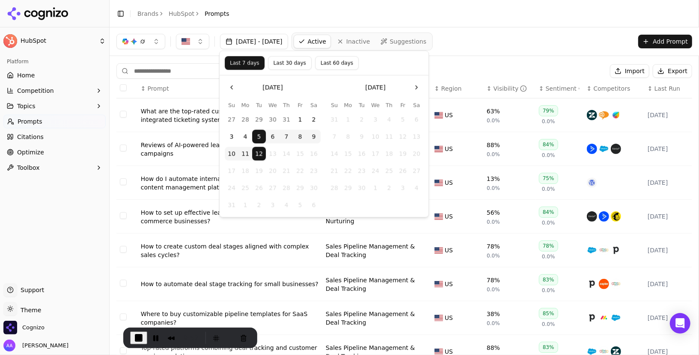
click at [256, 154] on button "12" at bounding box center [259, 154] width 14 height 14
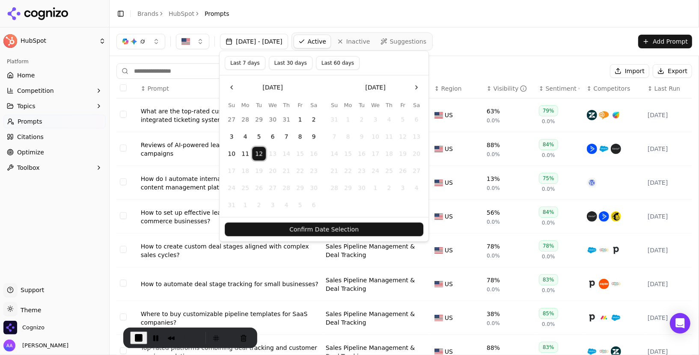
click at [327, 230] on button "Confirm Date Selection" at bounding box center [324, 230] width 199 height 14
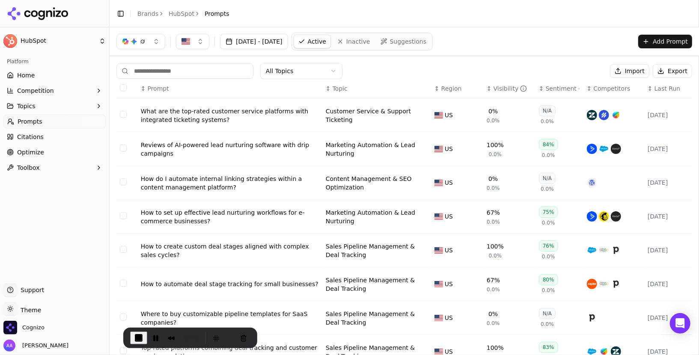
click at [180, 18] on link "HubSpot" at bounding box center [182, 13] width 26 height 9
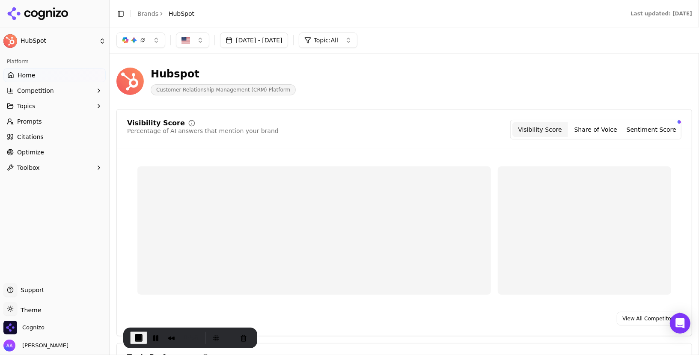
click at [153, 13] on link "Brands" at bounding box center [147, 13] width 21 height 7
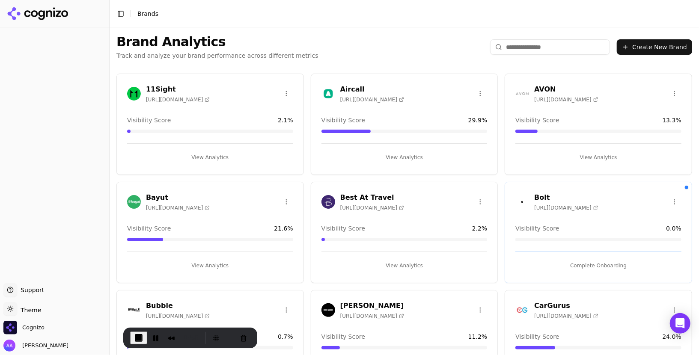
click at [506, 47] on input "search" at bounding box center [550, 46] width 120 height 15
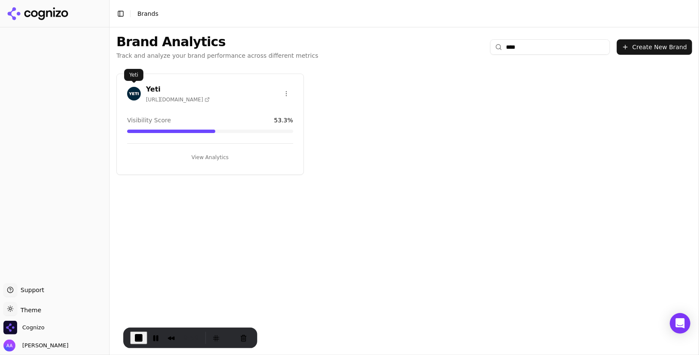
type input "****"
click at [128, 95] on img at bounding box center [134, 94] width 14 height 14
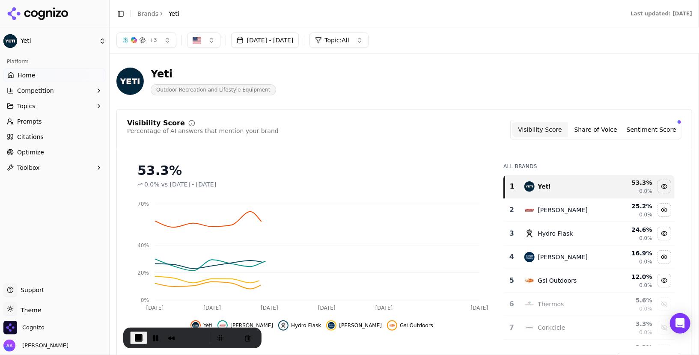
click at [47, 125] on link "Prompts" at bounding box center [54, 122] width 102 height 14
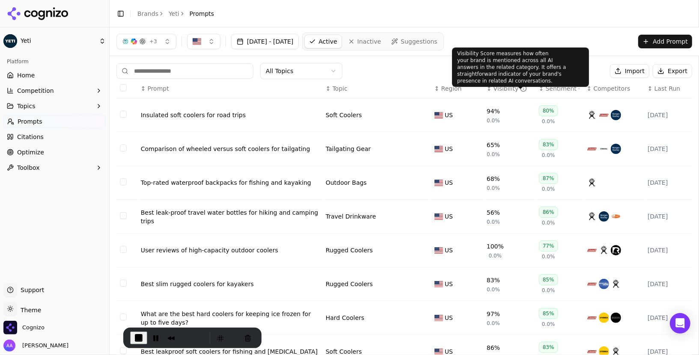
click at [505, 89] on div "Visibility" at bounding box center [510, 88] width 34 height 9
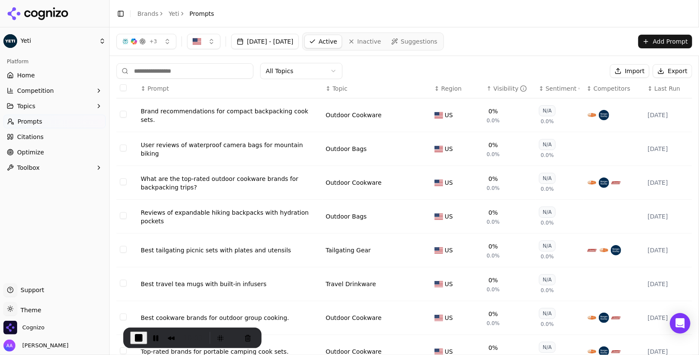
click at [505, 89] on div "Visibility" at bounding box center [510, 88] width 34 height 9
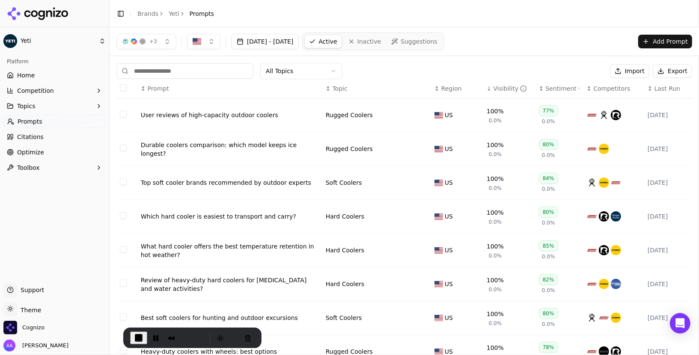
click at [482, 56] on div "All Topics Import Export ↕ Prompt ↕ Topic ↕ Region ↓ Visibility ↕ Sentiment ↕ C…" at bounding box center [404, 260] width 589 height 408
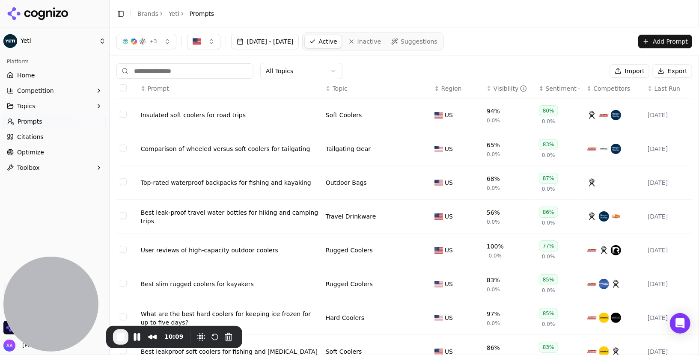
click at [222, 114] on div "Insulated soft coolers for road trips" at bounding box center [230, 115] width 178 height 9
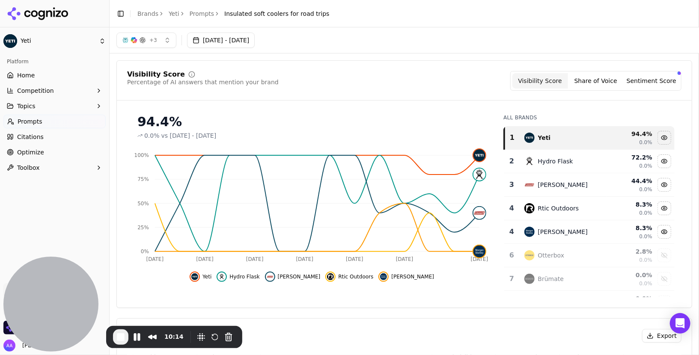
click at [205, 14] on link "Prompts" at bounding box center [202, 13] width 25 height 9
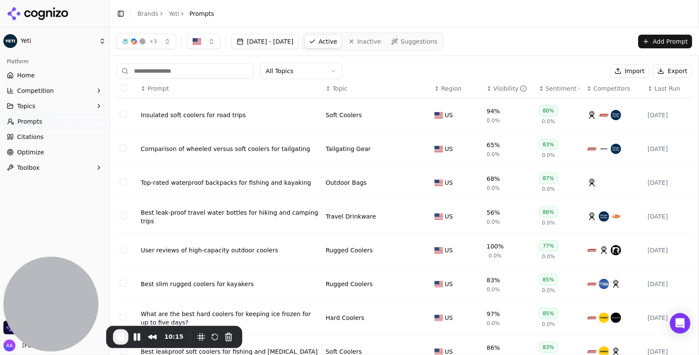
click at [289, 38] on button "[DATE] - [DATE]" at bounding box center [265, 41] width 68 height 15
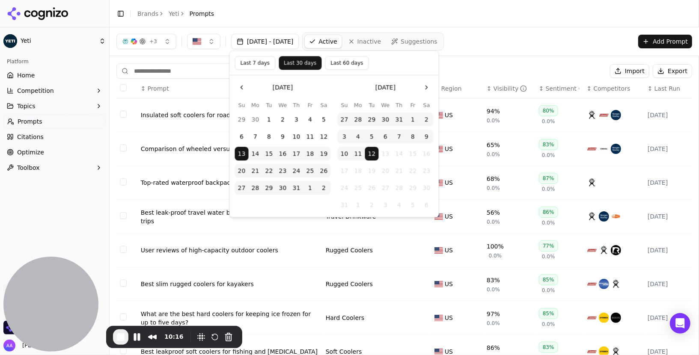
click at [370, 151] on button "12" at bounding box center [372, 154] width 14 height 14
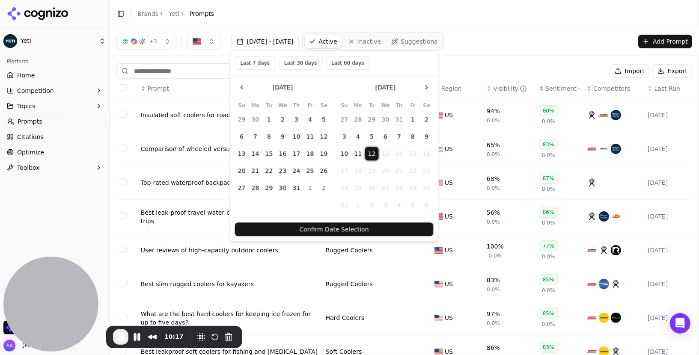
click at [374, 224] on button "Confirm Date Selection" at bounding box center [334, 230] width 199 height 14
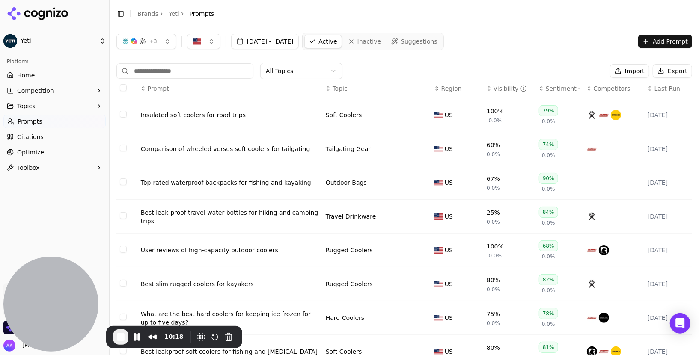
click at [501, 89] on div "Visibility" at bounding box center [510, 88] width 34 height 9
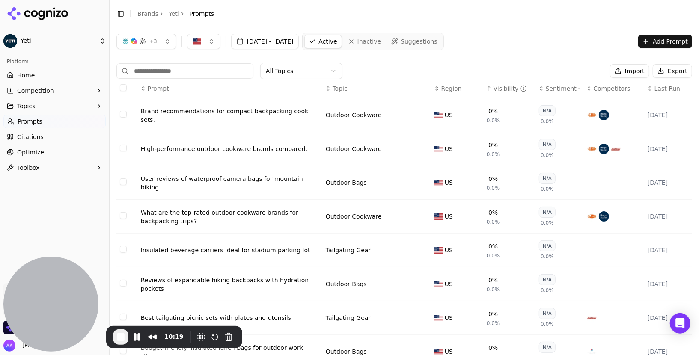
click at [501, 89] on div "Visibility" at bounding box center [510, 88] width 34 height 9
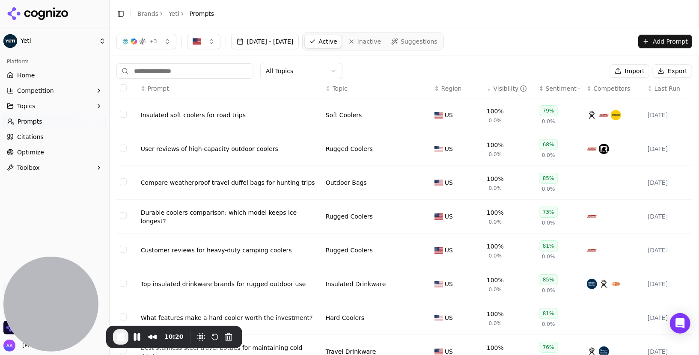
click at [299, 39] on button "[DATE] - [DATE]" at bounding box center [265, 41] width 68 height 15
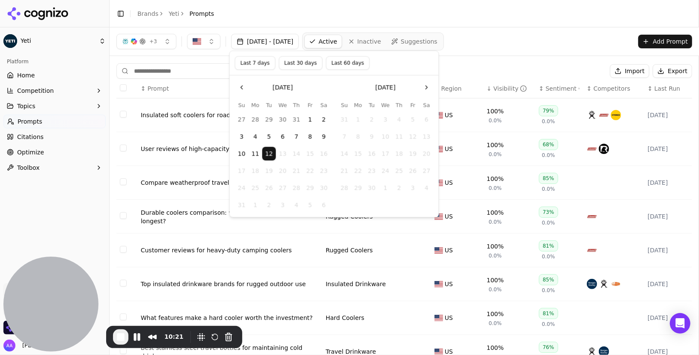
click at [252, 152] on button "11" at bounding box center [256, 154] width 14 height 14
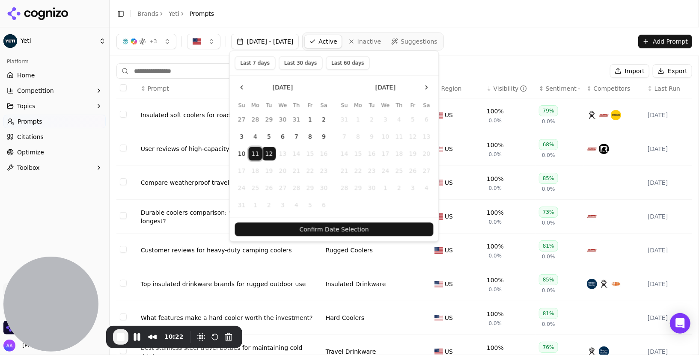
click at [313, 227] on button "Confirm Date Selection" at bounding box center [334, 230] width 199 height 14
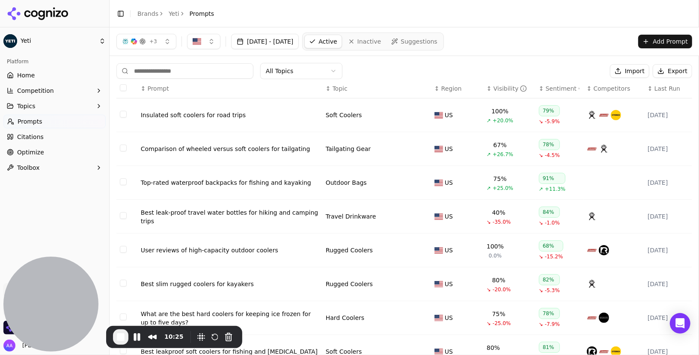
click at [53, 71] on link "Home" at bounding box center [54, 75] width 102 height 14
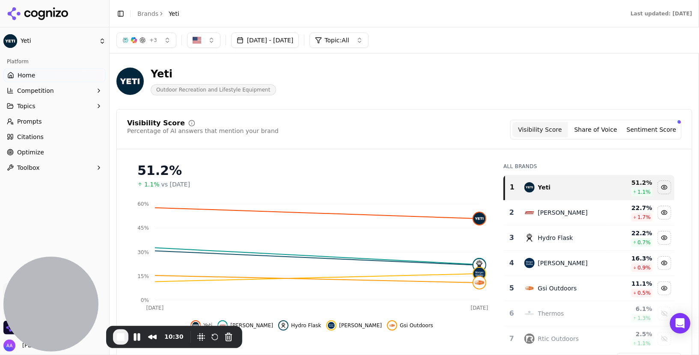
click at [169, 40] on button "+ 3" at bounding box center [146, 40] width 60 height 15
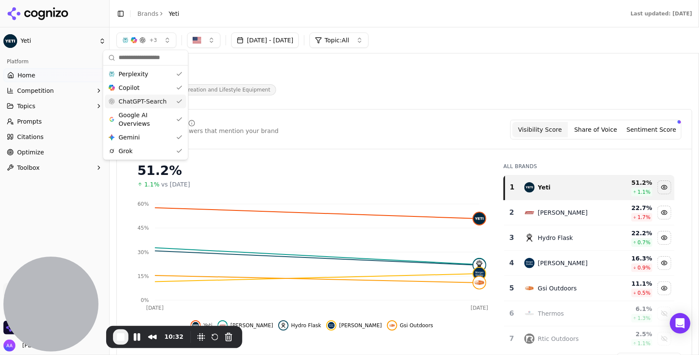
click at [147, 102] on span "ChatGPT-Search" at bounding box center [143, 101] width 48 height 9
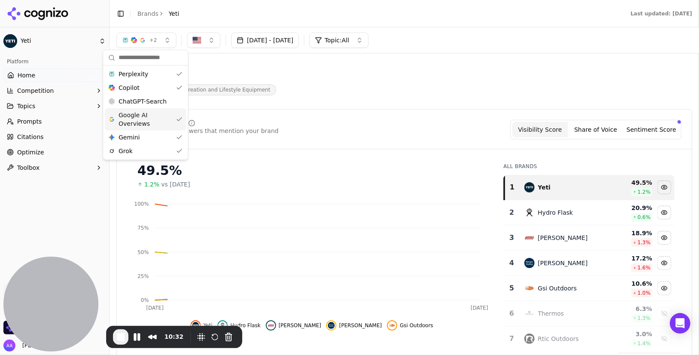
click at [145, 119] on span "Google AI Overviews" at bounding box center [146, 119] width 54 height 17
click at [150, 72] on div "Perplexity" at bounding box center [144, 74] width 81 height 14
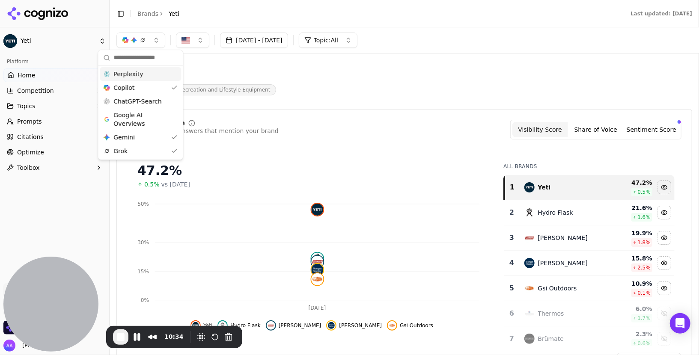
click at [377, 78] on div "Yeti Outdoor Recreation and Lifestyle Equipment" at bounding box center [307, 81] width 383 height 28
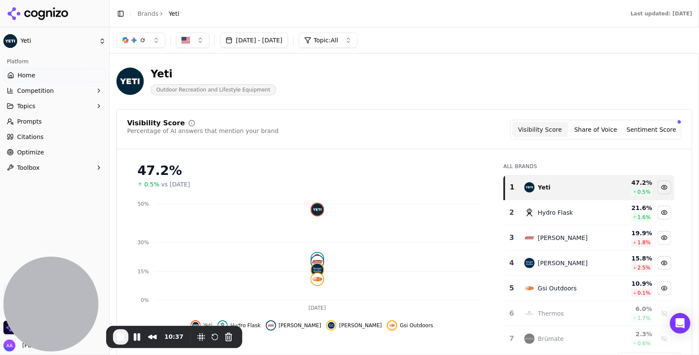
click at [150, 41] on button "Gemini" at bounding box center [140, 40] width 49 height 15
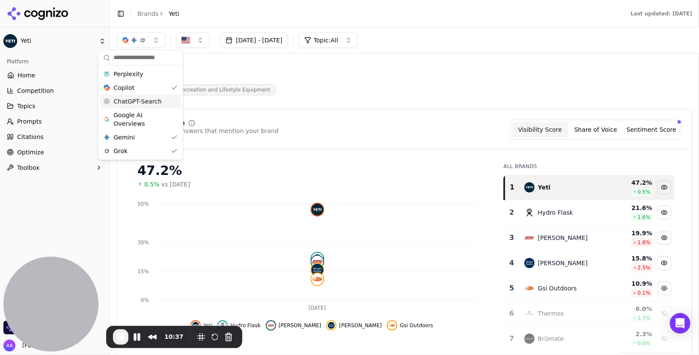
click at [157, 102] on span "ChatGPT-Search" at bounding box center [137, 101] width 48 height 9
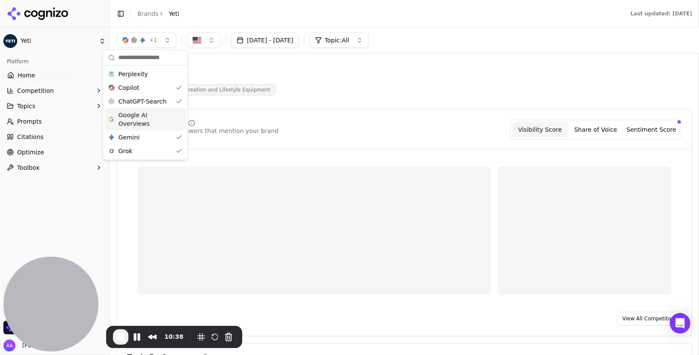
click at [153, 113] on span "Google AI Overviews" at bounding box center [145, 119] width 54 height 17
click at [154, 82] on div "Copilot" at bounding box center [145, 88] width 81 height 14
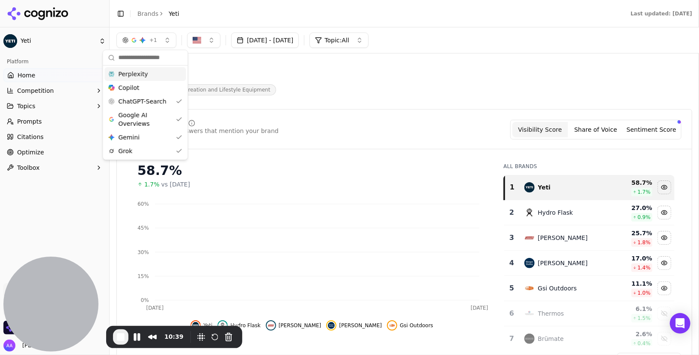
click at [158, 73] on div "Perplexity" at bounding box center [144, 74] width 81 height 14
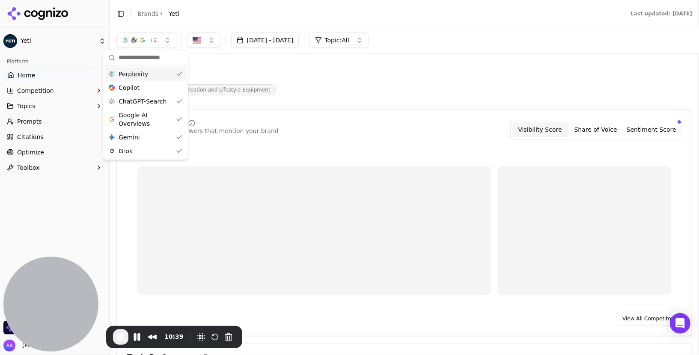
click at [155, 83] on div "Copilot" at bounding box center [145, 88] width 81 height 14
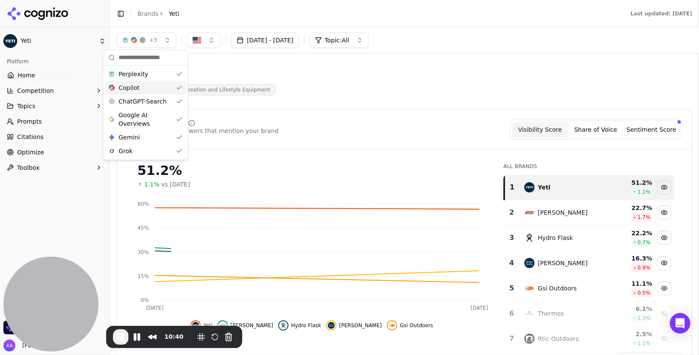
click at [400, 71] on div "Yeti Outdoor Recreation and Lifestyle Equipment" at bounding box center [307, 81] width 383 height 28
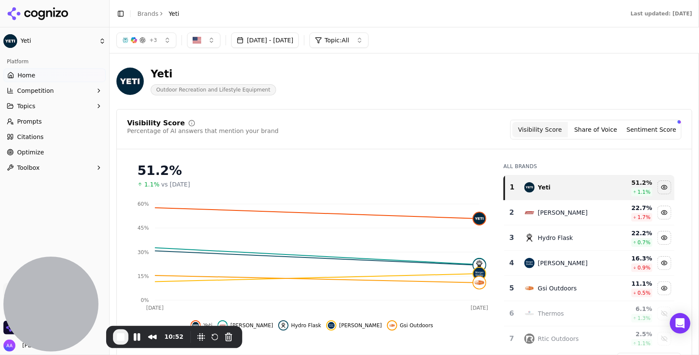
click at [164, 37] on button "+ 3" at bounding box center [146, 40] width 60 height 15
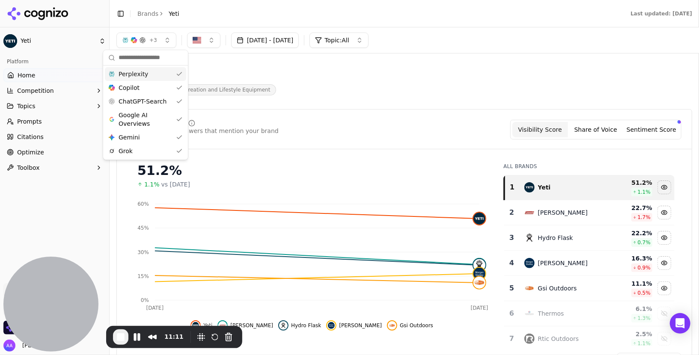
click at [377, 98] on div "Yeti Outdoor Recreation and Lifestyle Equipment" at bounding box center [404, 81] width 576 height 42
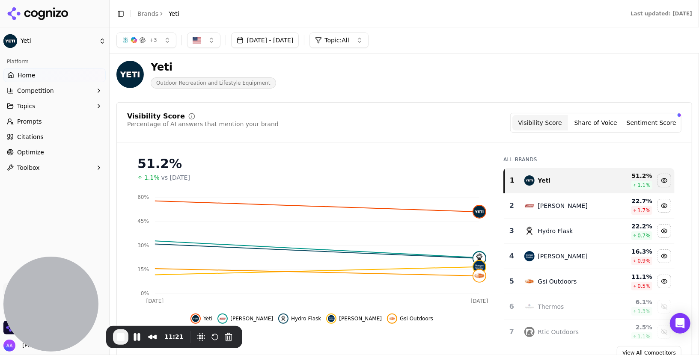
scroll to position [14, 0]
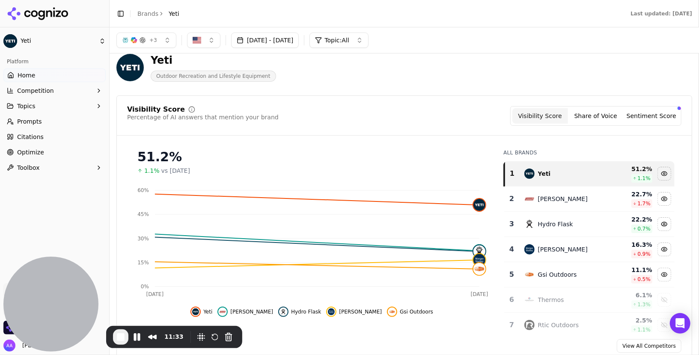
click at [659, 112] on button "Sentiment Score" at bounding box center [651, 115] width 56 height 15
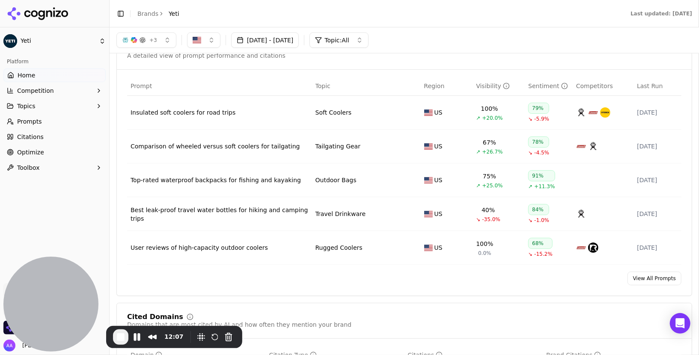
scroll to position [600, 0]
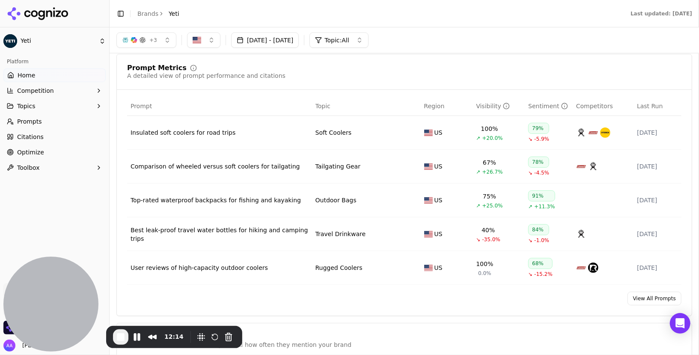
click at [55, 123] on link "Prompts" at bounding box center [54, 122] width 102 height 14
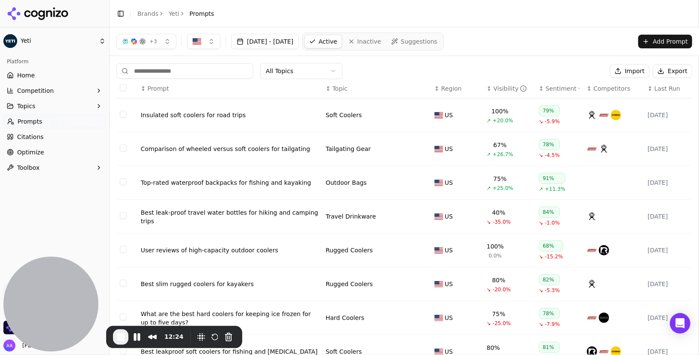
click at [208, 116] on div "Insulated soft coolers for road trips" at bounding box center [230, 115] width 178 height 9
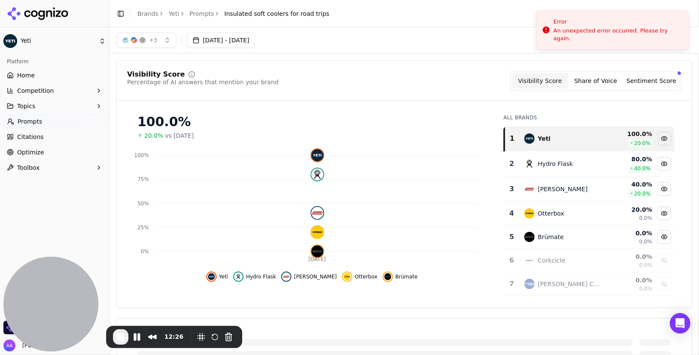
click at [202, 15] on link "Prompts" at bounding box center [202, 13] width 25 height 9
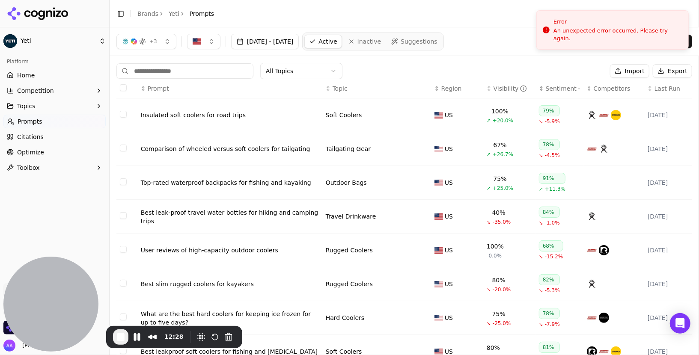
click at [52, 76] on link "Home" at bounding box center [54, 75] width 102 height 14
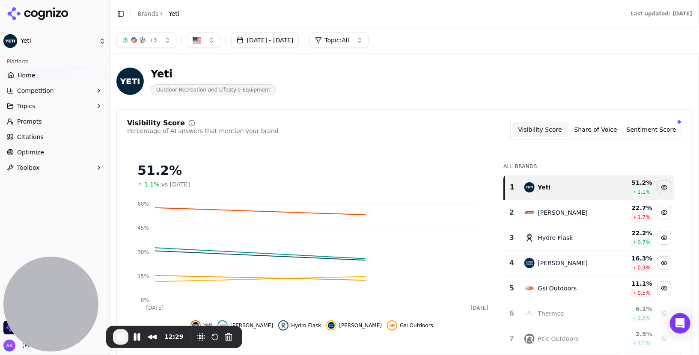
click at [53, 122] on link "Prompts" at bounding box center [54, 122] width 102 height 14
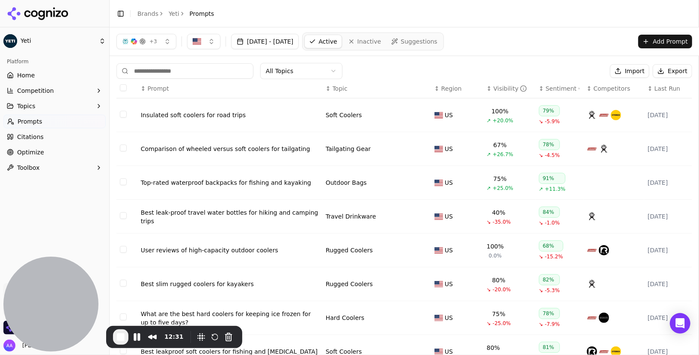
click at [56, 77] on link "Home" at bounding box center [54, 75] width 102 height 14
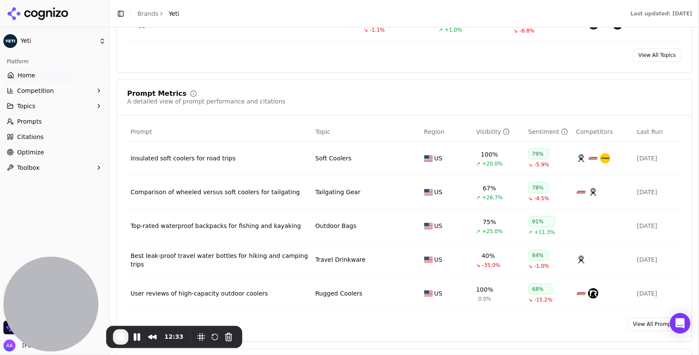
scroll to position [576, 0]
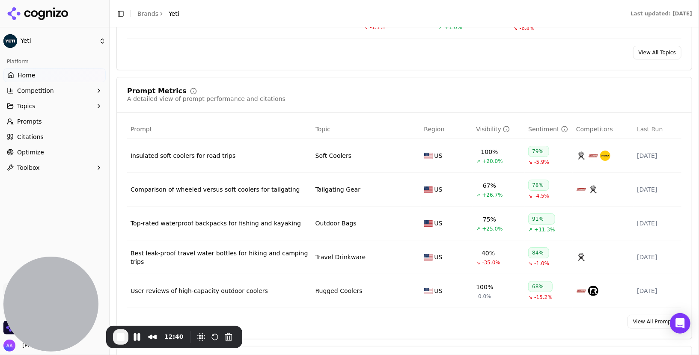
click at [68, 124] on link "Prompts" at bounding box center [54, 122] width 102 height 14
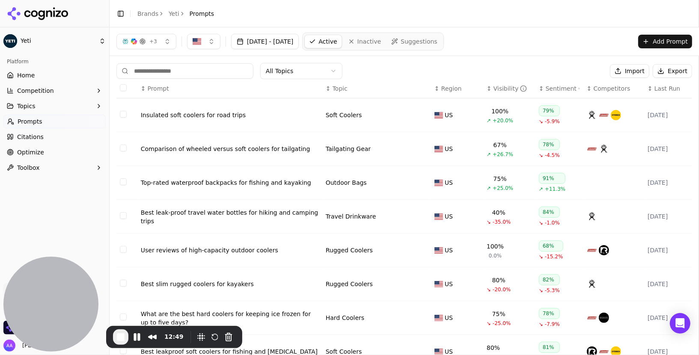
click at [267, 147] on div "Comparison of wheeled versus soft coolers for tailgating" at bounding box center [230, 149] width 178 height 9
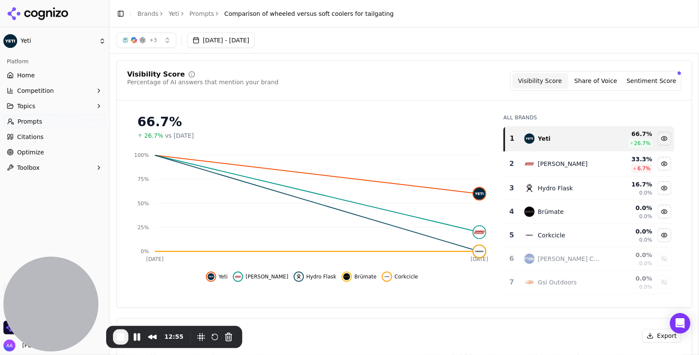
click at [603, 83] on button "Share of Voice" at bounding box center [596, 80] width 56 height 15
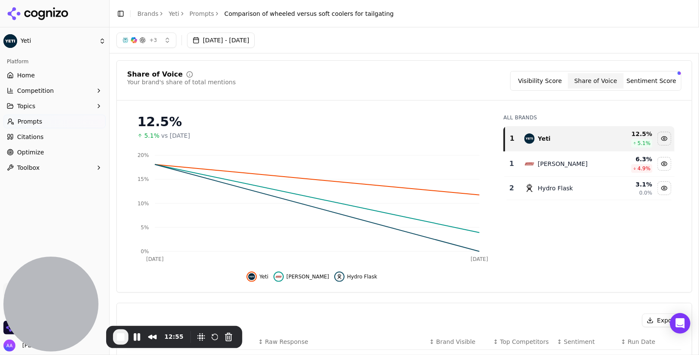
click at [653, 87] on button "Sentiment Score" at bounding box center [651, 80] width 56 height 15
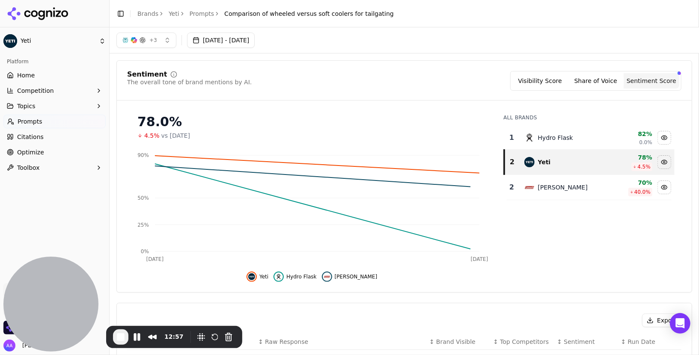
click at [549, 80] on button "Visibility Score" at bounding box center [540, 80] width 56 height 15
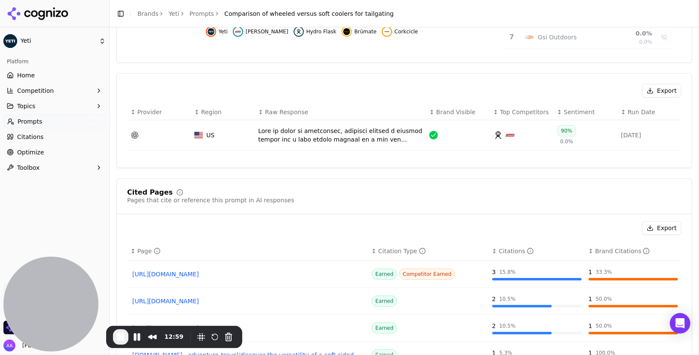
scroll to position [246, 0]
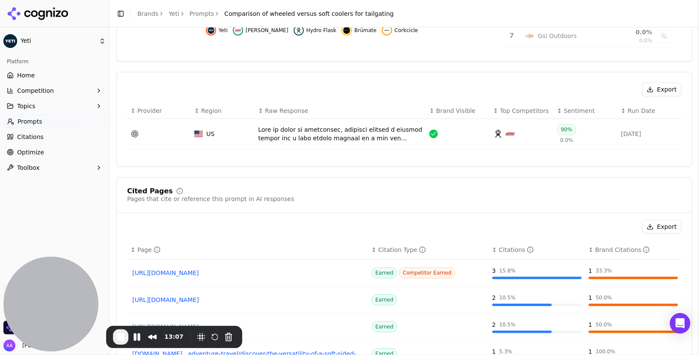
click at [116, 335] on span "End Recording" at bounding box center [121, 337] width 10 height 10
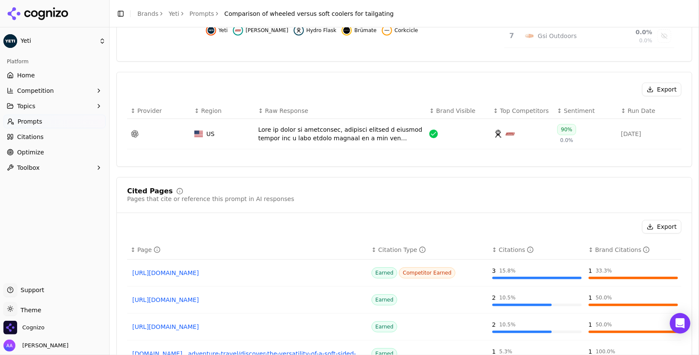
click at [43, 128] on link "Prompts" at bounding box center [54, 122] width 102 height 14
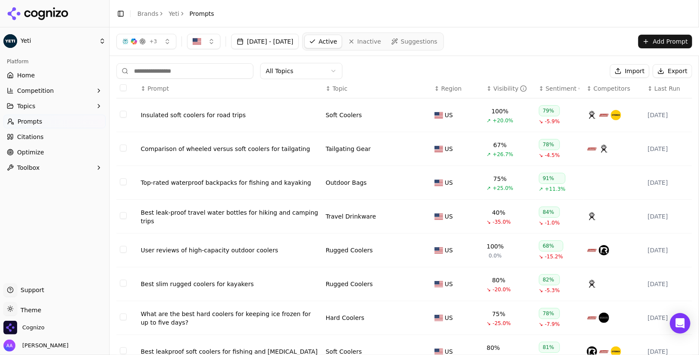
click at [638, 68] on button "Import" at bounding box center [629, 71] width 39 height 14
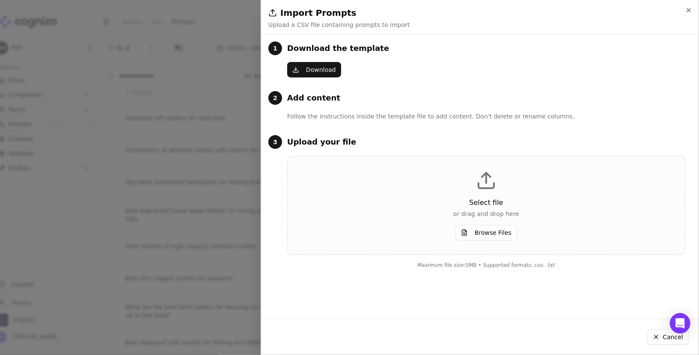
click at [441, 113] on p "Follow the instructions inside the template file to add content. Don't delete o…" at bounding box center [486, 117] width 398 height 10
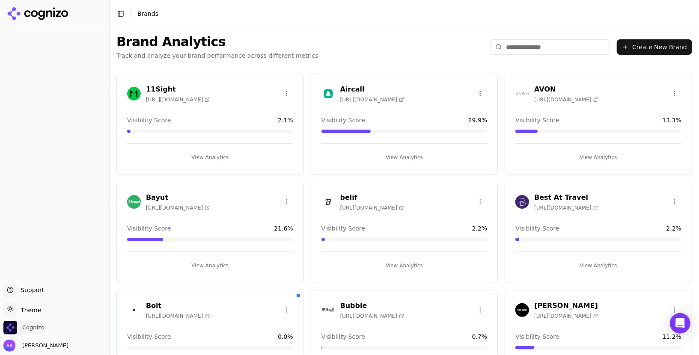
click at [33, 325] on span "Cognizo" at bounding box center [33, 328] width 22 height 8
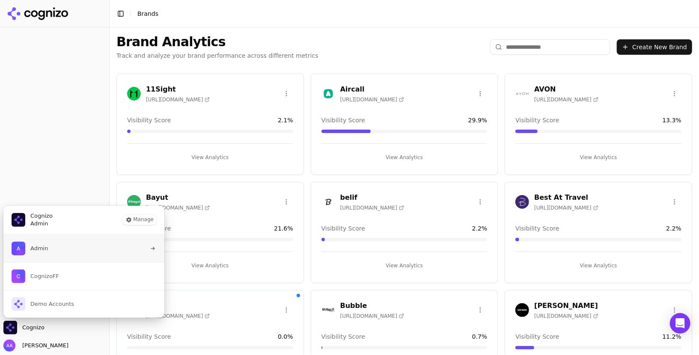
click at [70, 238] on button "Admin" at bounding box center [84, 248] width 162 height 27
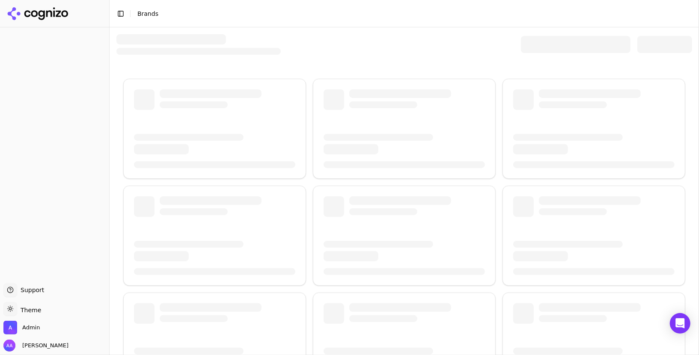
click at [566, 46] on div at bounding box center [576, 44] width 110 height 17
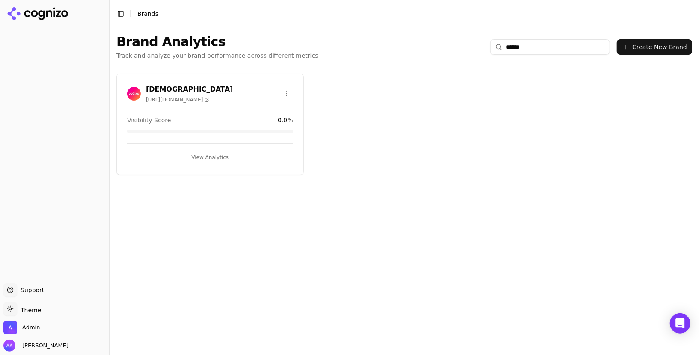
type input "******"
click at [129, 92] on img at bounding box center [134, 94] width 14 height 14
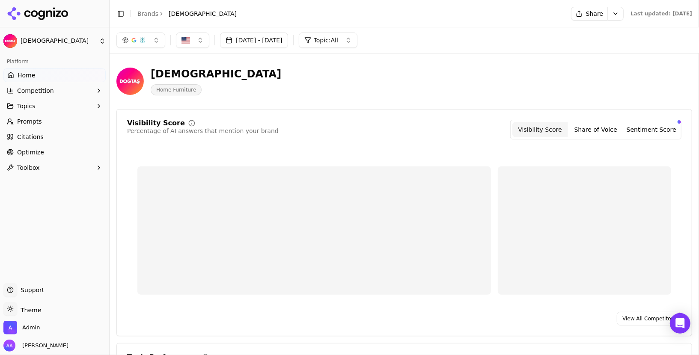
click at [66, 120] on link "Prompts" at bounding box center [54, 122] width 102 height 14
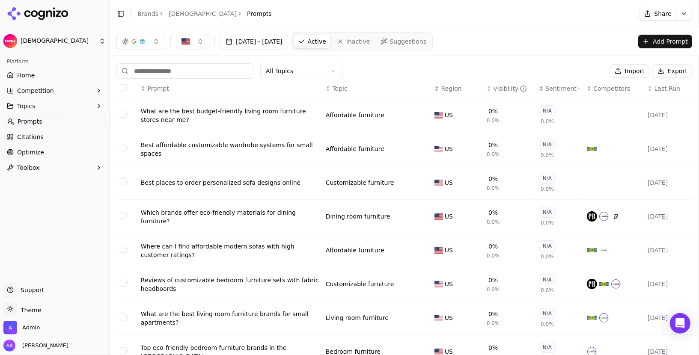
click at [50, 74] on link "Home" at bounding box center [54, 75] width 102 height 14
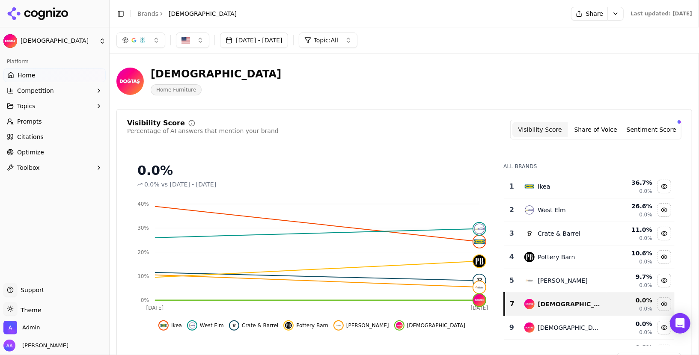
click at [472, 92] on div "Dogtas Home Furniture" at bounding box center [307, 81] width 383 height 28
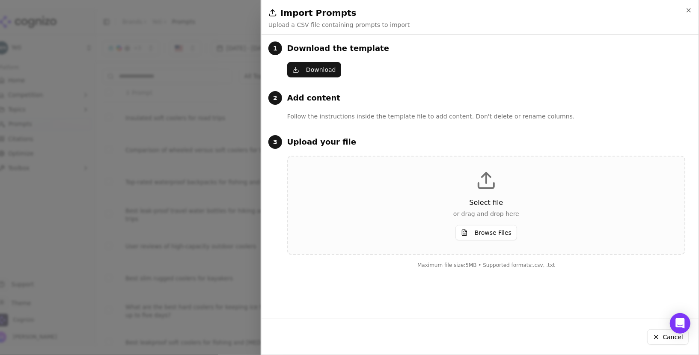
click at [200, 190] on div at bounding box center [349, 177] width 699 height 355
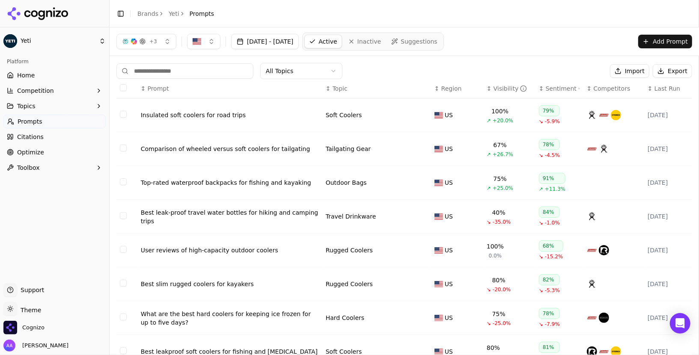
click at [59, 25] on div at bounding box center [54, 13] width 109 height 27
click at [59, 12] on icon at bounding box center [58, 13] width 5 height 6
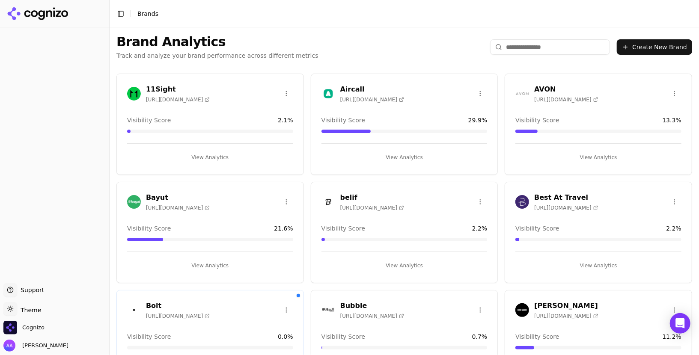
click at [558, 45] on input "search" at bounding box center [550, 46] width 120 height 15
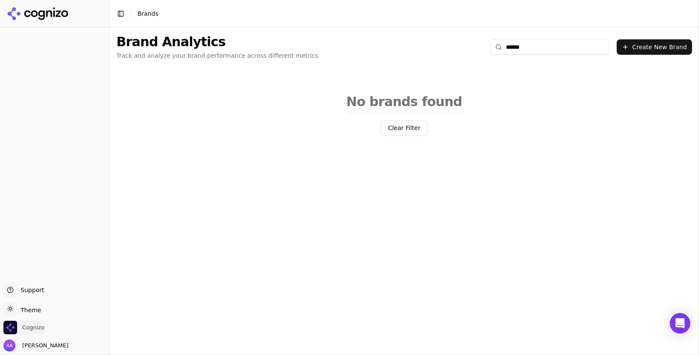
type input "******"
click at [30, 324] on span "Cognizo" at bounding box center [33, 328] width 22 height 8
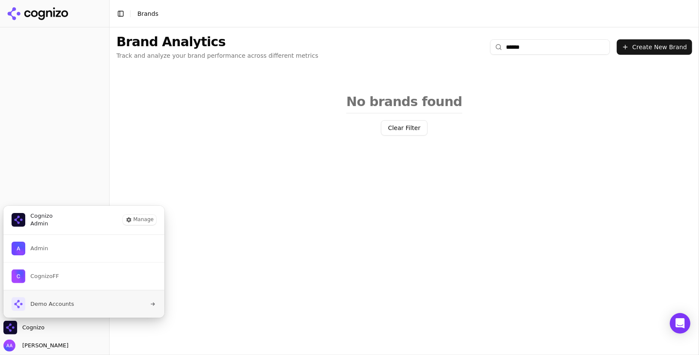
click at [79, 304] on button "Demo Accounts" at bounding box center [84, 304] width 162 height 28
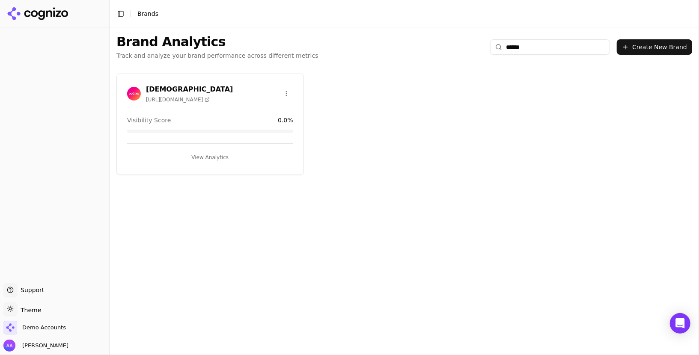
type input "******"
click at [138, 96] on img at bounding box center [134, 94] width 14 height 14
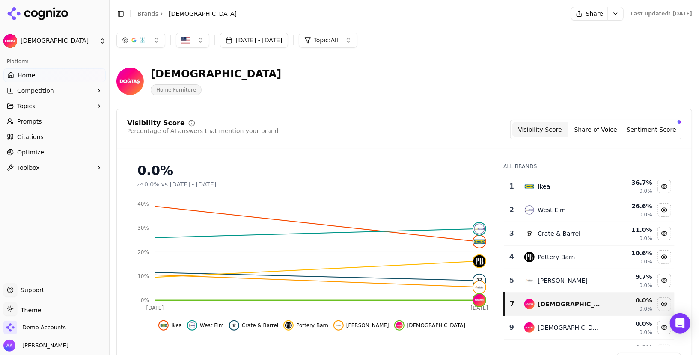
click at [38, 139] on span "Citations" at bounding box center [30, 137] width 27 height 9
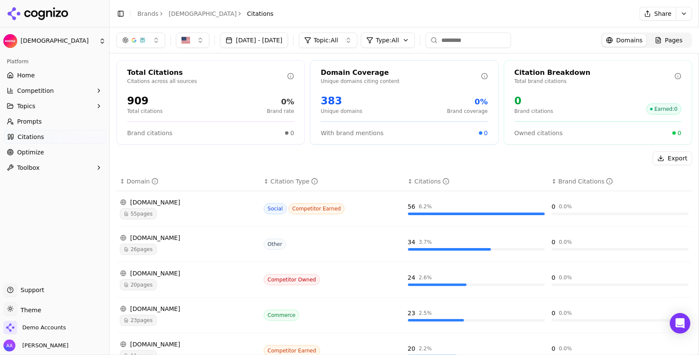
click at [47, 128] on link "Prompts" at bounding box center [54, 122] width 102 height 14
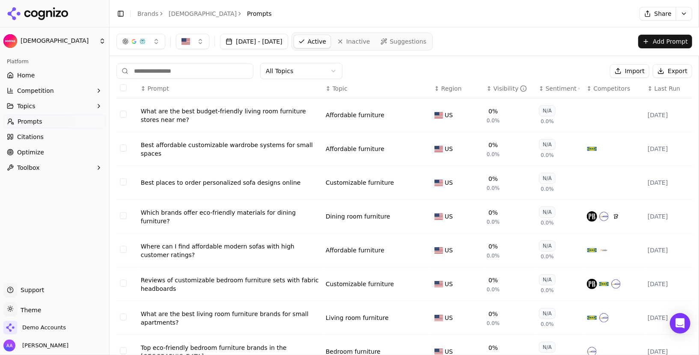
click at [431, 45] on link "Suggestions" at bounding box center [403, 42] width 55 height 14
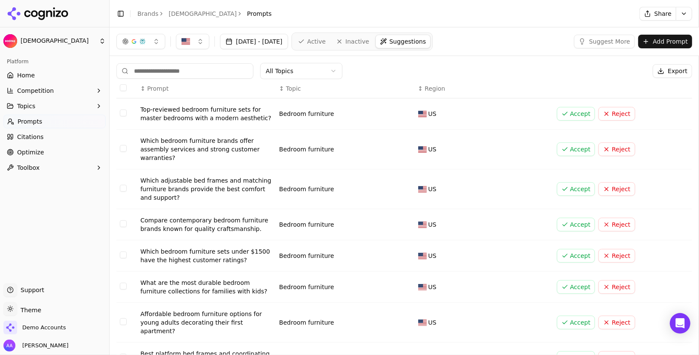
click at [330, 35] on link "Active" at bounding box center [312, 42] width 36 height 14
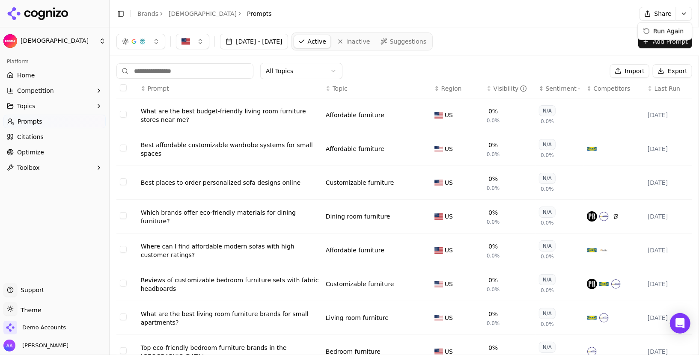
click at [691, 17] on html "Dogtas Platform Home Competition Topics Prompts Citations Optimize Toolbox Supp…" at bounding box center [349, 177] width 699 height 355
click at [655, 15] on html "Dogtas Platform Home Competition Topics Prompts Citations Optimize Toolbox Supp…" at bounding box center [349, 177] width 699 height 355
click at [659, 15] on button "Share" at bounding box center [657, 14] width 36 height 14
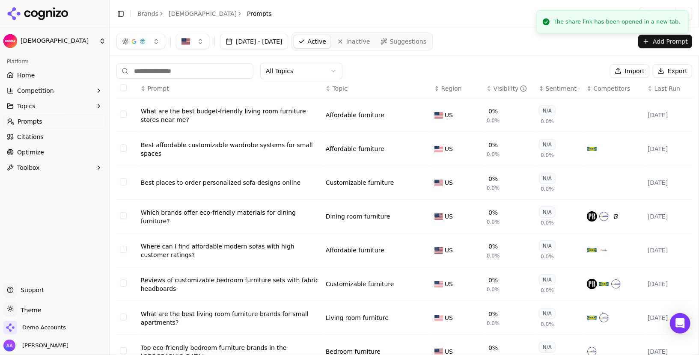
click at [427, 45] on span "Suggestions" at bounding box center [408, 41] width 37 height 9
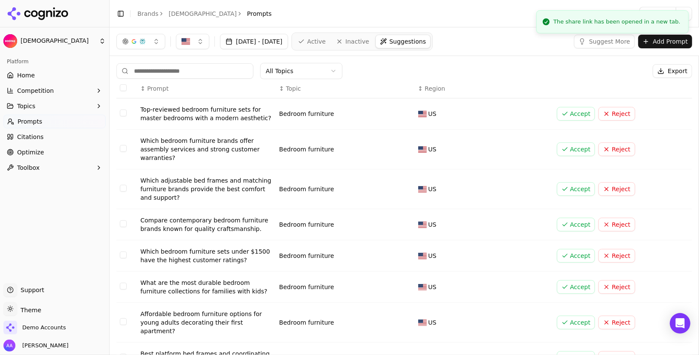
click at [615, 42] on button "Suggest More" at bounding box center [604, 42] width 61 height 14
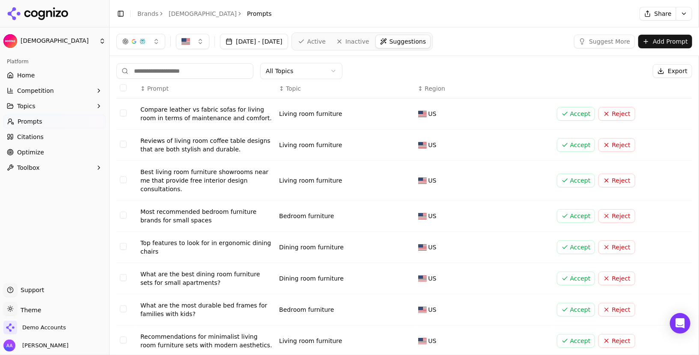
click at [52, 13] on icon at bounding box center [49, 13] width 6 height 6
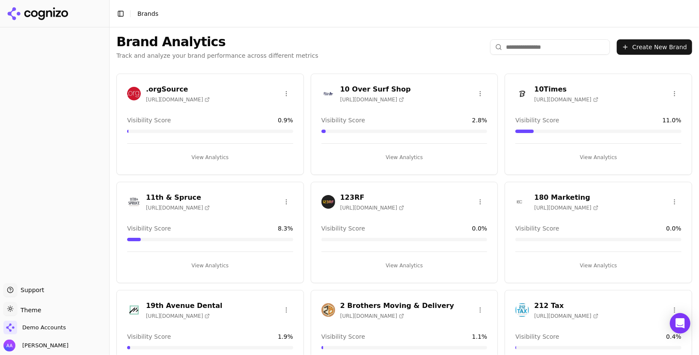
click at [543, 50] on input "search" at bounding box center [550, 46] width 120 height 15
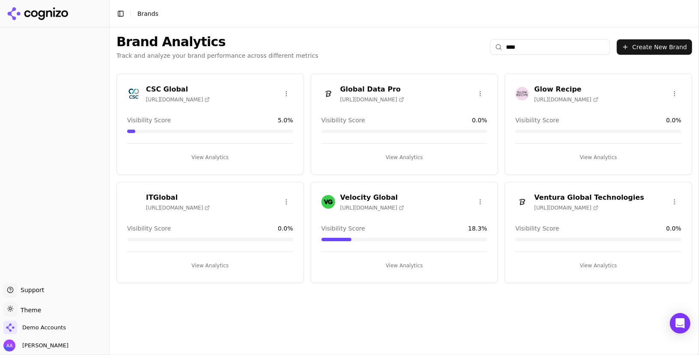
type input "*****"
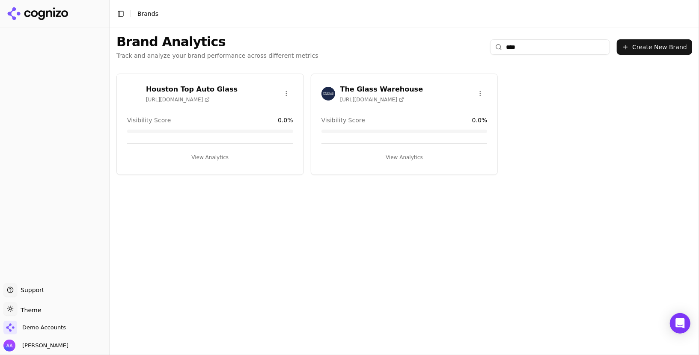
type input "****"
click at [46, 335] on div "Demo Accounts" at bounding box center [54, 329] width 102 height 17
click at [48, 325] on span "Demo Accounts" at bounding box center [44, 328] width 44 height 8
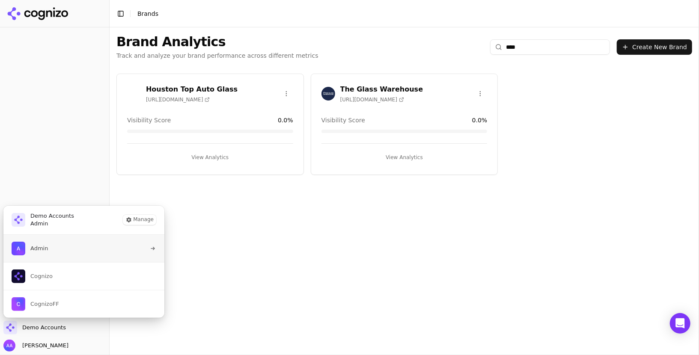
click at [76, 252] on button "Admin" at bounding box center [84, 248] width 162 height 27
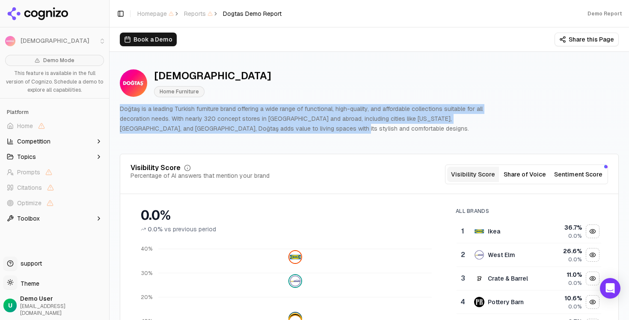
drag, startPoint x: 119, startPoint y: 113, endPoint x: 278, endPoint y: 130, distance: 159.6
click at [278, 130] on p "Doğtaş is a leading Turkish furniture brand offering a wide range of functional…" at bounding box center [311, 118] width 383 height 29
click at [285, 130] on p "Doğtaş is a leading Turkish furniture brand offering a wide range of functional…" at bounding box center [311, 118] width 383 height 29
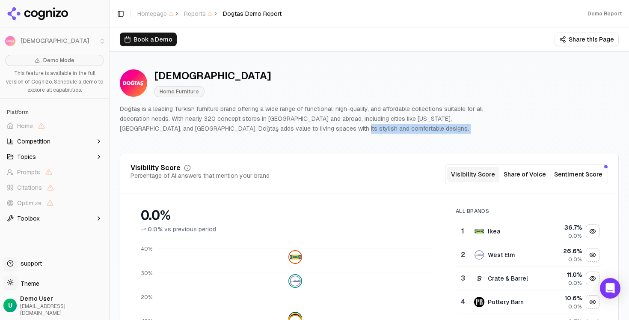
click at [285, 130] on p "Doğtaş is a leading Turkish furniture brand offering a wide range of functional…" at bounding box center [311, 118] width 383 height 29
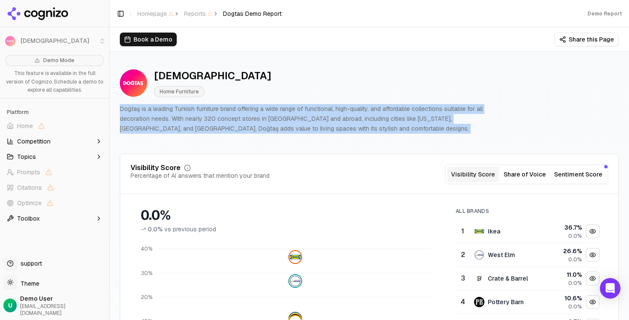
click at [285, 130] on p "Doğtaş is a leading Turkish furniture brand offering a wide range of functional…" at bounding box center [311, 118] width 383 height 29
click at [299, 129] on p "Doğtaş is a leading Turkish furniture brand offering a wide range of functional…" at bounding box center [311, 118] width 383 height 29
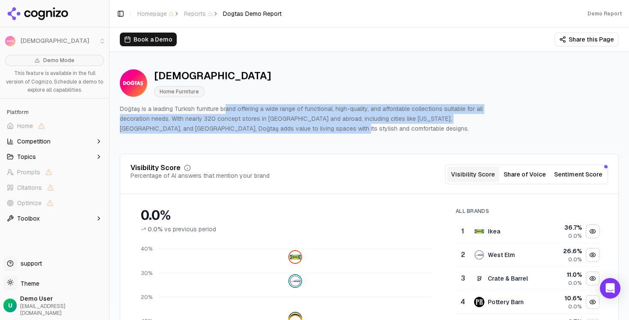
drag, startPoint x: 312, startPoint y: 128, endPoint x: 232, endPoint y: 109, distance: 82.0
click at [231, 109] on p "Doğtaş is a leading Turkish furniture brand offering a wide range of functional…" at bounding box center [311, 118] width 383 height 29
click at [286, 121] on p "Doğtaş is a leading Turkish furniture brand offering a wide range of functional…" at bounding box center [311, 118] width 383 height 29
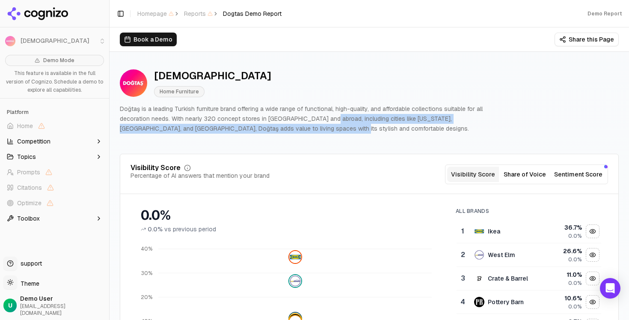
drag, startPoint x: 321, startPoint y: 118, endPoint x: 498, endPoint y: 125, distance: 177.7
click at [498, 125] on p "Doğtaş is a leading Turkish furniture brand offering a wide range of functional…" at bounding box center [311, 118] width 383 height 29
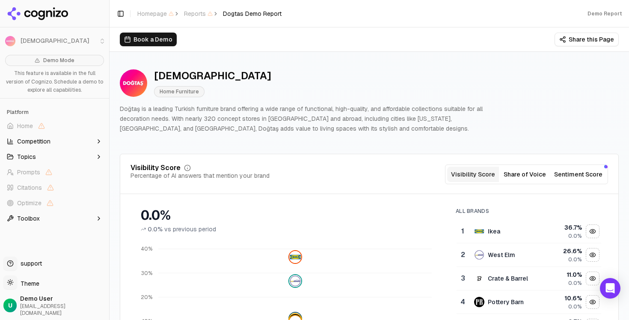
click at [482, 95] on div "Dogtas Home Furniture" at bounding box center [311, 83] width 383 height 28
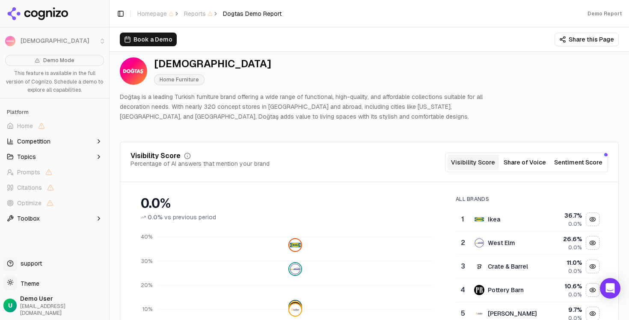
scroll to position [15, 0]
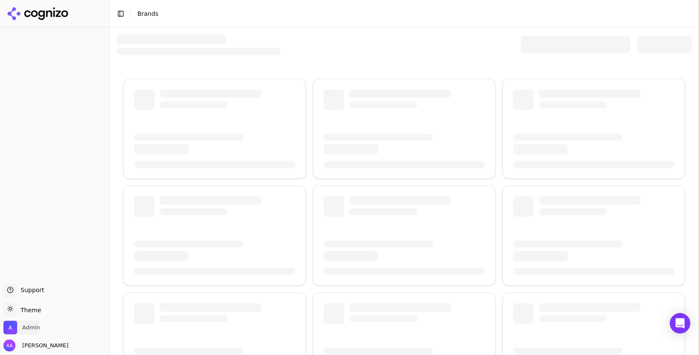
click at [24, 328] on span "Admin" at bounding box center [31, 328] width 18 height 8
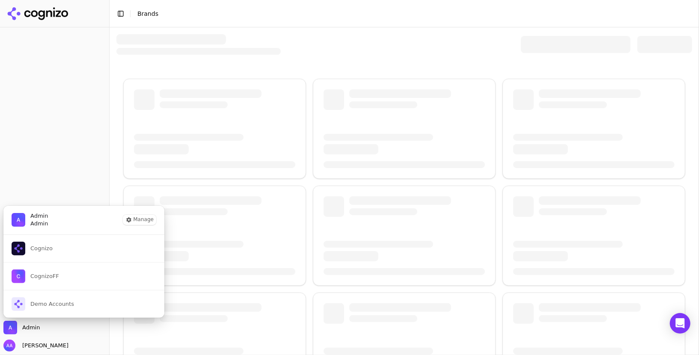
click at [79, 300] on button "Demo Accounts" at bounding box center [84, 304] width 162 height 28
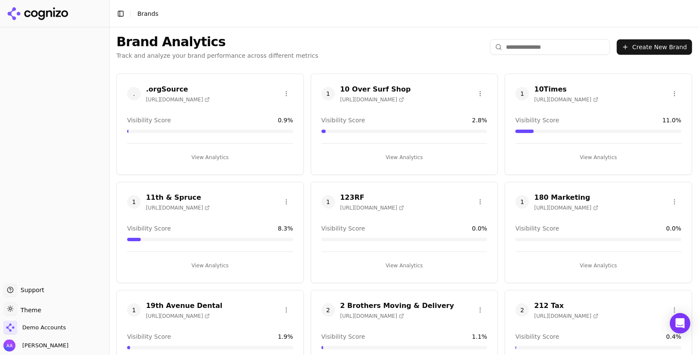
click at [526, 39] on div "Brand Analytics Track and analyze your brand performance across different metri…" at bounding box center [404, 46] width 589 height 39
click at [527, 45] on input "search" at bounding box center [550, 46] width 120 height 15
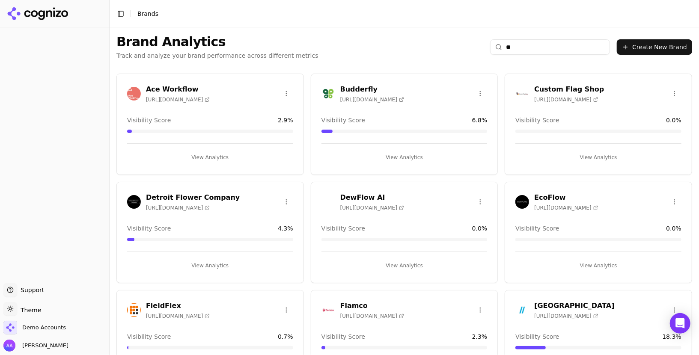
type input "*"
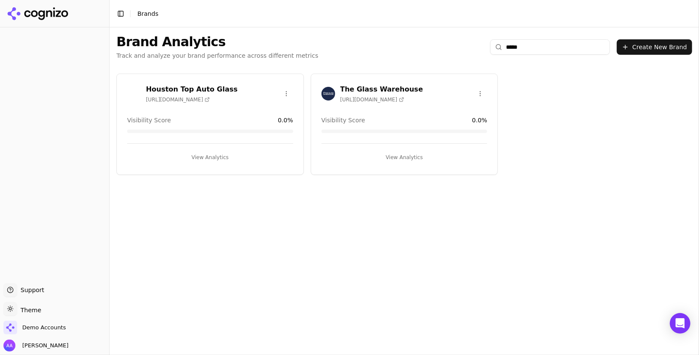
type input "*****"
click at [478, 92] on html "Support Support Toggle theme Theme Demo Accounts Alp Aysan Toggle Sidebar Brand…" at bounding box center [349, 177] width 699 height 355
click at [465, 112] on div "Delete Brand" at bounding box center [460, 111] width 50 height 14
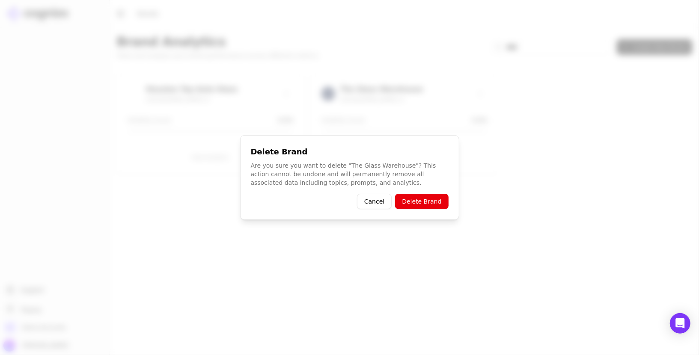
click at [424, 199] on button "Delete Brand" at bounding box center [421, 201] width 53 height 15
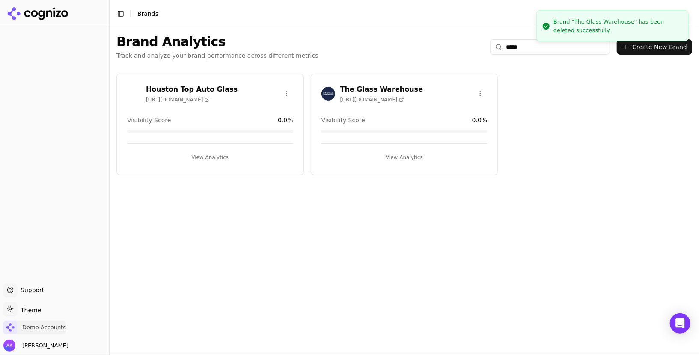
click at [34, 327] on span "Demo Accounts" at bounding box center [44, 328] width 44 height 8
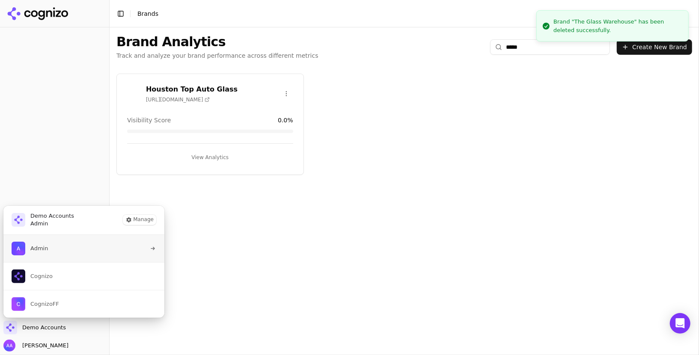
click at [46, 254] on span "Admin" at bounding box center [30, 249] width 36 height 14
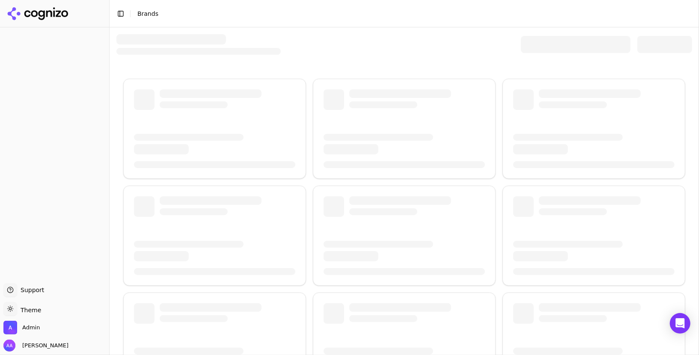
click at [543, 44] on div at bounding box center [576, 44] width 110 height 17
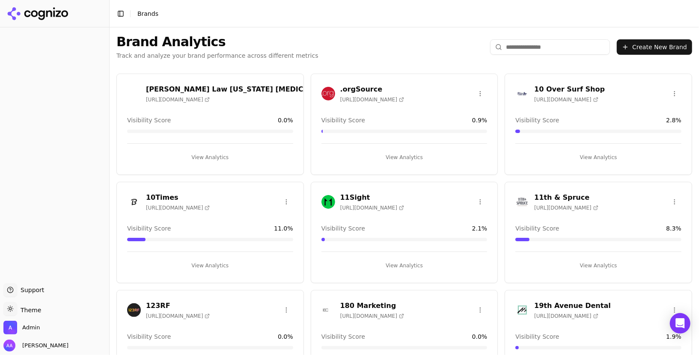
click at [531, 51] on input "search" at bounding box center [550, 46] width 120 height 15
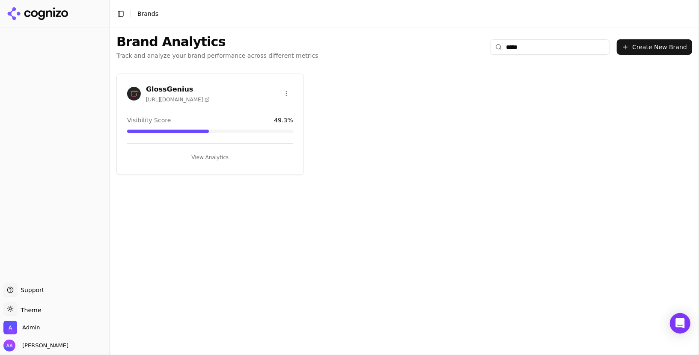
type input "*****"
click at [130, 95] on img at bounding box center [134, 94] width 14 height 14
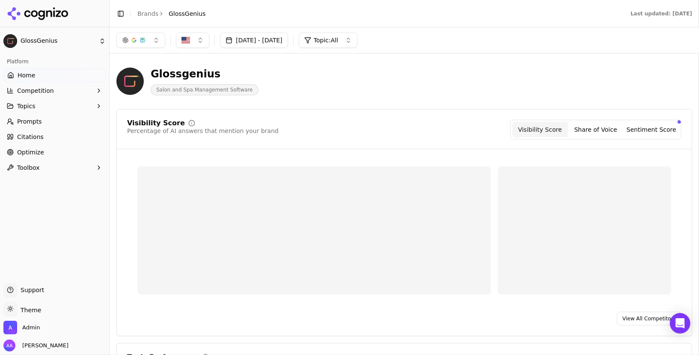
click at [51, 139] on link "Citations" at bounding box center [54, 137] width 102 height 14
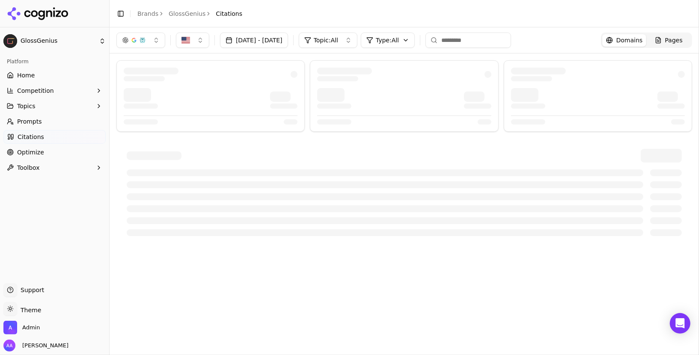
click at [29, 120] on span "Prompts" at bounding box center [29, 121] width 25 height 9
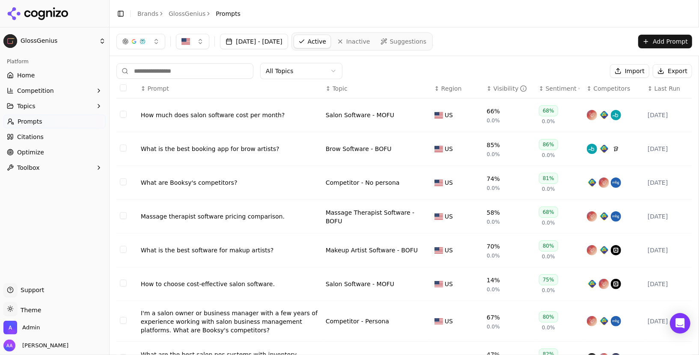
scroll to position [113, 0]
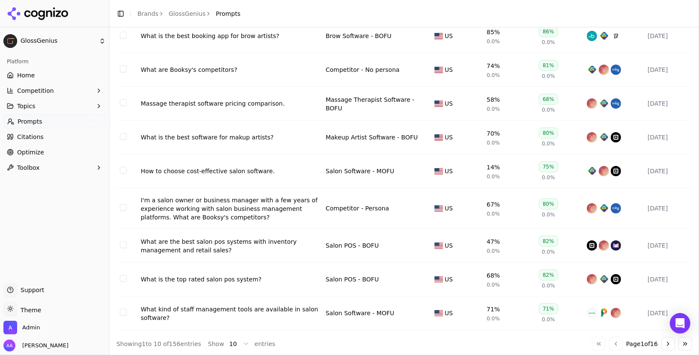
click at [52, 142] on link "Citations" at bounding box center [54, 137] width 102 height 14
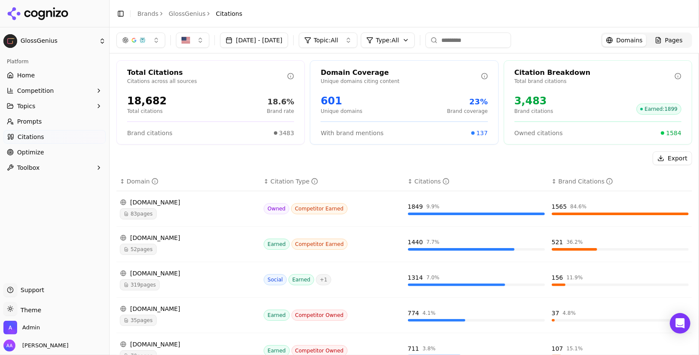
click at [51, 77] on link "Home" at bounding box center [54, 75] width 102 height 14
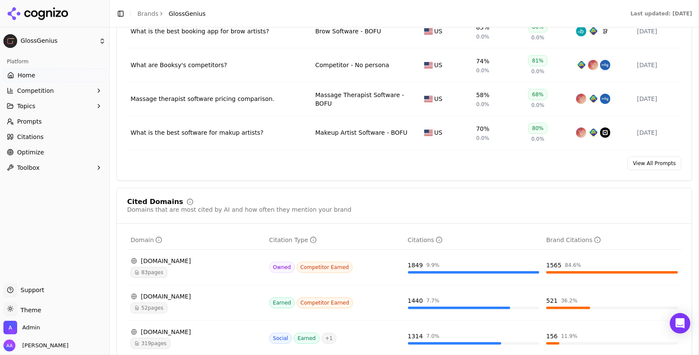
scroll to position [771, 0]
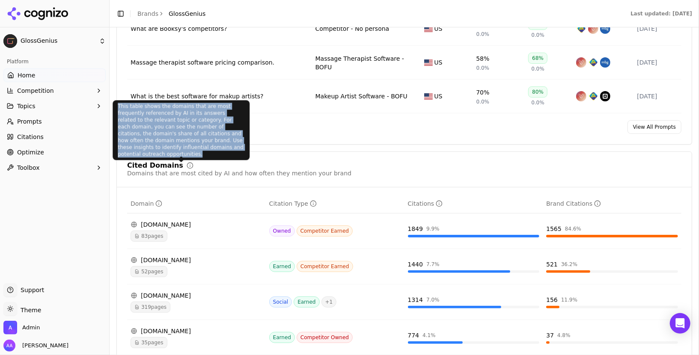
drag, startPoint x: 240, startPoint y: 150, endPoint x: 117, endPoint y: 107, distance: 130.5
click at [117, 107] on div "This table shows the domains that are most frequently referenced by AI in its a…" at bounding box center [181, 130] width 137 height 60
copy div "This table shows the domains that are most frequently referenced by AI in its a…"
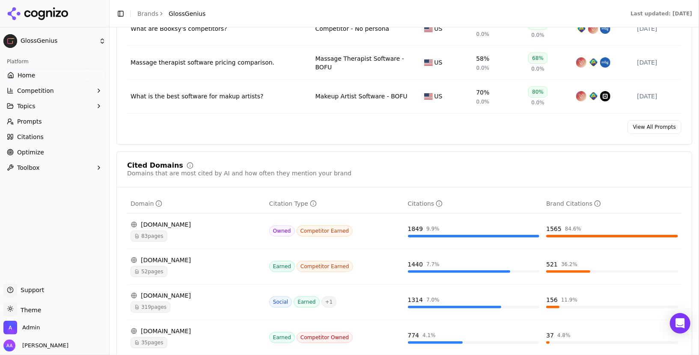
click at [27, 125] on span "Prompts" at bounding box center [29, 121] width 25 height 9
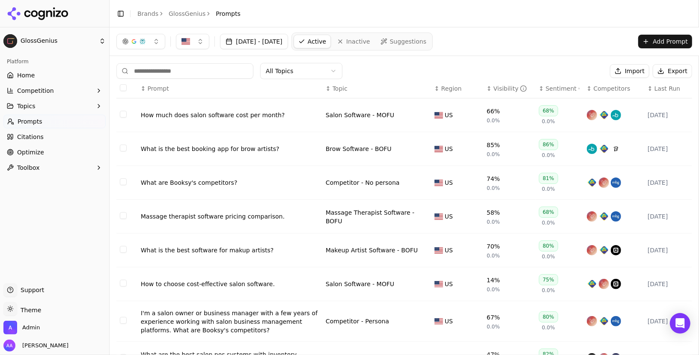
click at [291, 70] on html "GlossGenius Platform Home Competition Topics Prompts Citations Optimize Toolbox…" at bounding box center [349, 177] width 699 height 355
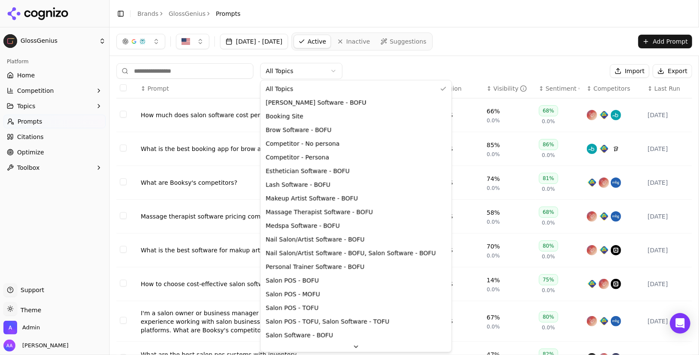
scroll to position [83, 0]
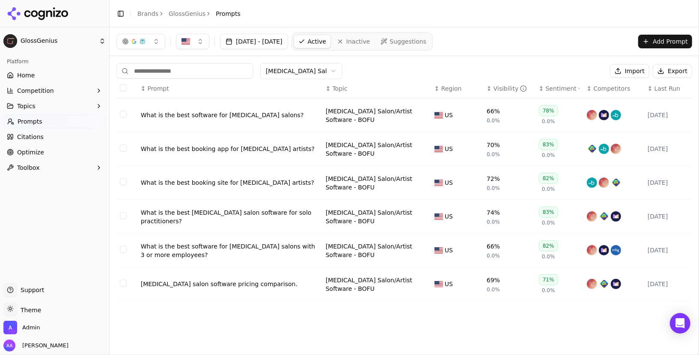
click at [234, 148] on div "What is the best booking app for tanning artists?" at bounding box center [230, 149] width 178 height 9
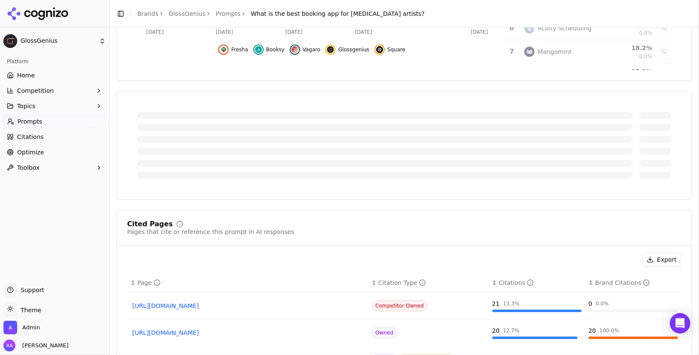
scroll to position [250, 0]
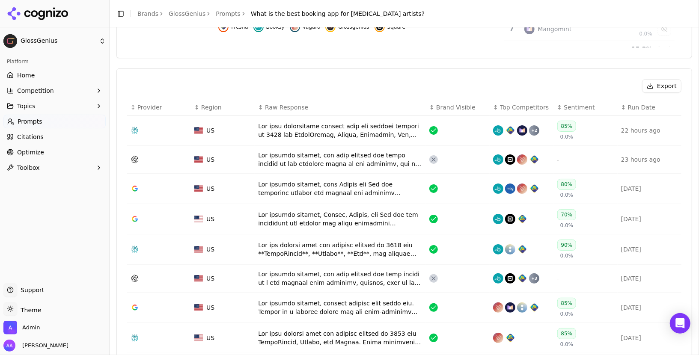
click at [306, 134] on div "Data table" at bounding box center [340, 130] width 164 height 17
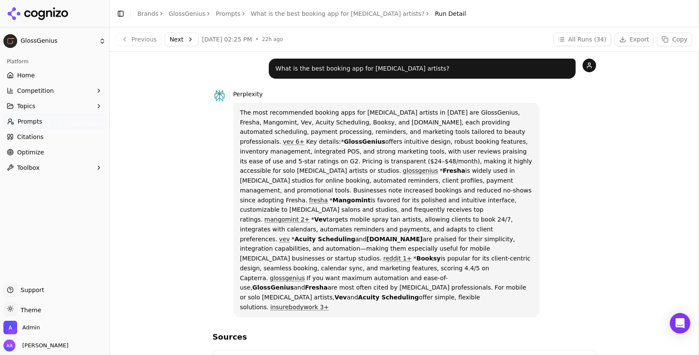
click at [318, 138] on p "The most recommended booking apps for tanning artists in 2025 are GlossGenius, …" at bounding box center [386, 210] width 293 height 205
click at [37, 138] on span "Citations" at bounding box center [30, 137] width 27 height 9
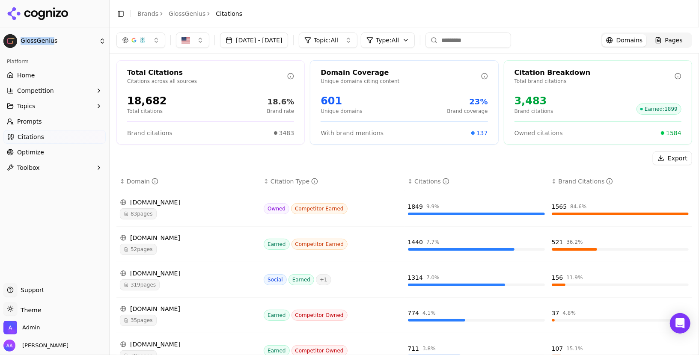
click at [145, 42] on div "button" at bounding box center [142, 40] width 7 height 7
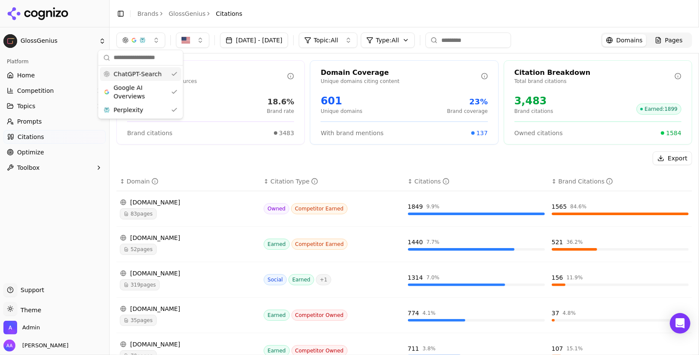
click at [140, 76] on span "ChatGPT-Search" at bounding box center [137, 74] width 48 height 9
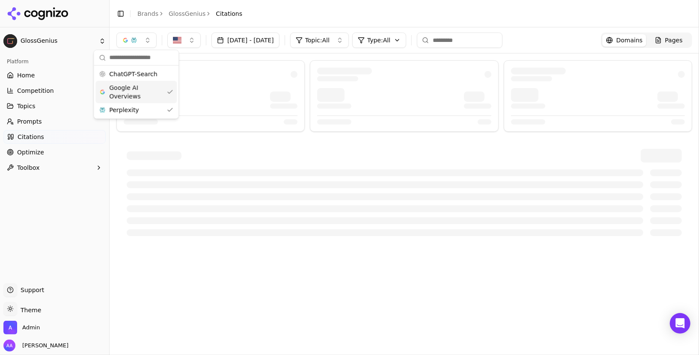
click at [132, 101] on div "Google AI Overviews" at bounding box center [135, 92] width 81 height 22
click at [132, 110] on span "Perplexity" at bounding box center [120, 110] width 30 height 9
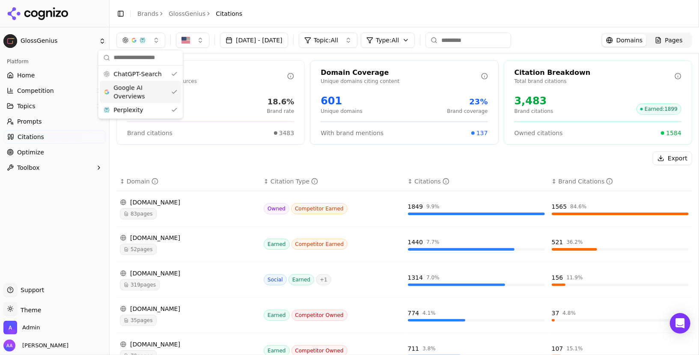
click at [140, 91] on span "Google AI Overviews" at bounding box center [140, 91] width 54 height 17
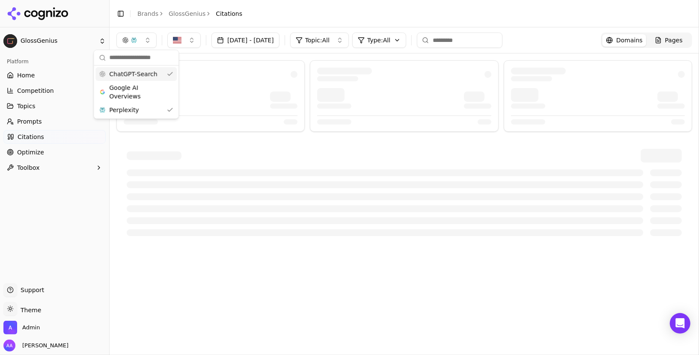
click at [155, 68] on div "ChatGPT-Search" at bounding box center [135, 74] width 81 height 14
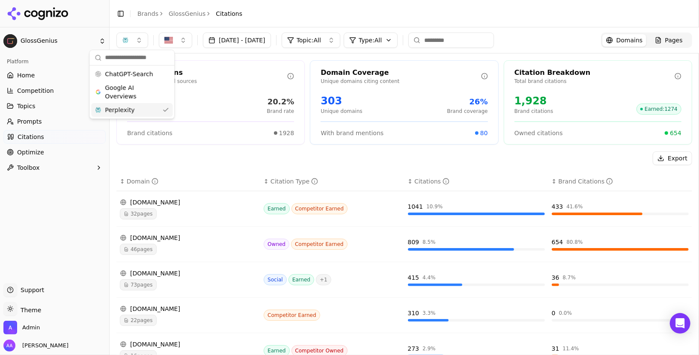
click at [153, 103] on div "Perplexity" at bounding box center [131, 110] width 81 height 14
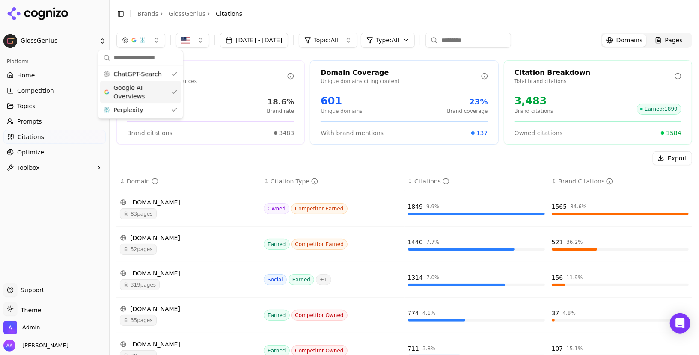
click at [152, 94] on span "Google AI Overviews" at bounding box center [140, 91] width 54 height 17
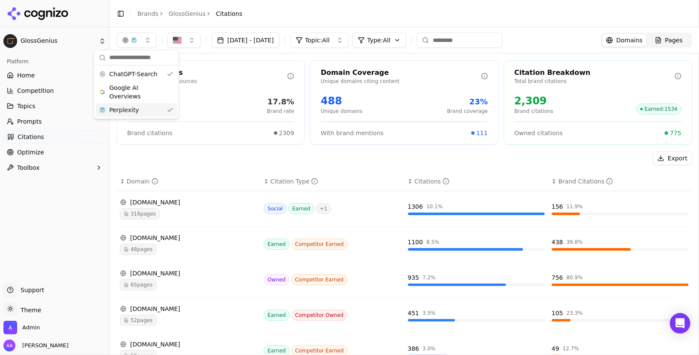
click at [147, 111] on div "Perplexity" at bounding box center [135, 110] width 81 height 14
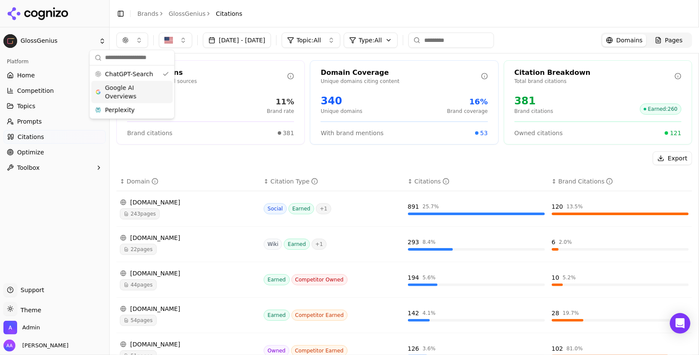
click at [137, 95] on span "Google AI Overviews" at bounding box center [132, 91] width 54 height 17
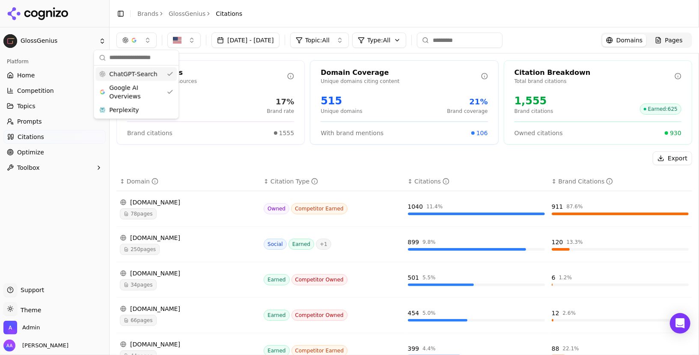
click at [143, 76] on span "ChatGPT-Search" at bounding box center [133, 74] width 48 height 9
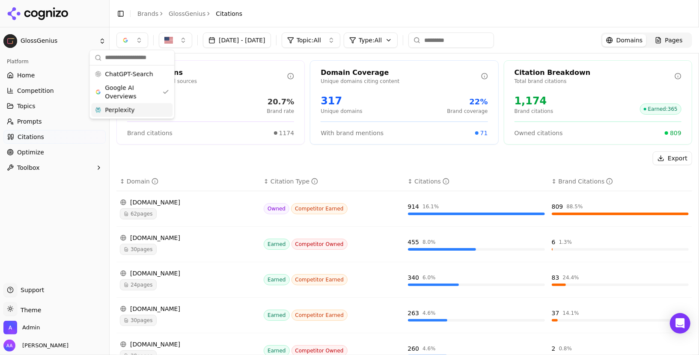
click at [140, 108] on div "Perplexity" at bounding box center [131, 110] width 81 height 14
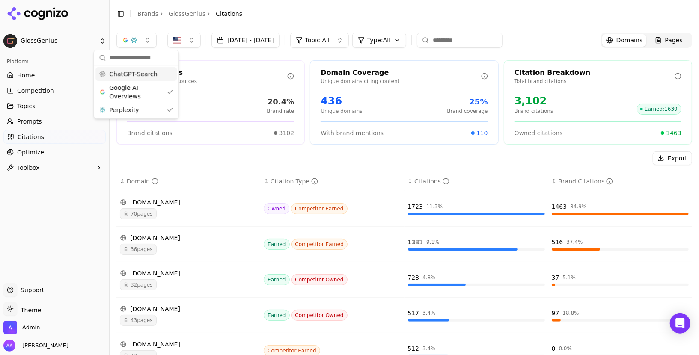
click at [144, 68] on div "ChatGPT-Search" at bounding box center [135, 74] width 81 height 14
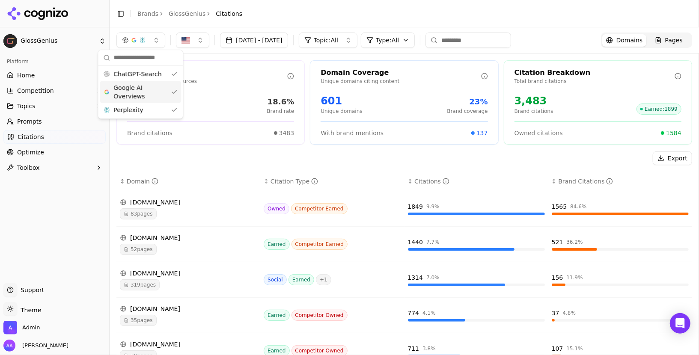
click at [144, 89] on span "Google AI Overviews" at bounding box center [140, 91] width 54 height 17
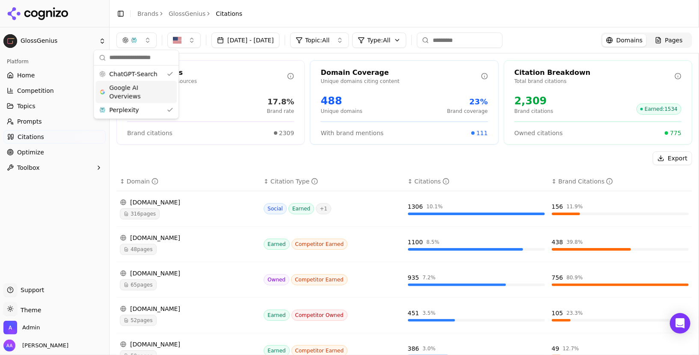
click at [142, 101] on div "Google AI Overviews" at bounding box center [135, 92] width 81 height 22
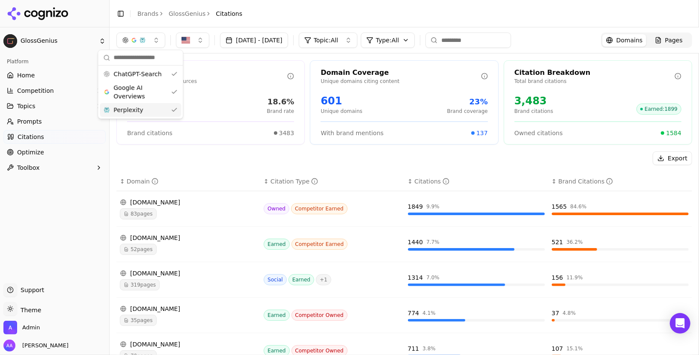
click at [221, 172] on th "↕ Domain" at bounding box center [188, 181] width 144 height 19
click at [137, 45] on button "button" at bounding box center [140, 40] width 49 height 15
click at [147, 89] on span "Google AI Overviews" at bounding box center [140, 91] width 54 height 17
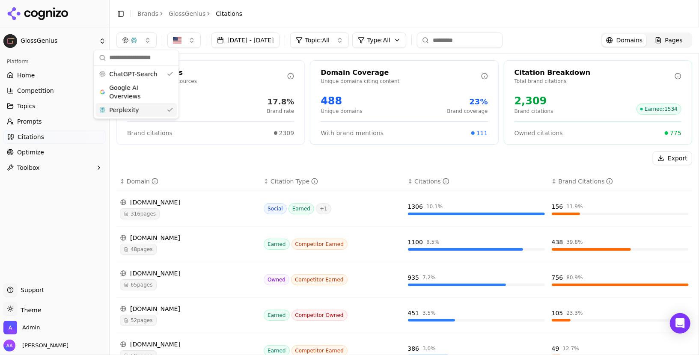
click at [147, 104] on div "Perplexity" at bounding box center [135, 110] width 81 height 14
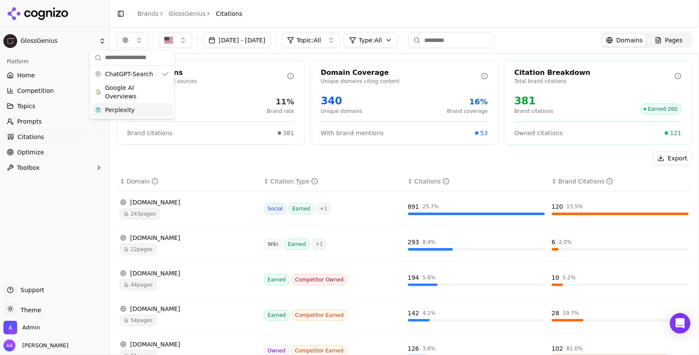
click at [205, 158] on div "Export" at bounding box center [404, 158] width 576 height 14
click at [46, 120] on link "Prompts" at bounding box center [54, 122] width 102 height 14
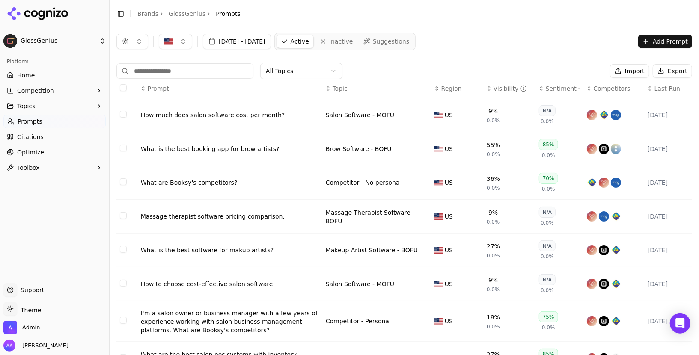
click at [199, 71] on input at bounding box center [184, 70] width 137 height 15
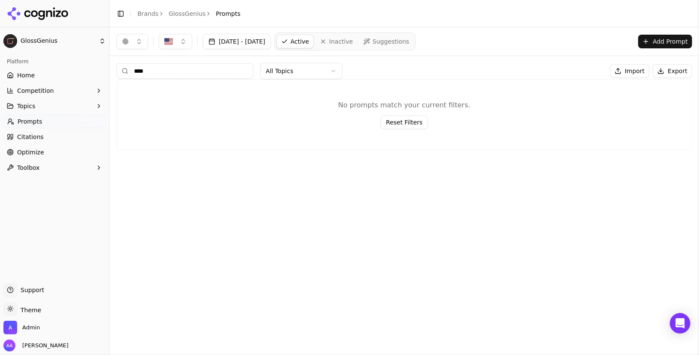
type input "*****"
type input "******"
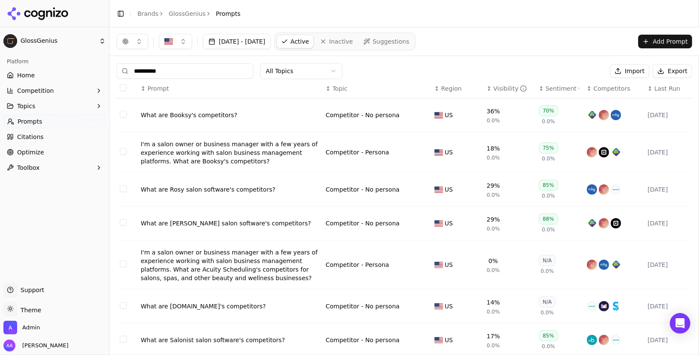
type input "**********"
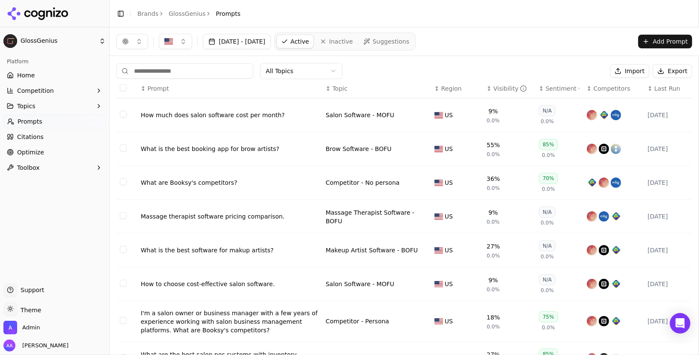
click at [34, 148] on span "Optimize" at bounding box center [30, 152] width 27 height 9
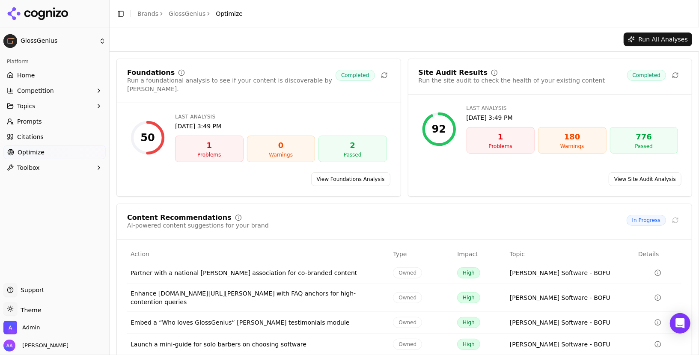
click at [151, 16] on link "Brands" at bounding box center [147, 13] width 21 height 7
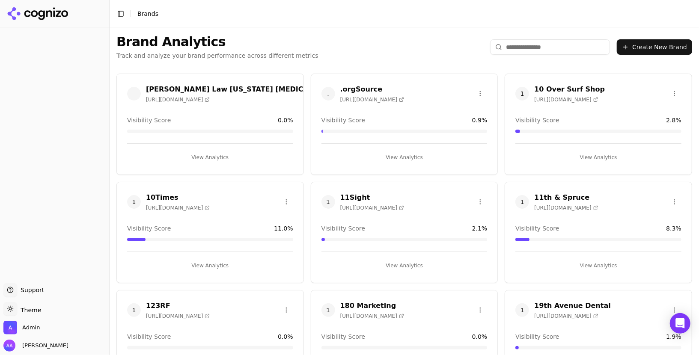
click at [533, 51] on html "Support Support Toggle theme Theme Admin Alp Aysan Toggle Sidebar Brands Brand …" at bounding box center [349, 177] width 699 height 355
click at [533, 51] on input "search" at bounding box center [550, 46] width 120 height 15
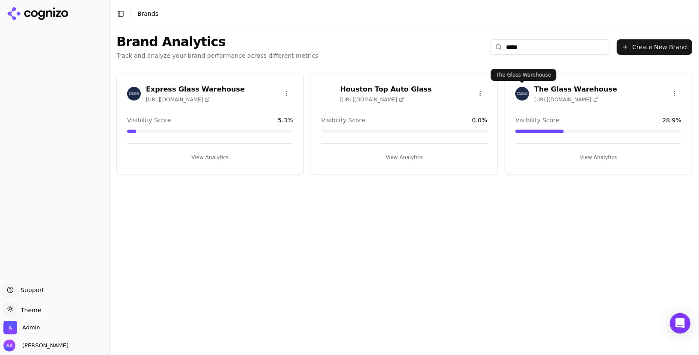
type input "*****"
click at [525, 91] on img at bounding box center [522, 94] width 14 height 14
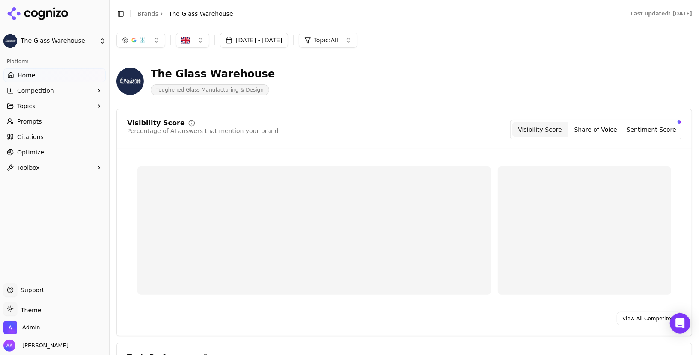
click at [47, 153] on link "Optimize" at bounding box center [54, 152] width 102 height 14
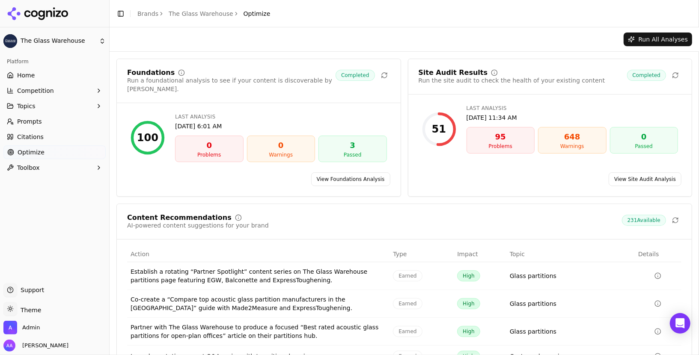
click at [659, 172] on link "View Site Audit Analysis" at bounding box center [645, 179] width 73 height 14
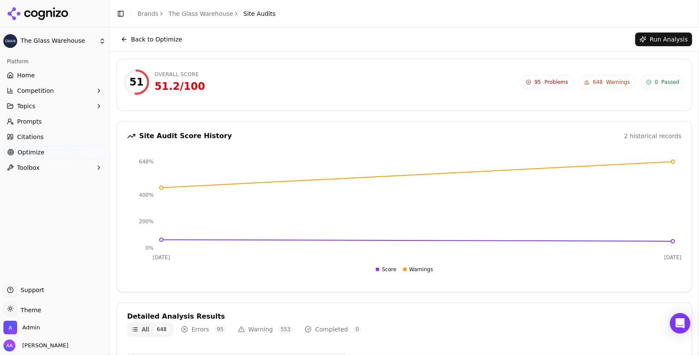
click at [58, 140] on link "Citations" at bounding box center [54, 137] width 102 height 14
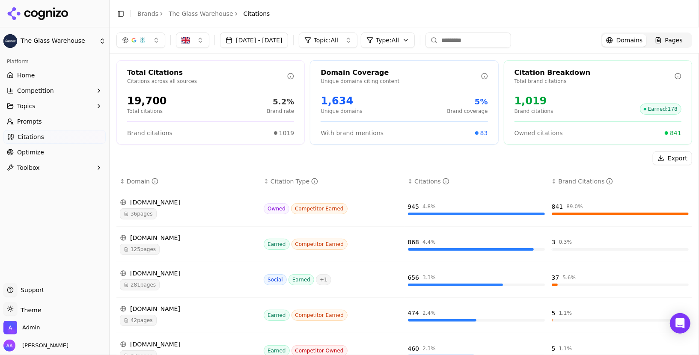
click at [196, 15] on link "The Glass Warehouse" at bounding box center [201, 13] width 65 height 9
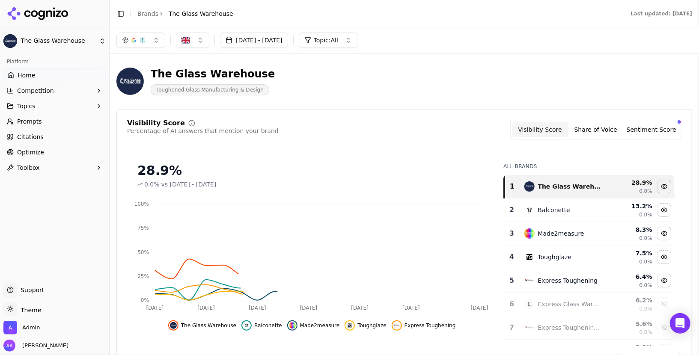
click at [69, 15] on div at bounding box center [54, 13] width 109 height 27
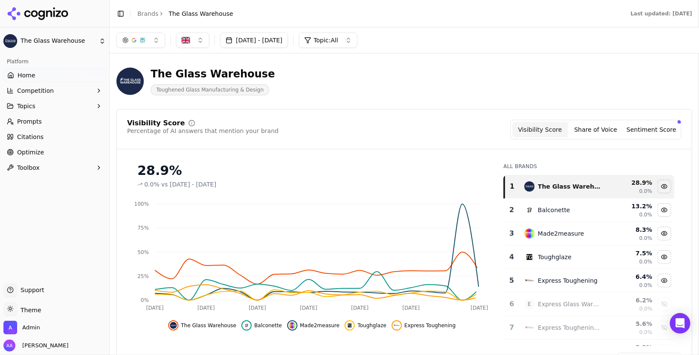
click at [50, 9] on icon at bounding box center [38, 13] width 62 height 13
click at [148, 15] on html "The Glass Warehouse Platform Home Competition Topics Prompts Citations Optimize…" at bounding box center [349, 177] width 699 height 355
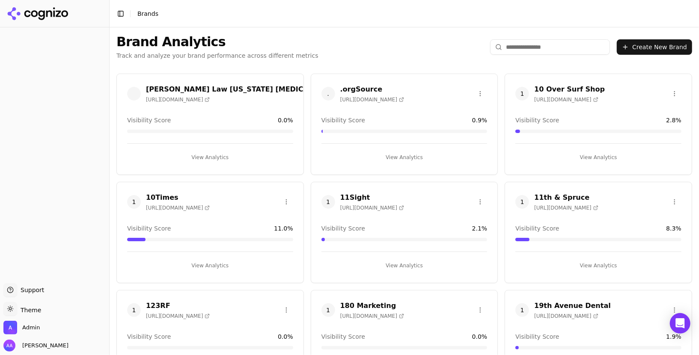
click at [528, 50] on input "search" at bounding box center [550, 46] width 120 height 15
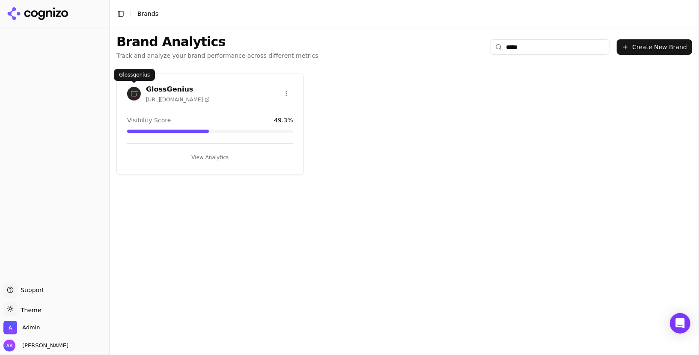
type input "*****"
click at [137, 94] on img at bounding box center [134, 94] width 14 height 14
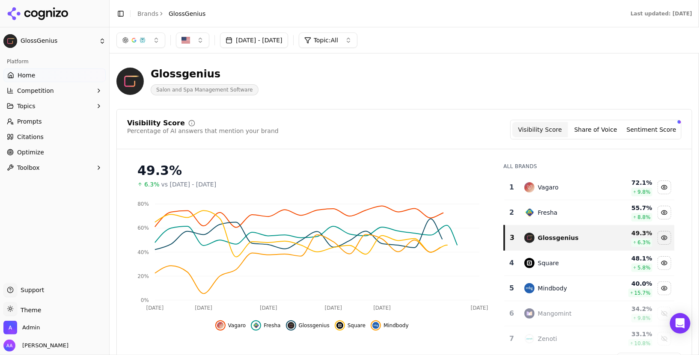
click at [60, 139] on link "Citations" at bounding box center [54, 137] width 102 height 14
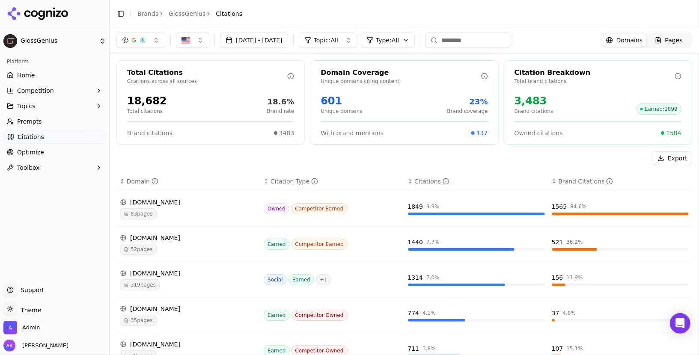
click at [133, 206] on div "glossgenius.com 83 pages" at bounding box center [188, 208] width 137 height 21
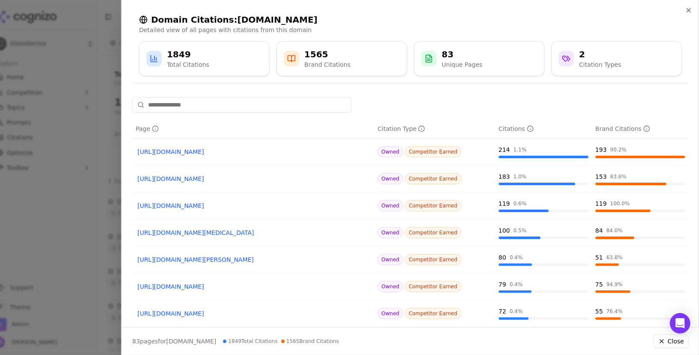
scroll to position [112, 0]
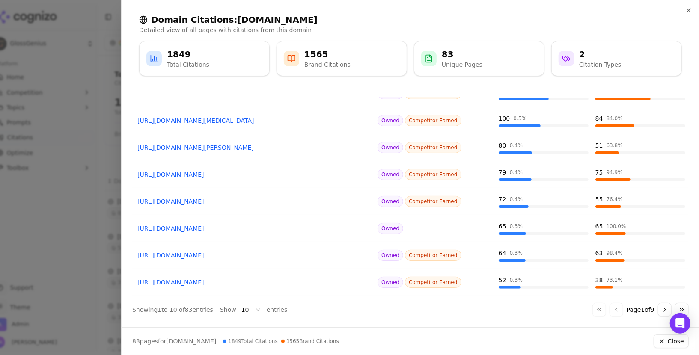
click at [659, 305] on button "Go to next page" at bounding box center [665, 310] width 14 height 14
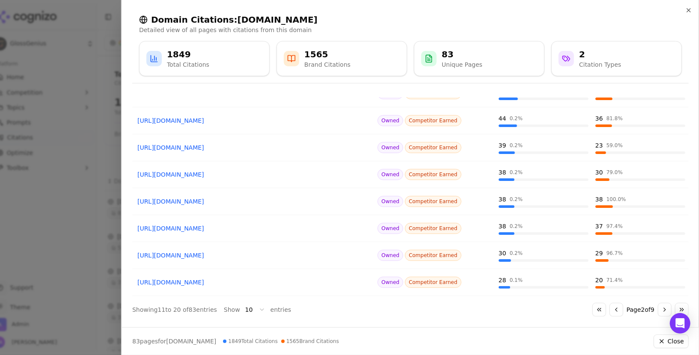
click at [661, 307] on button "Go to next page" at bounding box center [665, 310] width 14 height 14
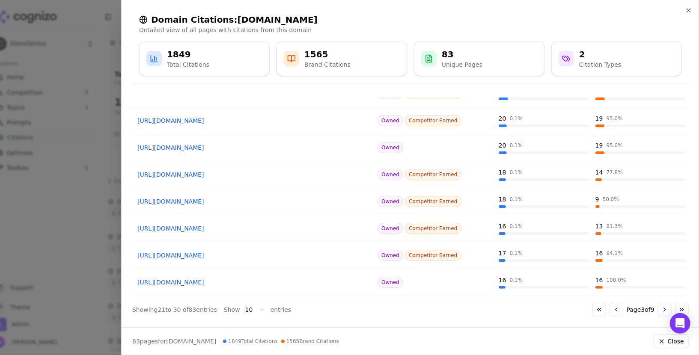
click at [661, 307] on button "Go to next page" at bounding box center [665, 310] width 14 height 14
click at [662, 306] on button "Go to next page" at bounding box center [665, 310] width 14 height 14
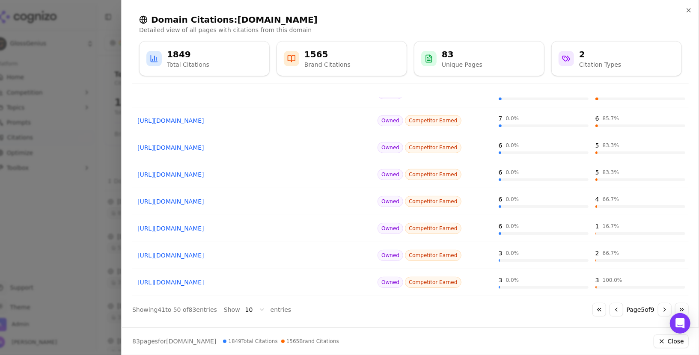
click at [273, 146] on link "https://glossgenius.com/blog/boulevard-price" at bounding box center [253, 147] width 232 height 9
click at [100, 175] on div at bounding box center [349, 177] width 699 height 355
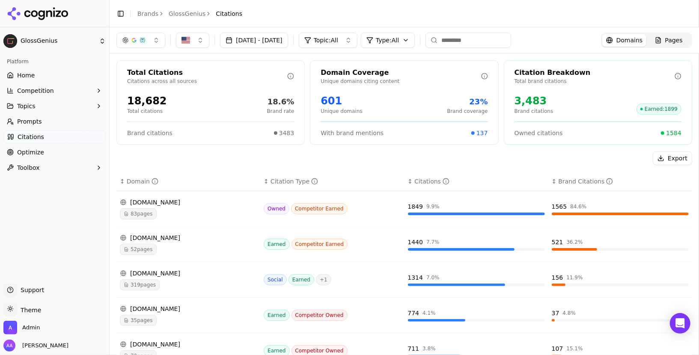
click at [162, 247] on div "52 pages" at bounding box center [188, 249] width 137 height 11
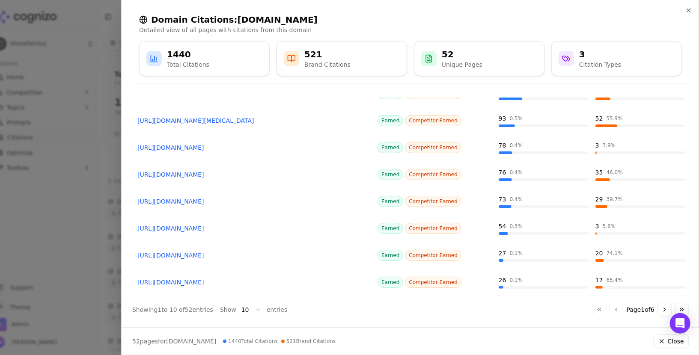
click at [30, 243] on div at bounding box center [349, 177] width 699 height 355
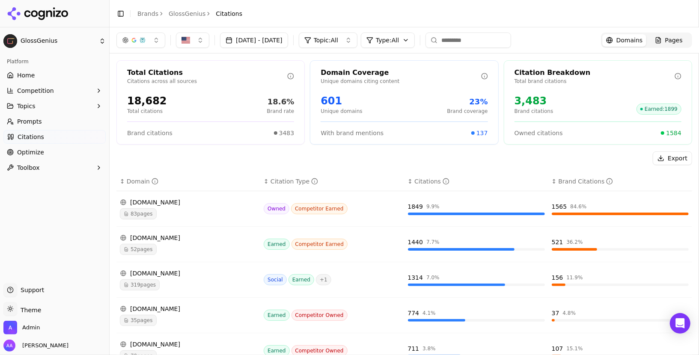
click at [62, 83] on ul "Home Competition Topics Prompts Citations Optimize Toolbox" at bounding box center [54, 121] width 102 height 106
click at [63, 75] on link "Home" at bounding box center [54, 75] width 102 height 14
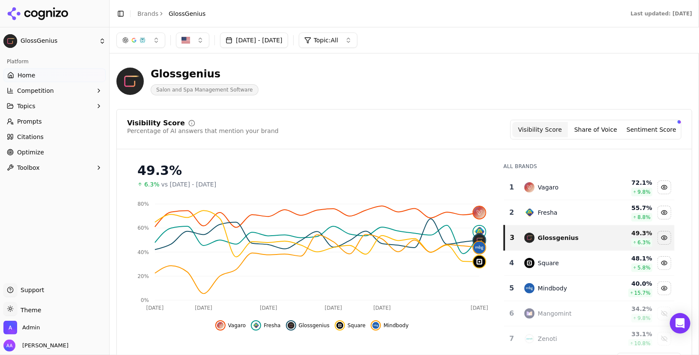
click at [425, 132] on div "Visibility Score Percentage of AI answers that mention your brand Visibility Sc…" at bounding box center [404, 130] width 554 height 20
click at [35, 150] on span "Optimize" at bounding box center [30, 152] width 27 height 9
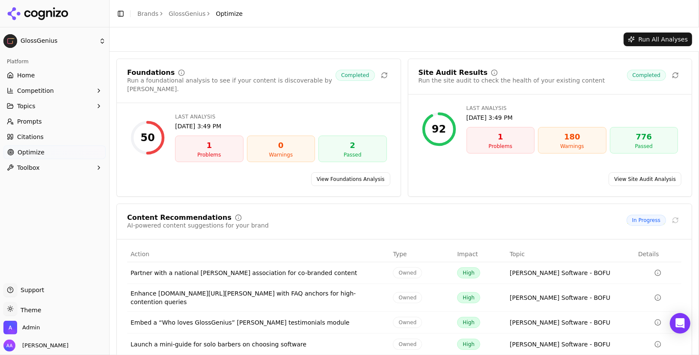
click at [39, 139] on span "Citations" at bounding box center [30, 137] width 27 height 9
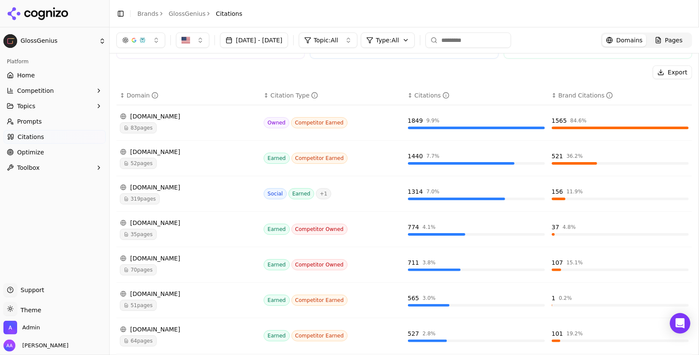
scroll to position [81, 0]
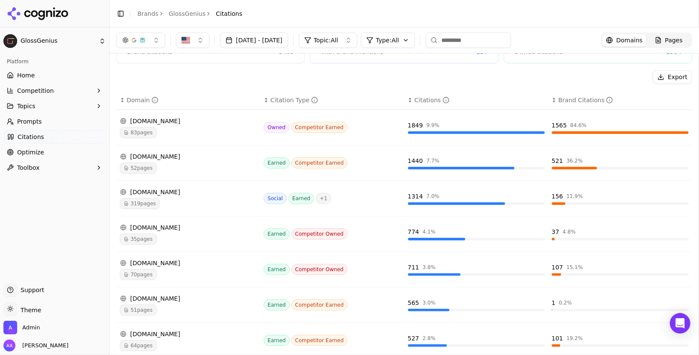
click at [229, 134] on div "83 pages" at bounding box center [188, 132] width 137 height 11
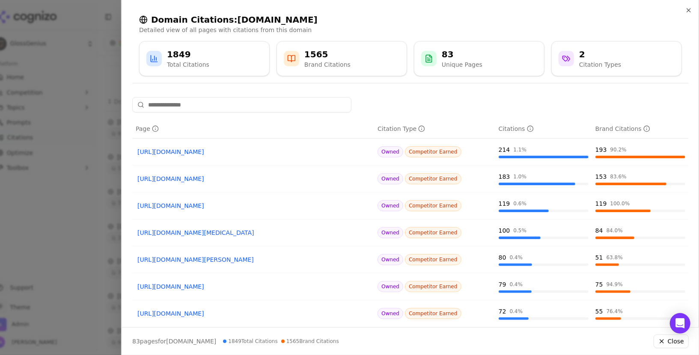
click at [83, 131] on div at bounding box center [349, 177] width 699 height 355
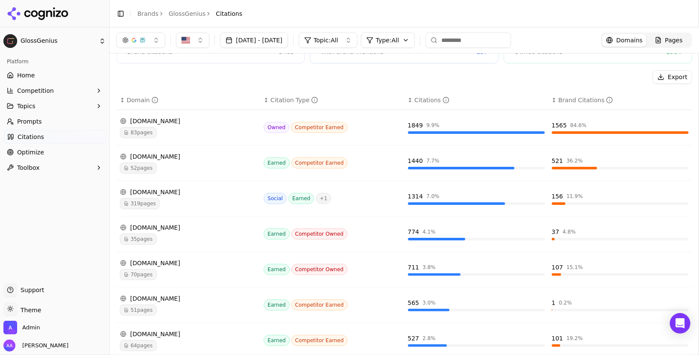
click at [155, 42] on button "button" at bounding box center [140, 40] width 49 height 15
click at [157, 71] on span "ChatGPT-Search" at bounding box center [137, 74] width 48 height 9
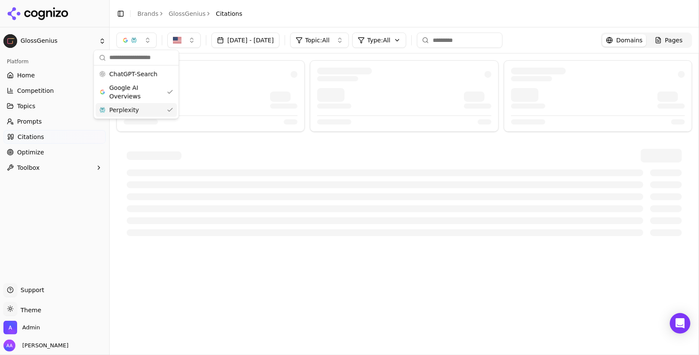
click at [149, 103] on div "Perplexity" at bounding box center [135, 110] width 81 height 14
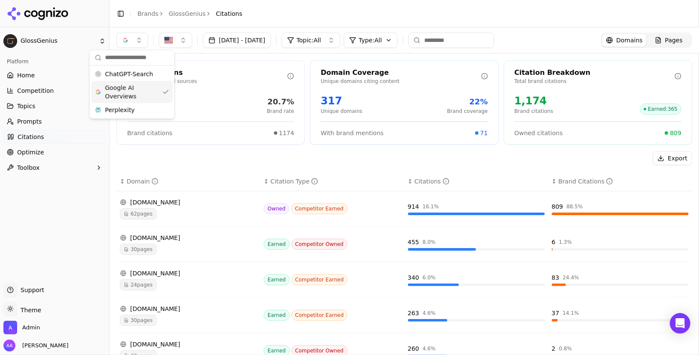
click at [260, 165] on div "Export ↕ Domain ↕ Citation Type ↕ Citations ↕ Brand Citations glossgenius.com 6…" at bounding box center [404, 359] width 576 height 416
click at [140, 43] on button "button" at bounding box center [132, 40] width 32 height 15
click at [132, 79] on div "ChatGPT-Search" at bounding box center [131, 74] width 81 height 14
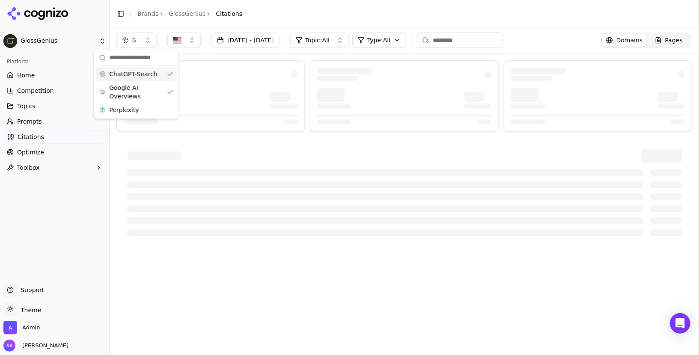
click at [138, 92] on span "Google AI Overviews" at bounding box center [136, 91] width 54 height 17
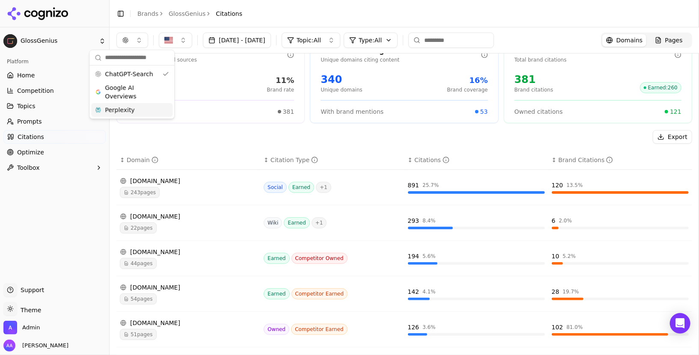
scroll to position [24, 0]
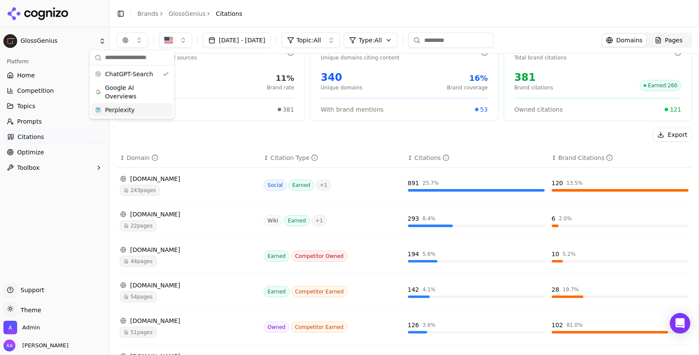
click at [127, 110] on span "Perplexity" at bounding box center [120, 110] width 30 height 9
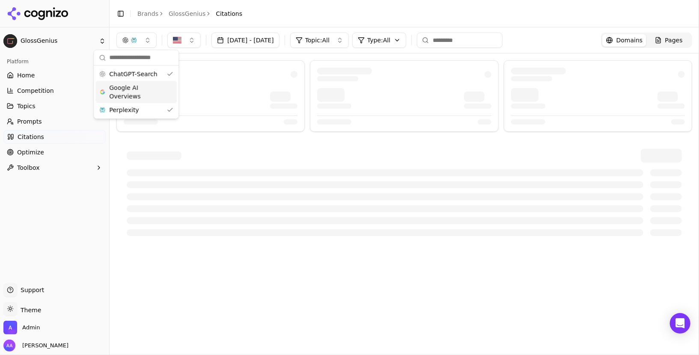
click at [140, 85] on span "Google AI Overviews" at bounding box center [136, 91] width 54 height 17
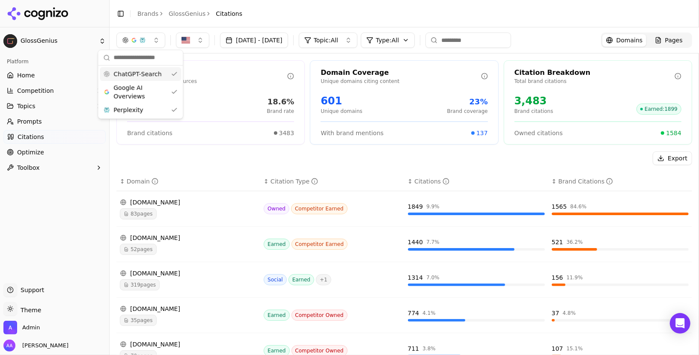
click at [145, 75] on span "ChatGPT-Search" at bounding box center [137, 74] width 48 height 9
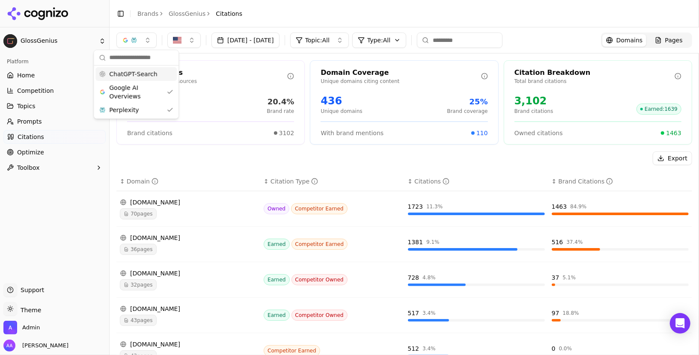
click at [142, 81] on div "Google AI Overviews" at bounding box center [135, 92] width 81 height 22
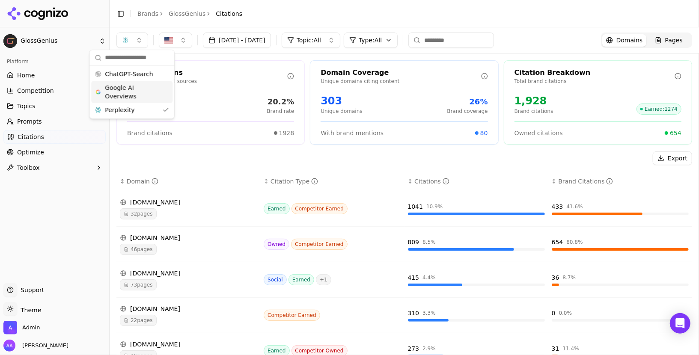
click at [234, 156] on div "Export" at bounding box center [404, 158] width 576 height 14
click at [223, 244] on div "46 pages" at bounding box center [188, 249] width 137 height 11
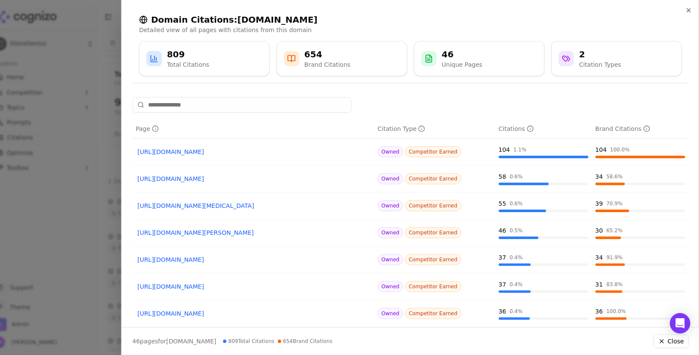
click at [98, 215] on div at bounding box center [349, 177] width 699 height 355
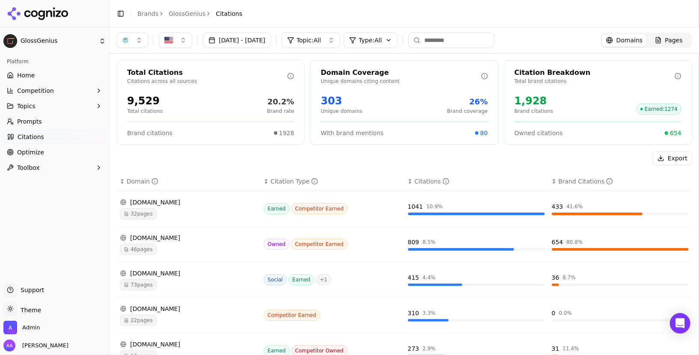
click at [52, 70] on link "Home" at bounding box center [54, 75] width 102 height 14
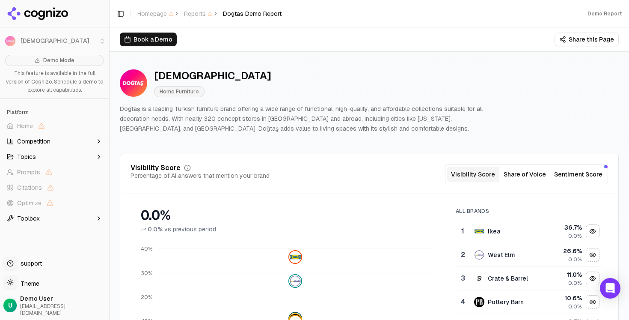
scroll to position [15, 0]
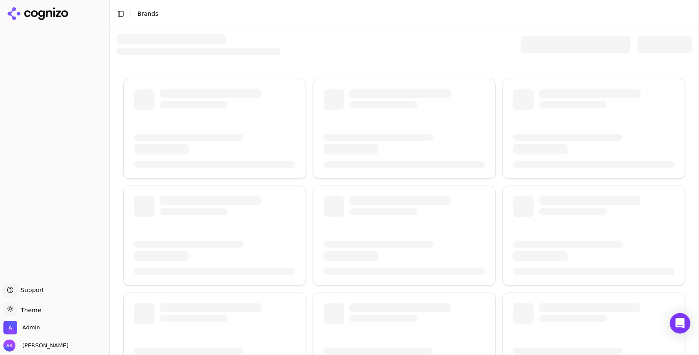
click at [552, 45] on div at bounding box center [576, 44] width 110 height 17
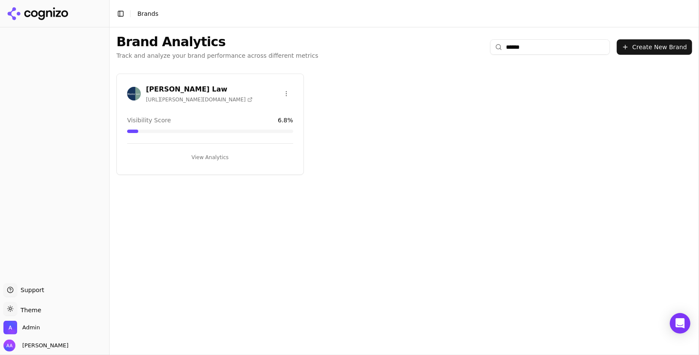
type input "******"
click at [130, 101] on div "[PERSON_NAME] Law [URL][PERSON_NAME][DOMAIN_NAME]" at bounding box center [189, 93] width 125 height 19
click at [135, 95] on img at bounding box center [134, 94] width 14 height 14
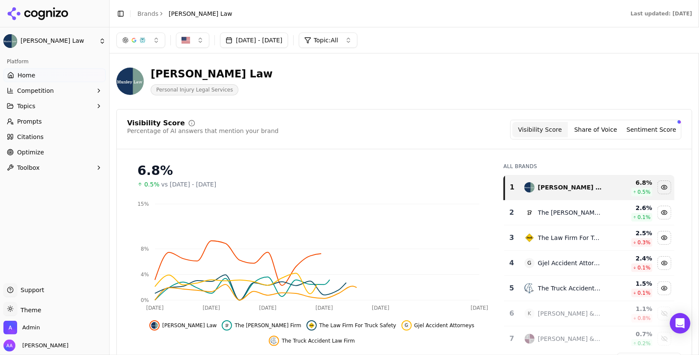
click at [64, 137] on link "Citations" at bounding box center [54, 137] width 102 height 14
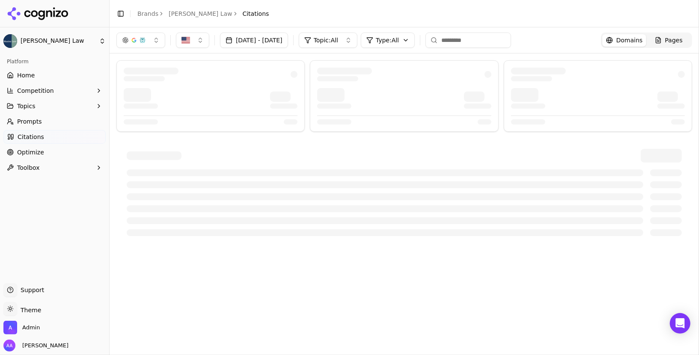
click at [39, 122] on span "Prompts" at bounding box center [29, 121] width 25 height 9
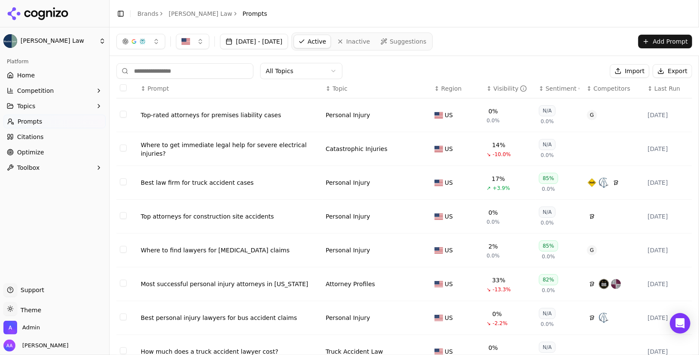
click at [502, 89] on div "Visibility" at bounding box center [510, 88] width 34 height 9
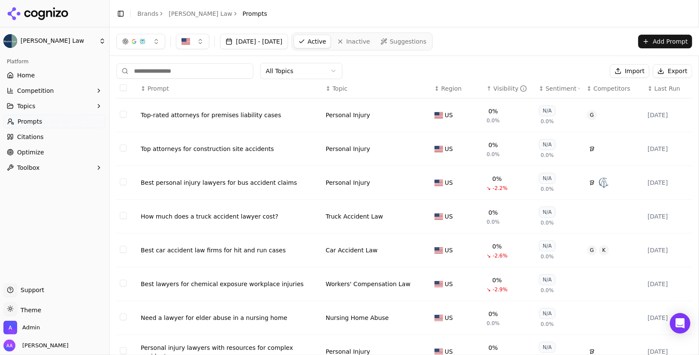
click at [502, 89] on div "Visibility" at bounding box center [510, 88] width 34 height 9
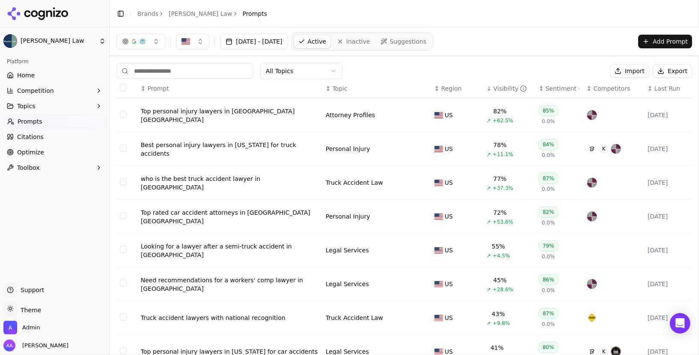
click at [67, 148] on link "Optimize" at bounding box center [54, 152] width 102 height 14
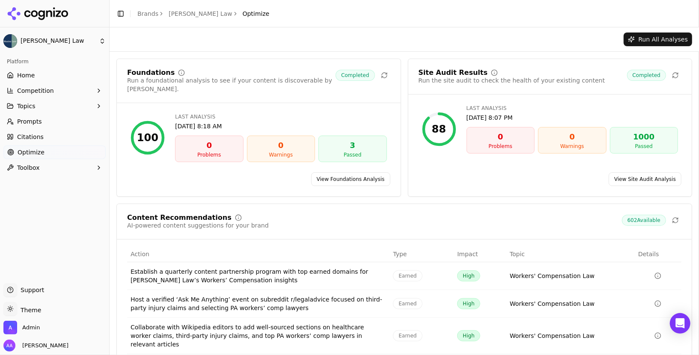
scroll to position [61, 0]
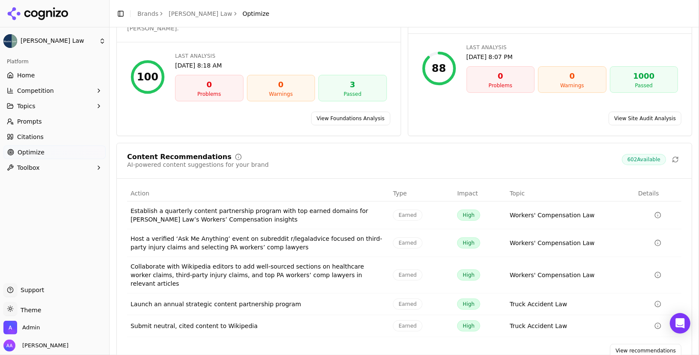
click at [627, 344] on link "View recommendations" at bounding box center [645, 351] width 71 height 14
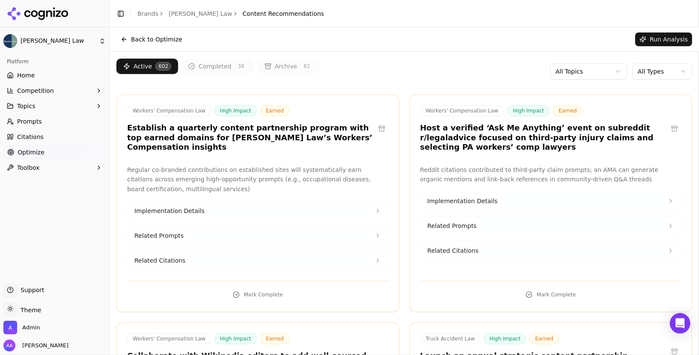
click at [221, 68] on button "Completed 38" at bounding box center [217, 66] width 73 height 15
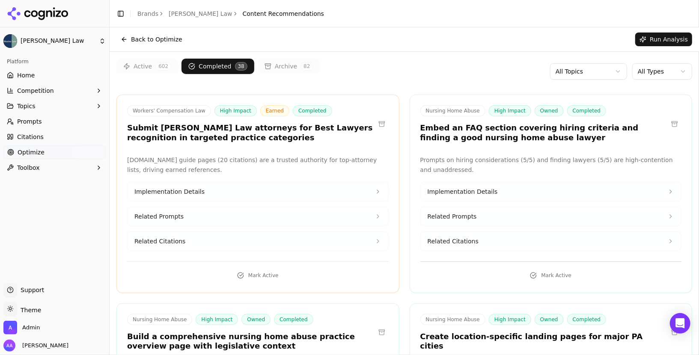
click at [121, 70] on button "Active 602" at bounding box center [147, 66] width 62 height 15
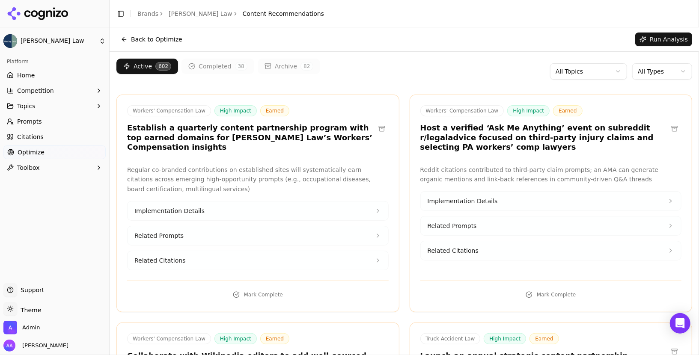
click at [680, 75] on html "[PERSON_NAME] Law Platform Home Competition Topics Prompts Citations Optimize T…" at bounding box center [349, 177] width 699 height 355
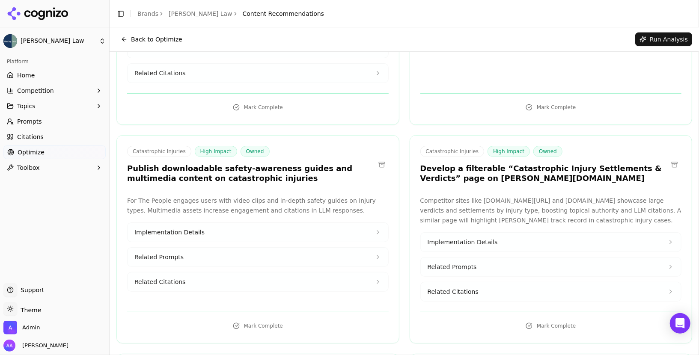
scroll to position [2012, 0]
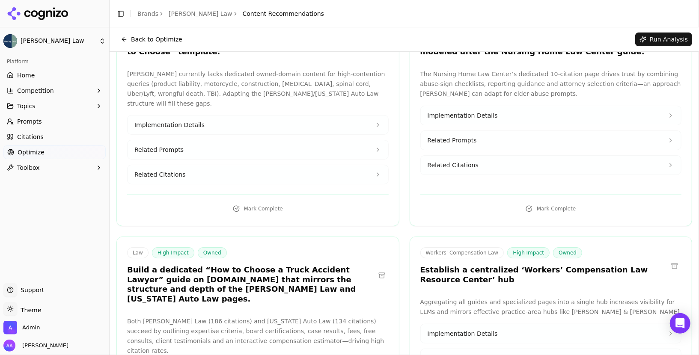
click at [65, 122] on link "Prompts" at bounding box center [54, 122] width 102 height 14
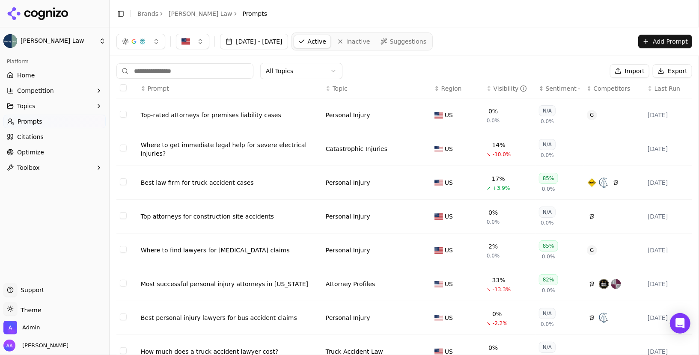
click at [499, 82] on th "↕ Visibility" at bounding box center [509, 88] width 52 height 19
click at [499, 86] on div "Visibility" at bounding box center [510, 88] width 34 height 9
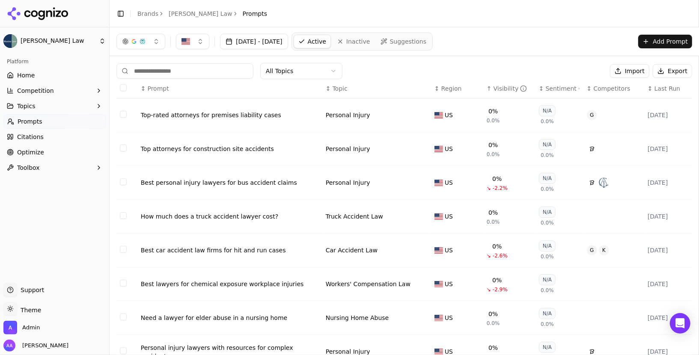
click at [499, 86] on div "Visibility" at bounding box center [510, 88] width 34 height 9
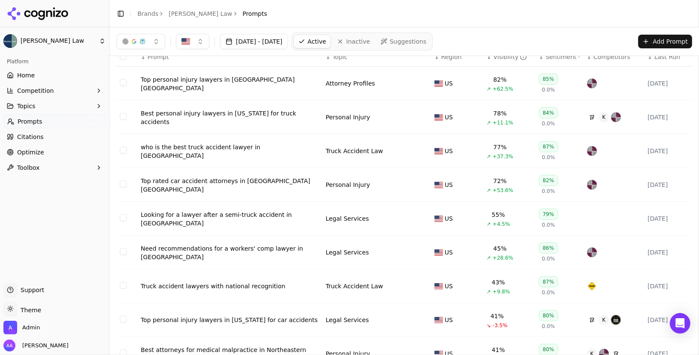
scroll to position [42, 0]
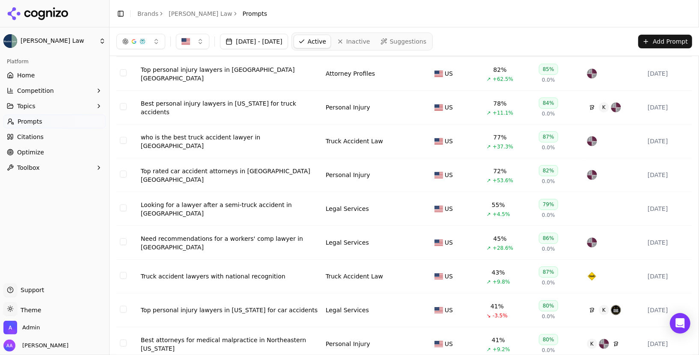
click at [183, 137] on div "who is the best truck accident lawyer in [GEOGRAPHIC_DATA]" at bounding box center [230, 141] width 178 height 17
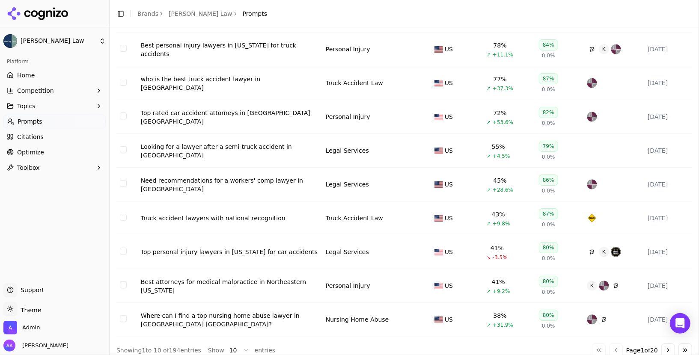
scroll to position [106, 0]
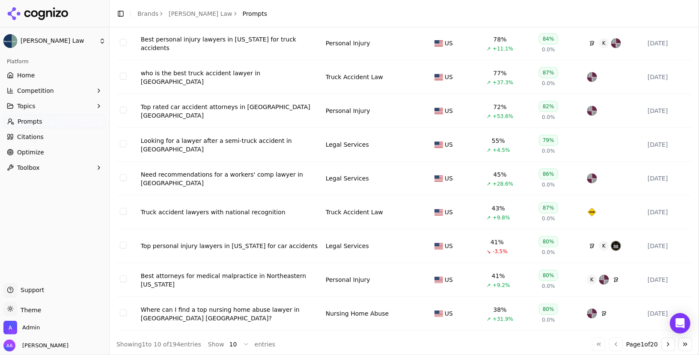
click at [222, 185] on div "Need recommendations for a workers' comp lawyer in [GEOGRAPHIC_DATA]" at bounding box center [230, 178] width 178 height 17
click at [242, 306] on div "Where can I find a top nursing home abuse lawyer in [GEOGRAPHIC_DATA] [GEOGRAPH…" at bounding box center [230, 314] width 178 height 17
click at [664, 339] on button "Go to next page" at bounding box center [668, 345] width 14 height 14
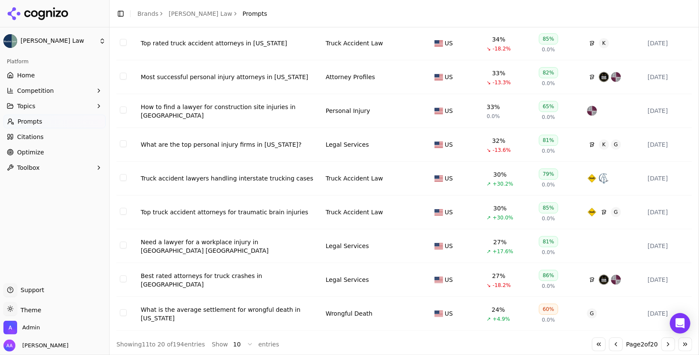
click at [664, 339] on button "Go to next page" at bounding box center [668, 345] width 14 height 14
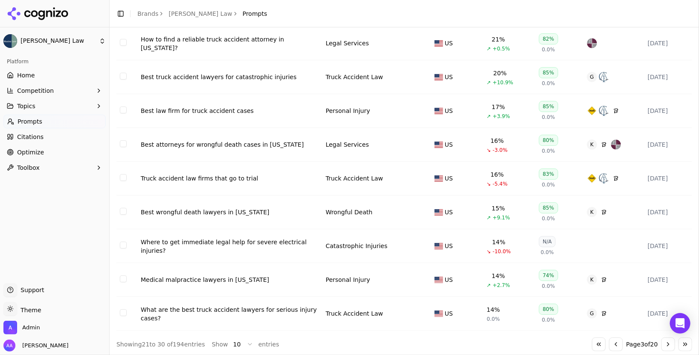
click at [615, 344] on button "Go to previous page" at bounding box center [616, 345] width 14 height 14
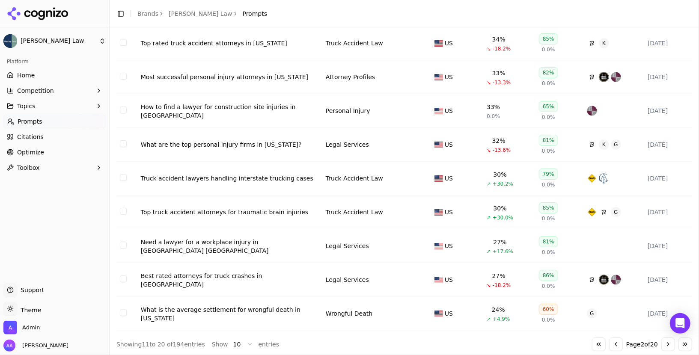
click at [228, 178] on div "Truck accident lawyers handling interstate trucking cases" at bounding box center [230, 178] width 178 height 9
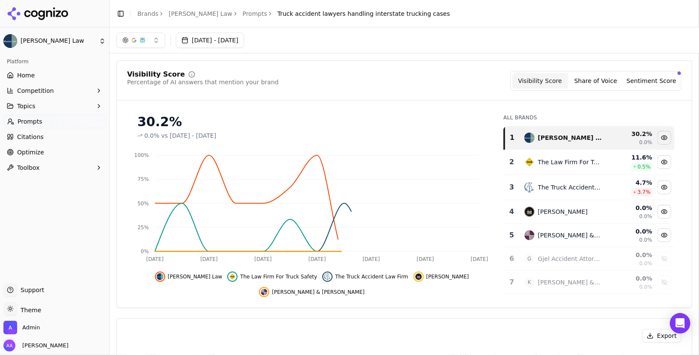
click at [229, 40] on button "[DATE] - [DATE]" at bounding box center [210, 40] width 68 height 15
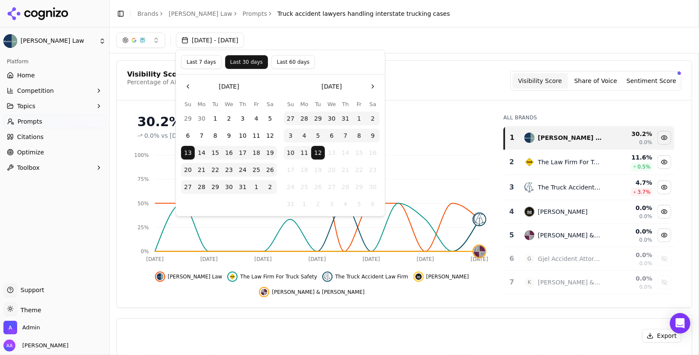
click at [292, 63] on button "Last 60 days" at bounding box center [293, 62] width 44 height 14
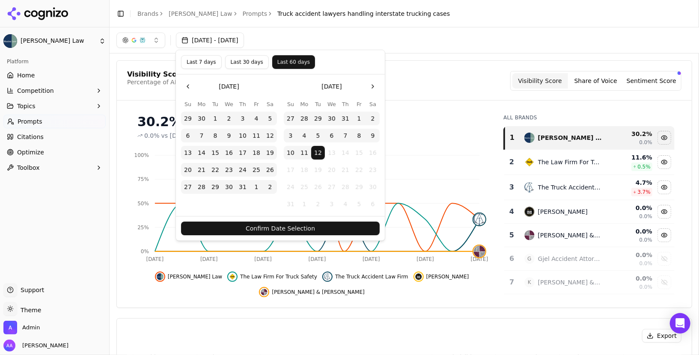
click at [326, 227] on button "Confirm Date Selection" at bounding box center [280, 229] width 199 height 14
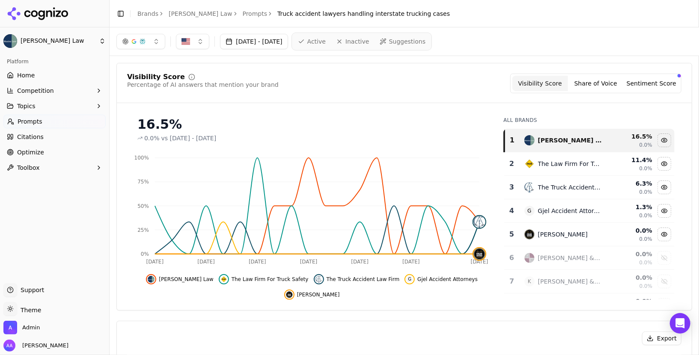
click at [453, 128] on div "16.5%" at bounding box center [311, 124] width 349 height 15
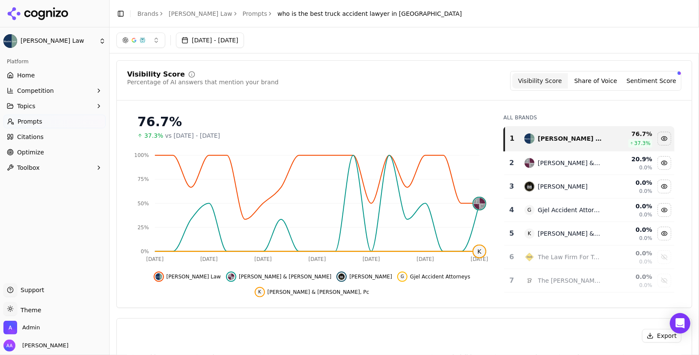
click at [244, 38] on button "[DATE] - [DATE]" at bounding box center [210, 40] width 68 height 15
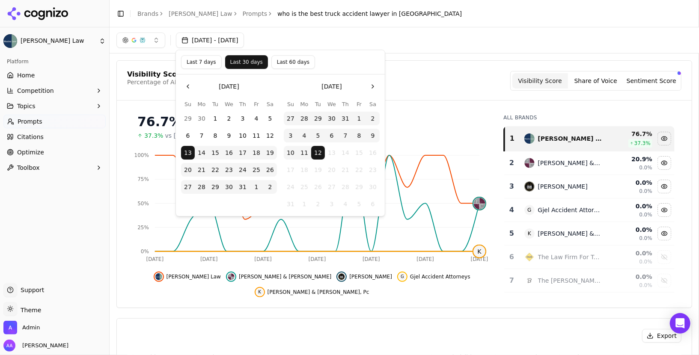
click at [296, 63] on button "Last 60 days" at bounding box center [293, 62] width 44 height 14
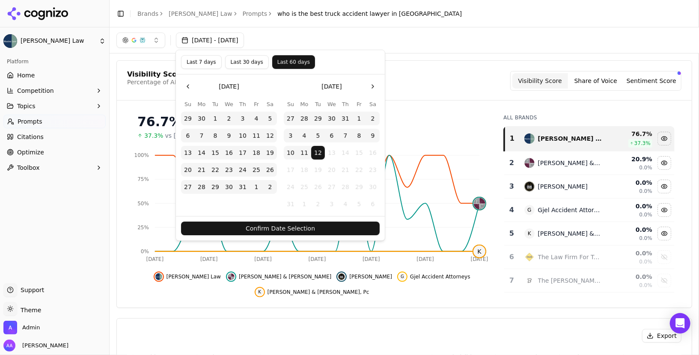
click at [298, 224] on button "Confirm Date Selection" at bounding box center [280, 229] width 199 height 14
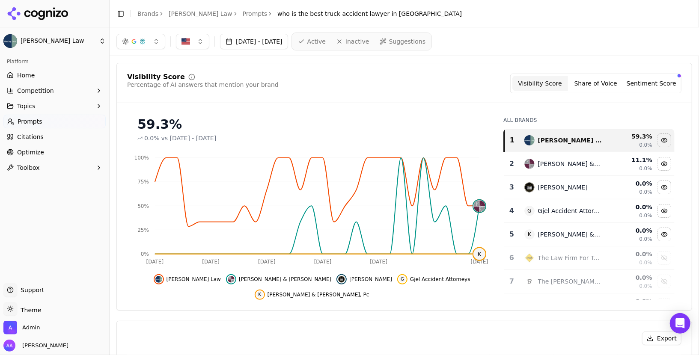
click at [458, 119] on div "59.3%" at bounding box center [311, 124] width 349 height 15
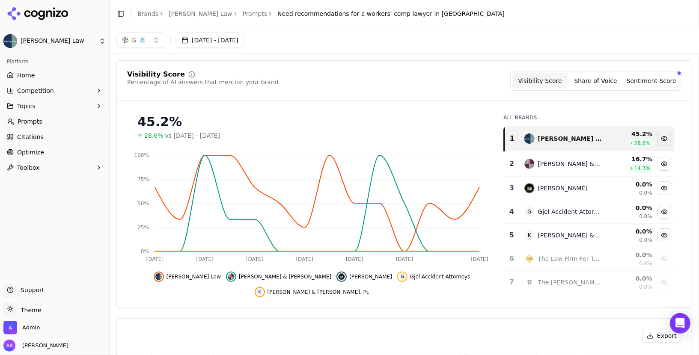
click at [244, 40] on button "[DATE] - [DATE]" at bounding box center [210, 40] width 68 height 15
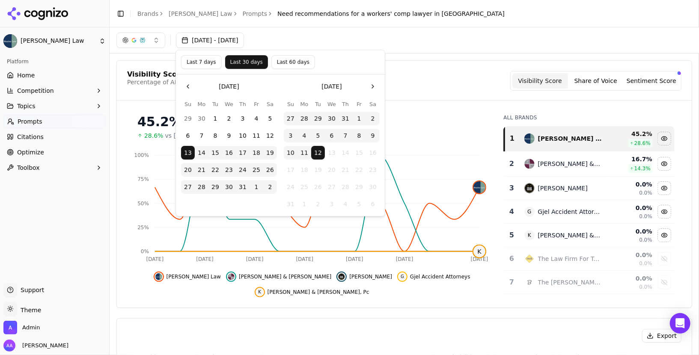
click at [294, 57] on button "Last 60 days" at bounding box center [293, 62] width 44 height 14
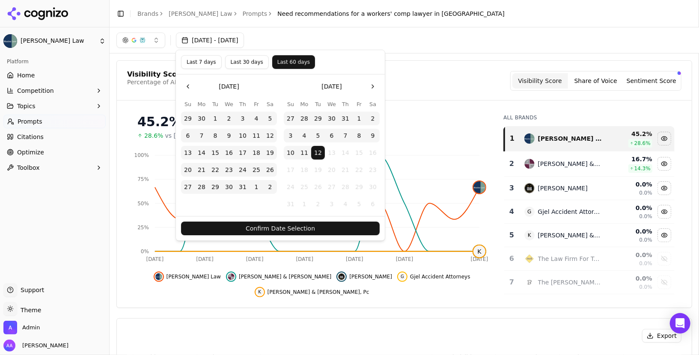
click at [317, 225] on button "Confirm Date Selection" at bounding box center [280, 229] width 199 height 14
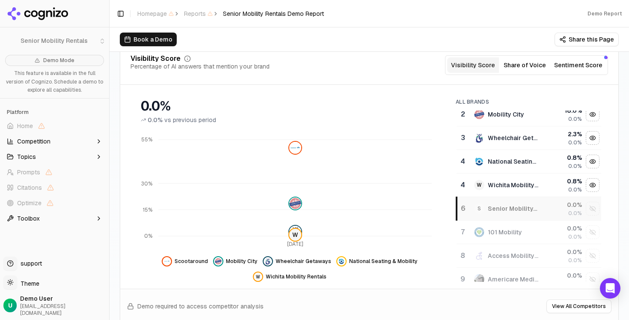
scroll to position [32, 0]
